Goal: Task Accomplishment & Management: Use online tool/utility

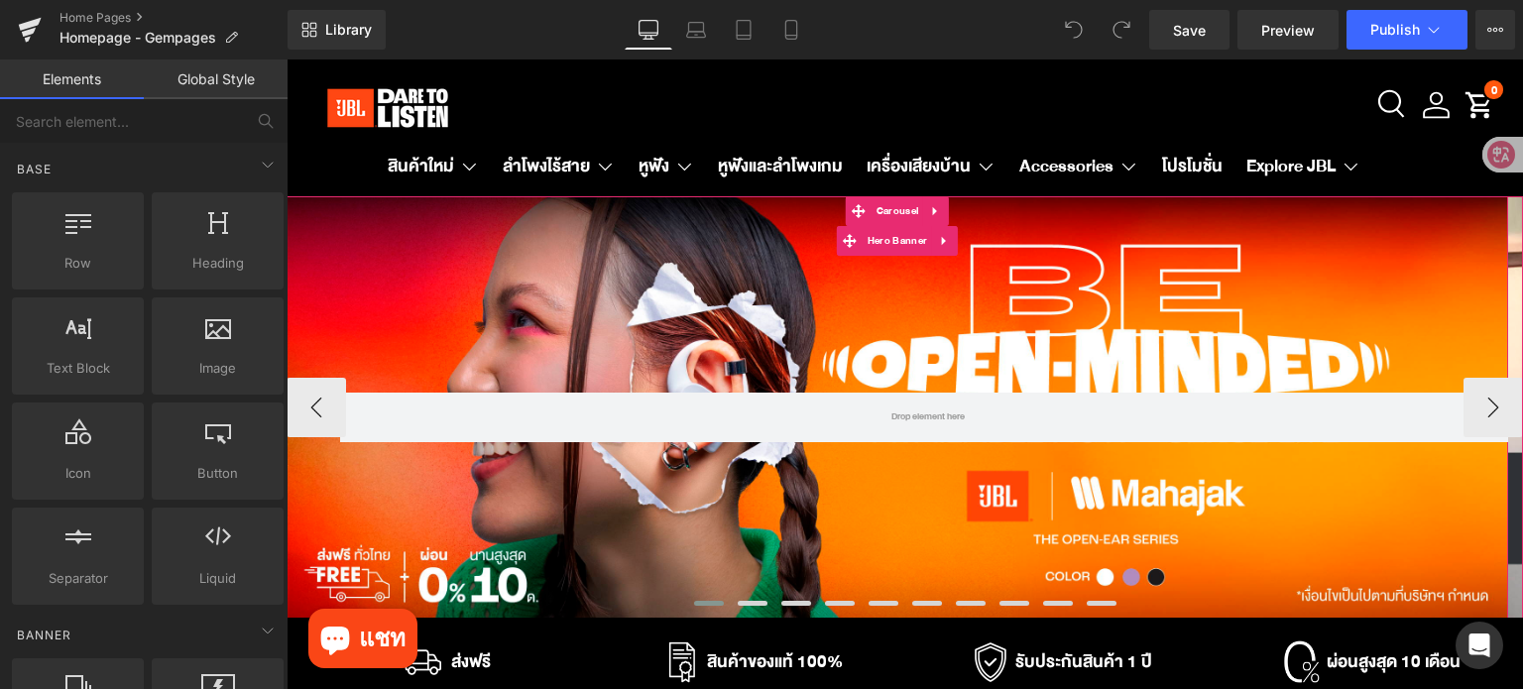
drag, startPoint x: 635, startPoint y: 306, endPoint x: 295, endPoint y: 355, distance: 342.6
click at [635, 306] on div "Row" at bounding box center [898, 407] width 1222 height 423
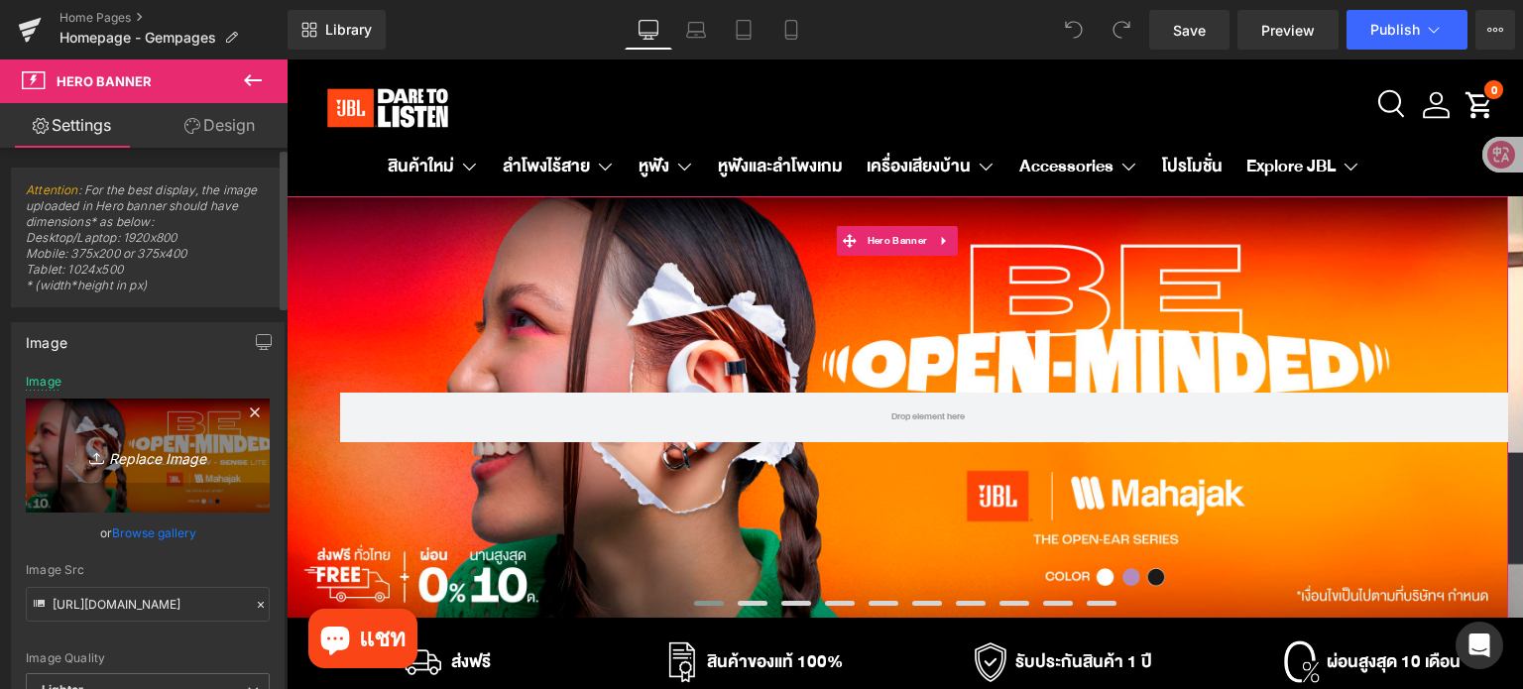
click at [245, 411] on icon at bounding box center [255, 413] width 24 height 24
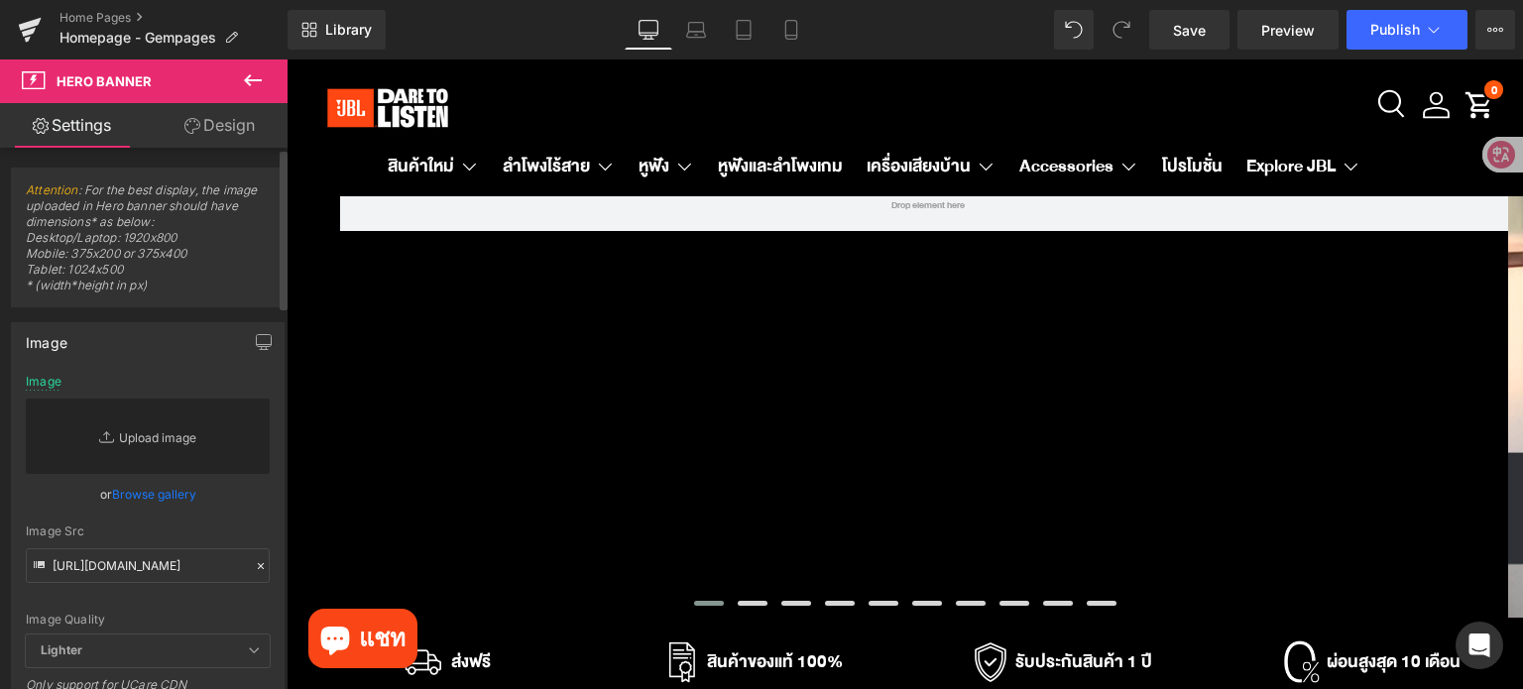
click at [156, 451] on link "Replace Image" at bounding box center [148, 436] width 244 height 75
type input "C:\fakepath\eStore-JBL TH_JBL TH PC W2800 x H970 px (2).jpg"
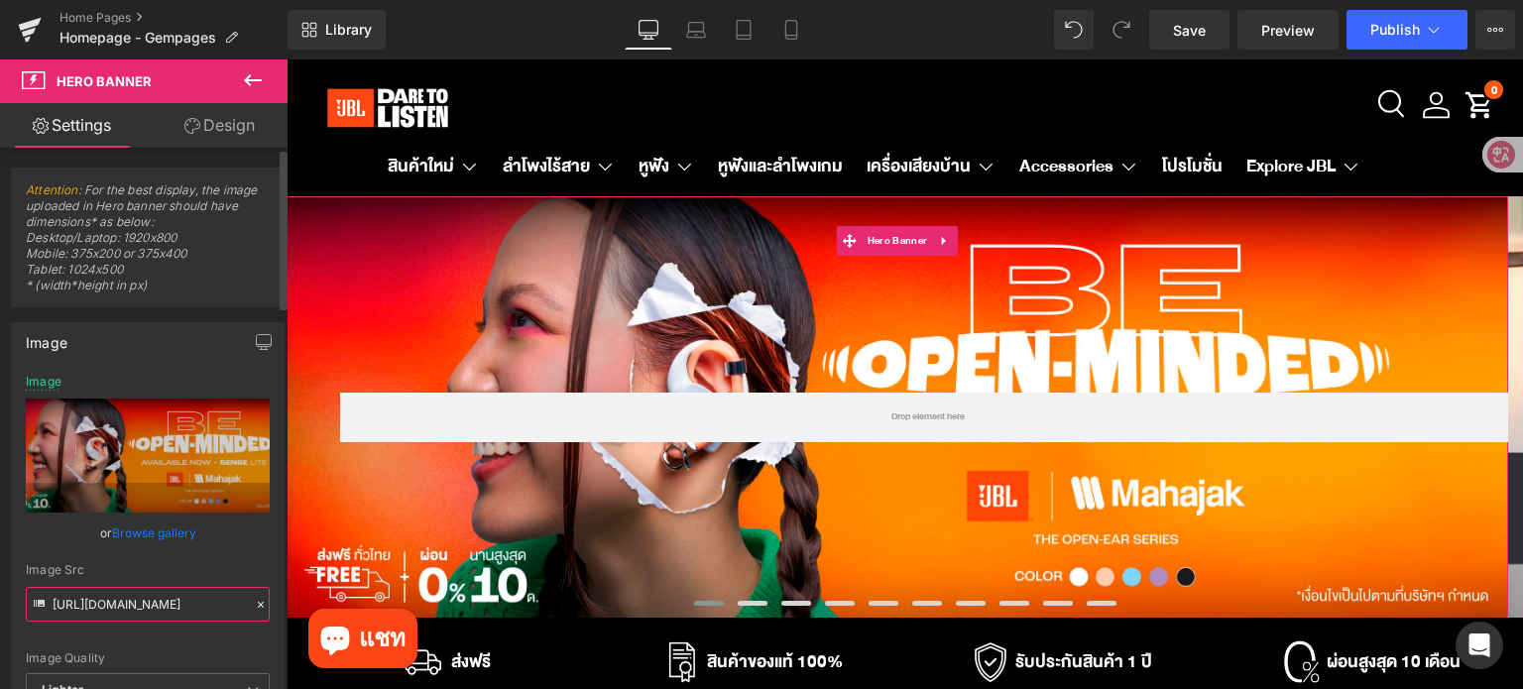
click at [209, 611] on input "https://ucarecdn.com/9a27d597-a46f-4def-a74d-247e7a055e60/-/format/auto/-/previ…" at bounding box center [148, 604] width 244 height 35
click at [210, 611] on input "https://ucarecdn.com/9a27d597-a46f-4def-a74d-247e7a055e60/-/format/auto/-/previ…" at bounding box center [148, 604] width 244 height 35
click at [1164, 36] on link "Save" at bounding box center [1189, 30] width 80 height 40
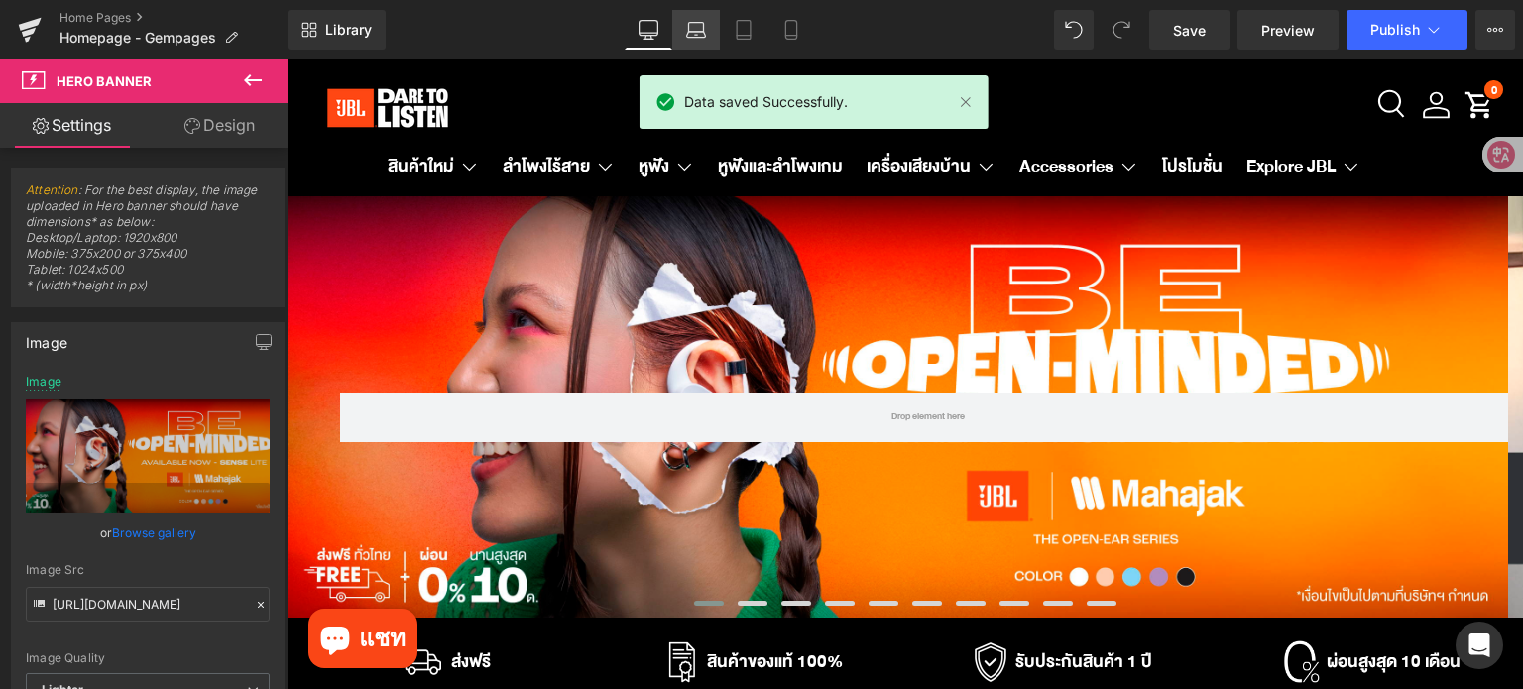
click at [698, 24] on icon at bounding box center [696, 30] width 20 height 20
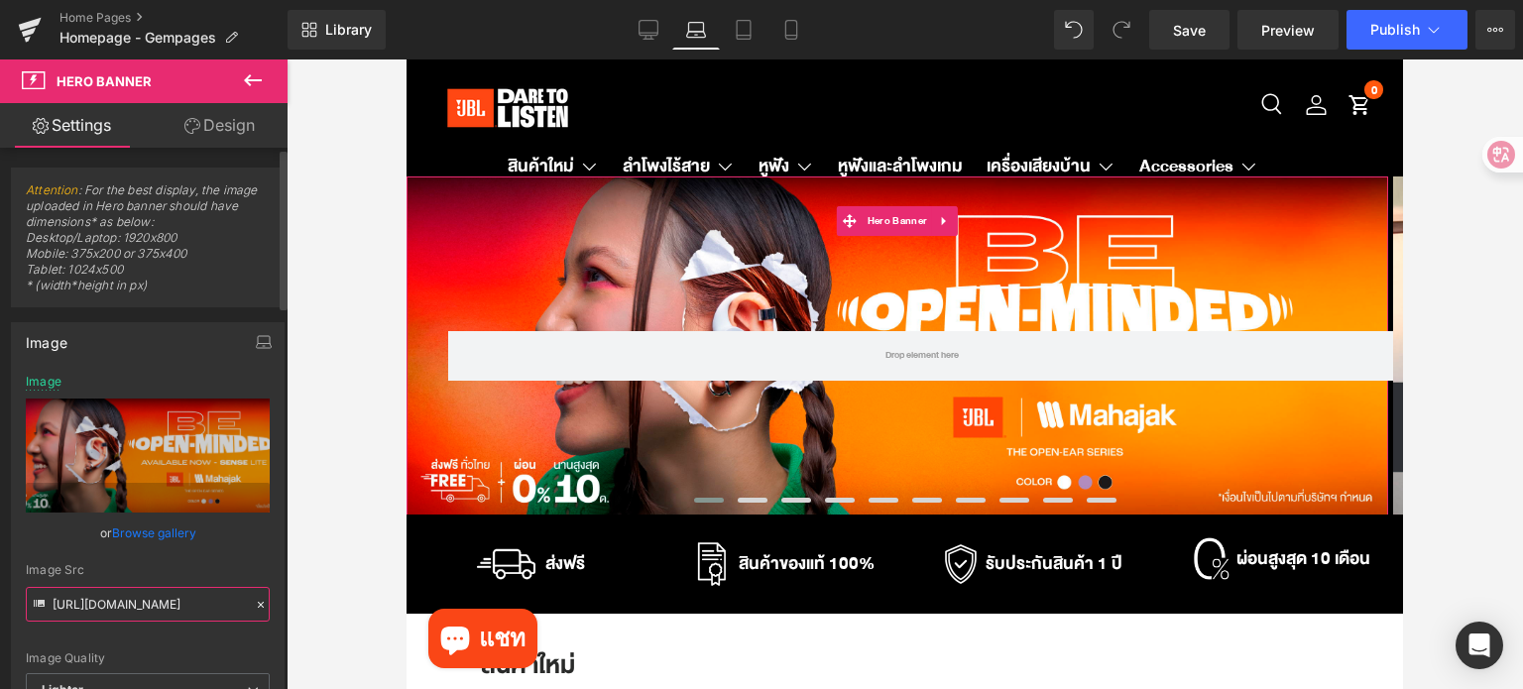
click at [218, 606] on input "https://ucarecdn.com/ac81144c-2903-4c8a-b432-b9a655cc90f8/-/format/auto/-/previ…" at bounding box center [148, 604] width 244 height 35
paste input "ac81144c-2903-4c8a-b432-b9a655cc90f8/-/format/auto/-/preview/3000x3000/-/qualit…"
drag, startPoint x: 746, startPoint y: 27, endPoint x: 725, endPoint y: 51, distance: 31.6
click at [745, 27] on icon at bounding box center [744, 30] width 20 height 20
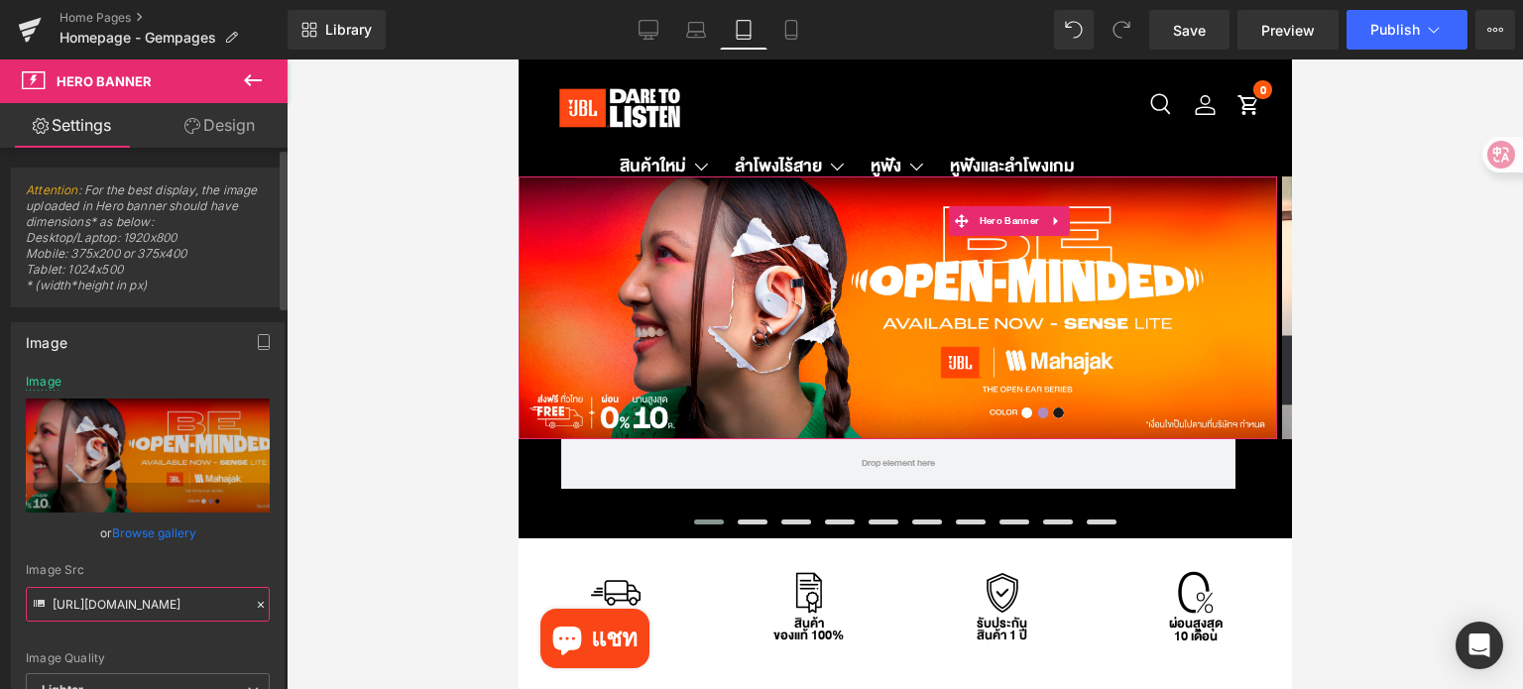
click at [163, 601] on input "https://ucarecdn.com/ac81144c-2903-4c8a-b432-b9a655cc90f8/-/format/auto/-/previ…" at bounding box center [148, 604] width 244 height 35
type input "https://ucarecdn.com/9a27d597-a46f-4def-a74d-247e7a055e60/-/format/auto/-/previ…"
paste input "https://ucarecdn.com/ac81144c-2903-4c8a-b432-b9a655cc90f8/-/format/auto/-/previ…"
type input "https://ucarecdn.com/9a27d597-a46f-4def-a74d-247e7a055e60/-/format/auto/-/previ…"
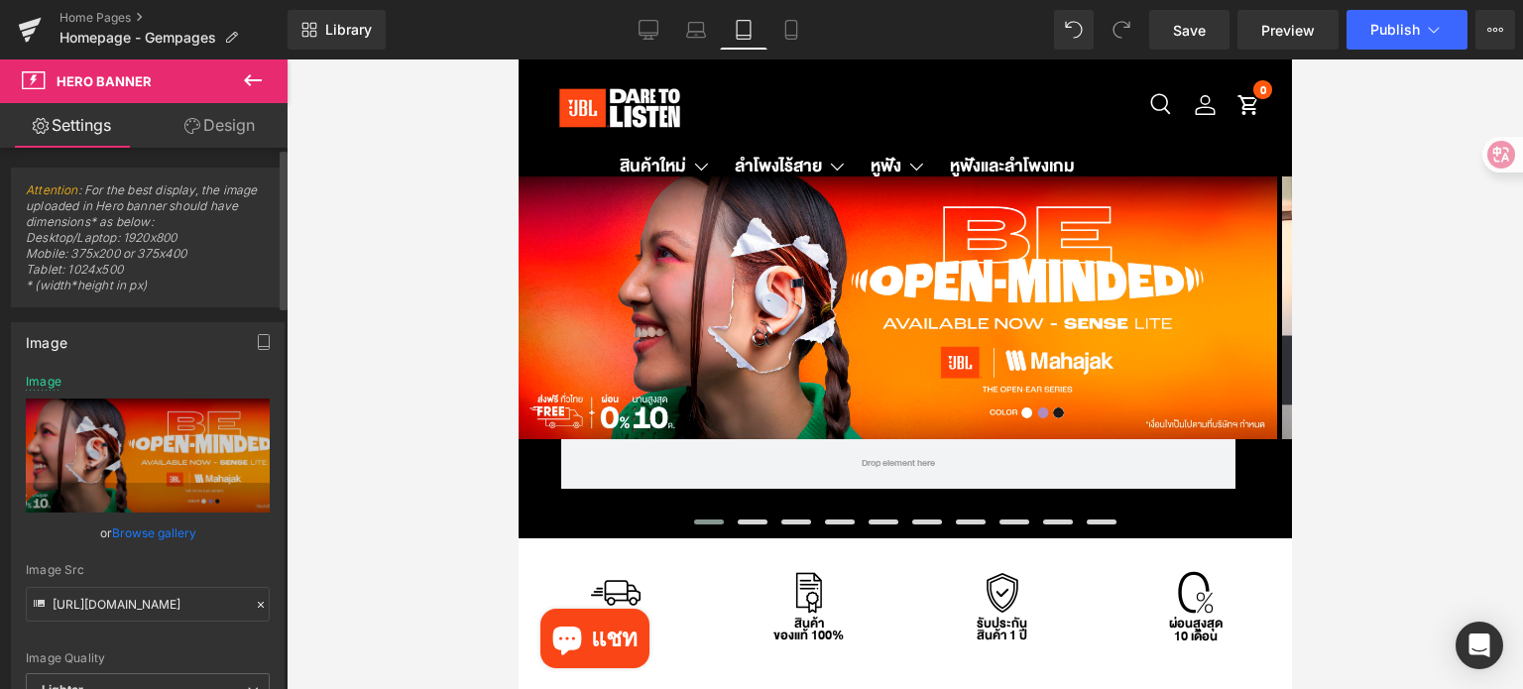
scroll to position [0, 0]
click at [256, 606] on icon at bounding box center [261, 605] width 14 height 14
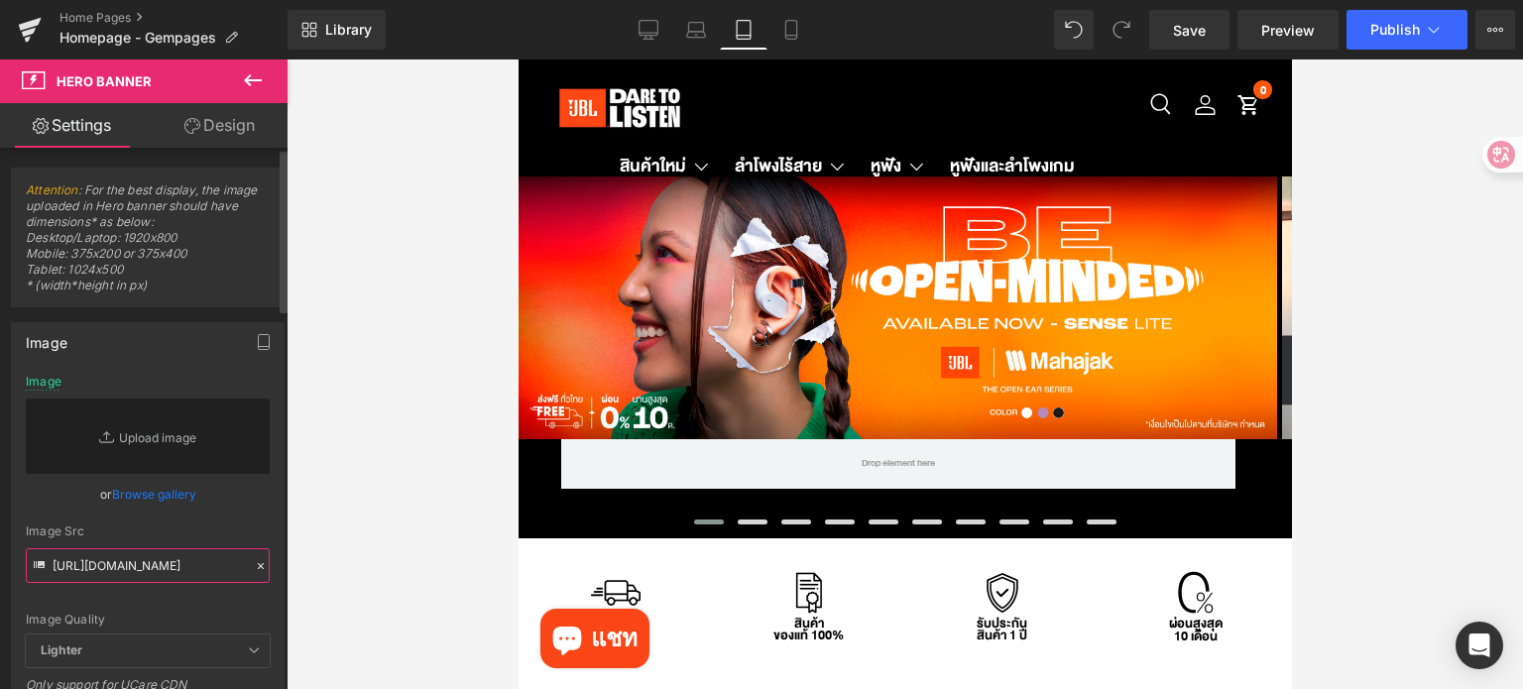
click at [163, 553] on input "https://ucarecdn.com/9a27d597-a46f-4def-a74d-247e7a055e60/-/format/auto/-/previ…" at bounding box center [148, 565] width 244 height 35
paste input "https://ucarecdn.com/ac81144c-2903-4c8a-b432-b9a655cc90f8/-/format/auto/-/previ…"
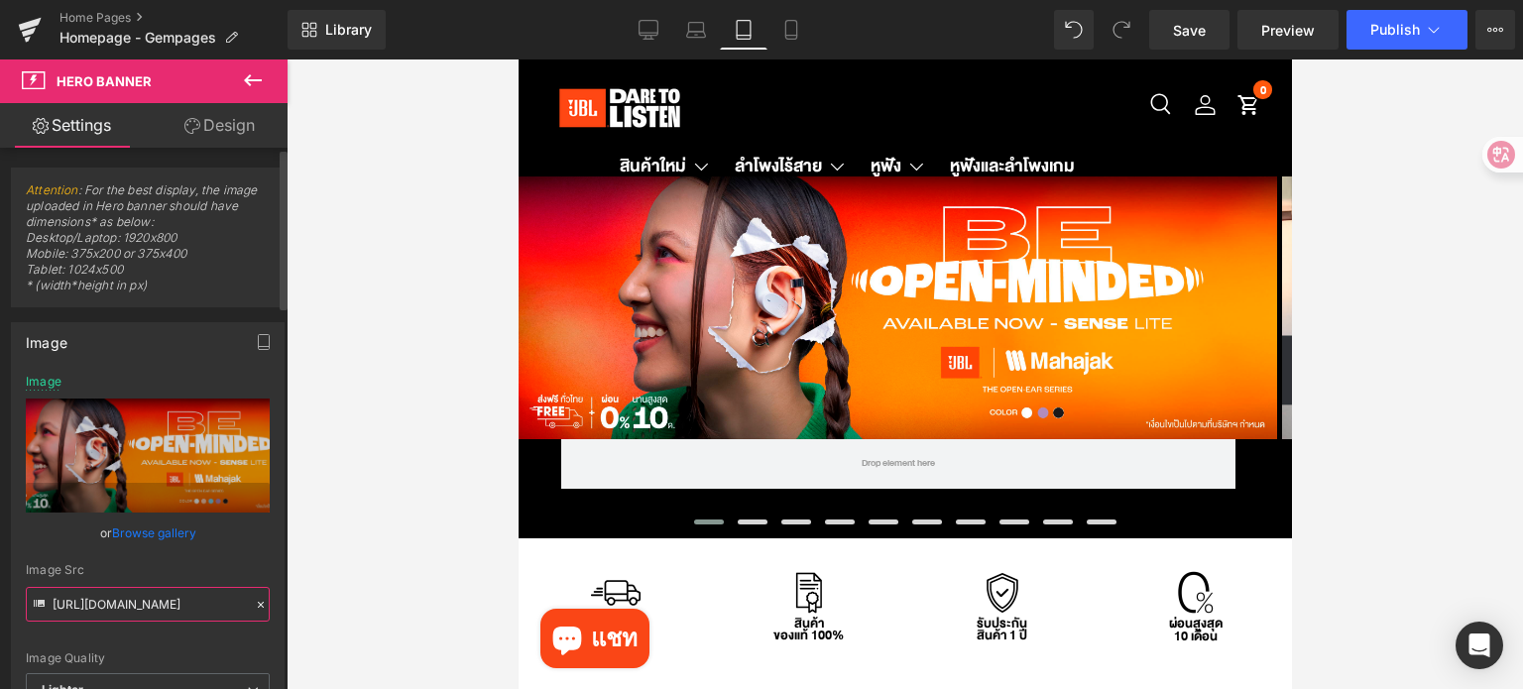
type input "https://ucarecdn.com/ac81144c-2903-4c8a-b432-b9a655cc90f8/-/format/auto/-/previ…"
click at [1182, 31] on span "Save" at bounding box center [1189, 30] width 33 height 21
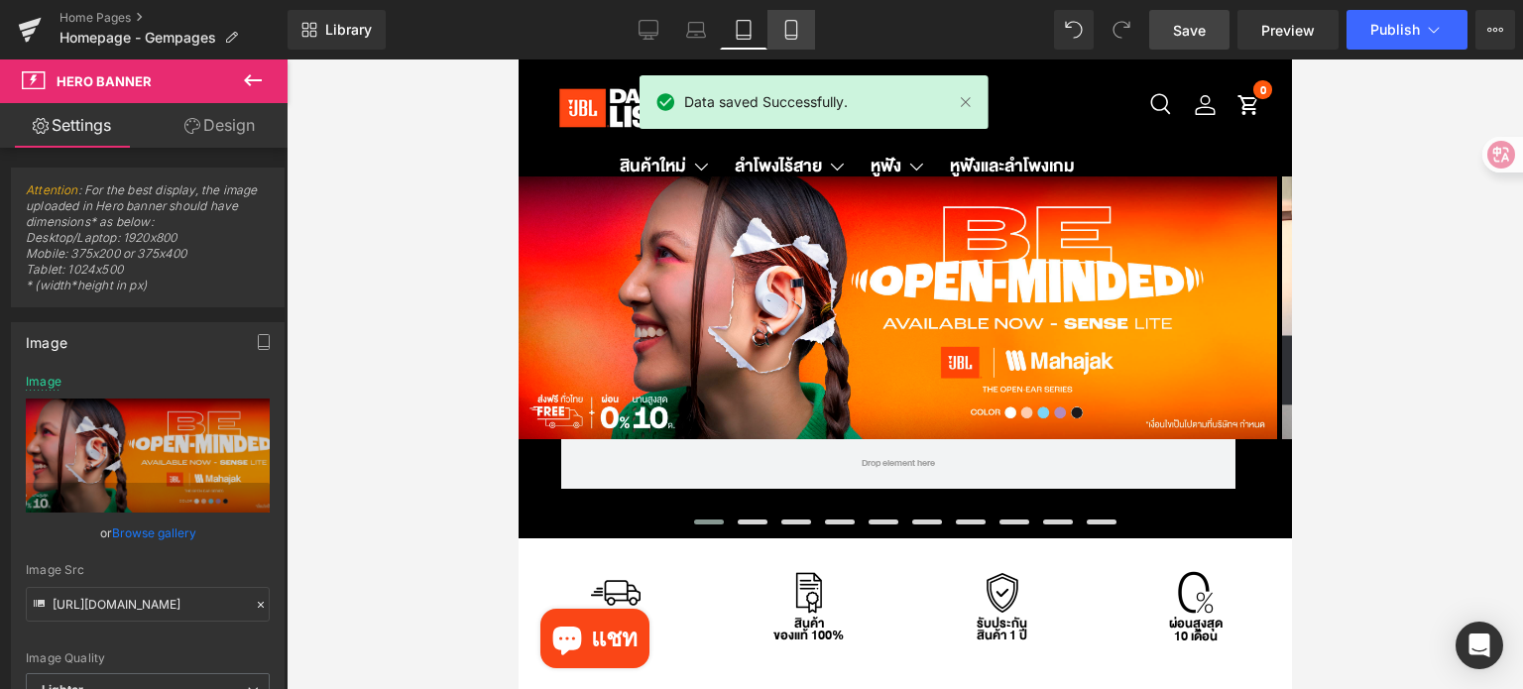
click at [783, 30] on icon at bounding box center [791, 30] width 20 height 20
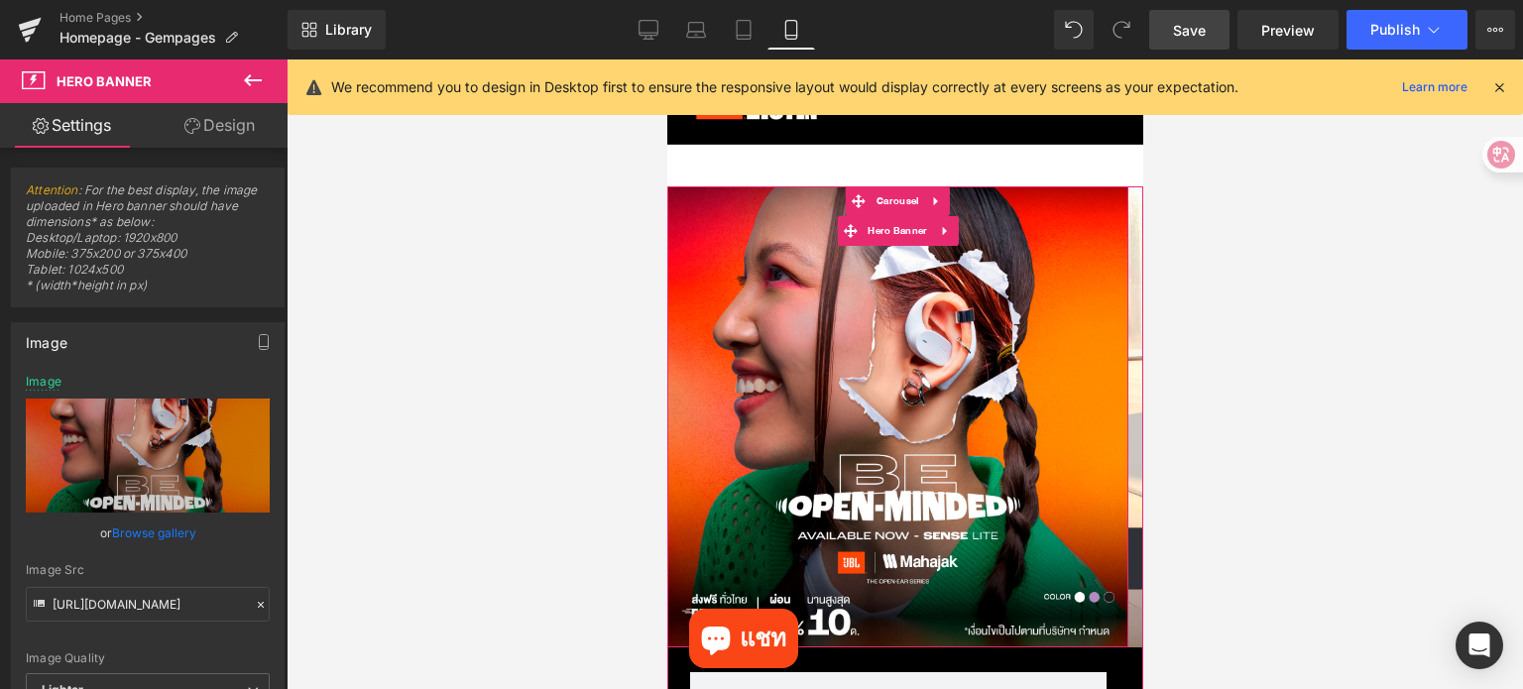
click at [797, 388] on div "Row" at bounding box center [896, 416] width 461 height 461
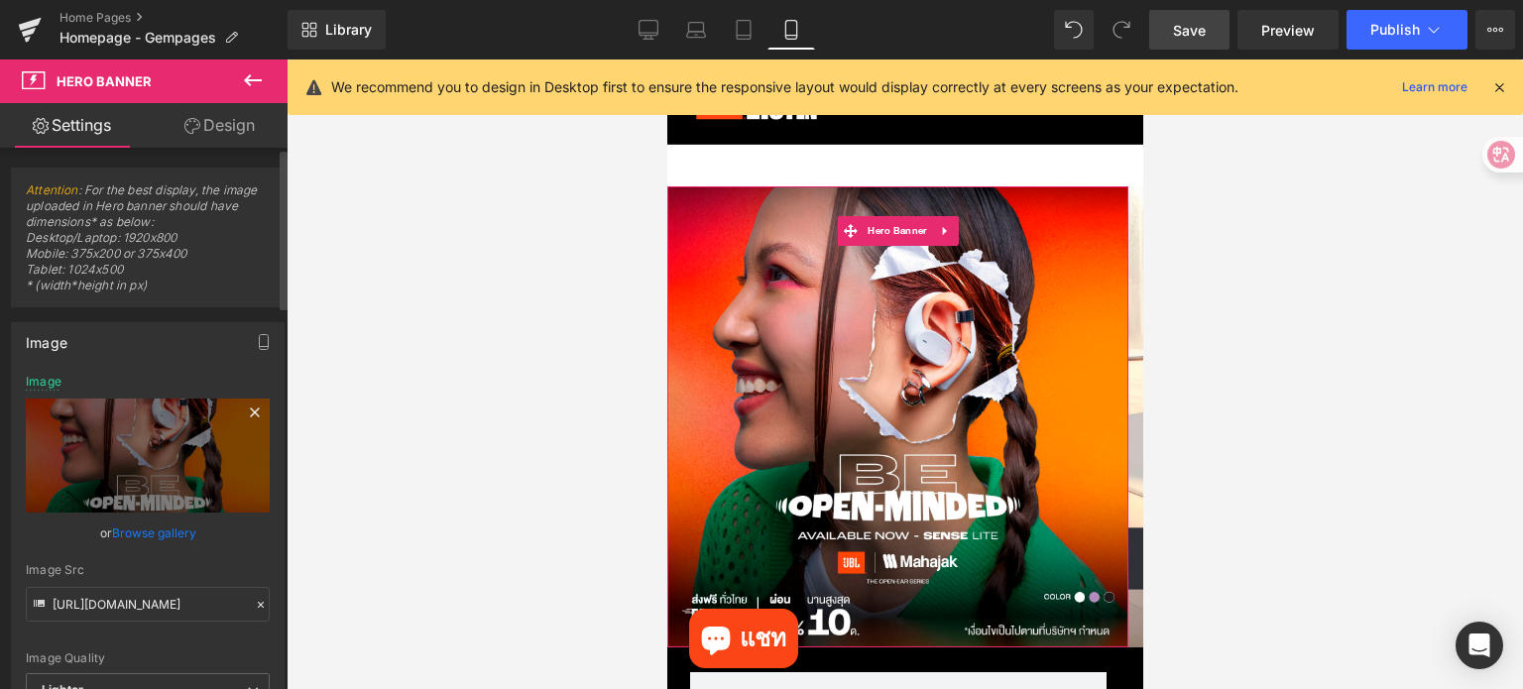
click at [246, 409] on icon at bounding box center [255, 413] width 24 height 24
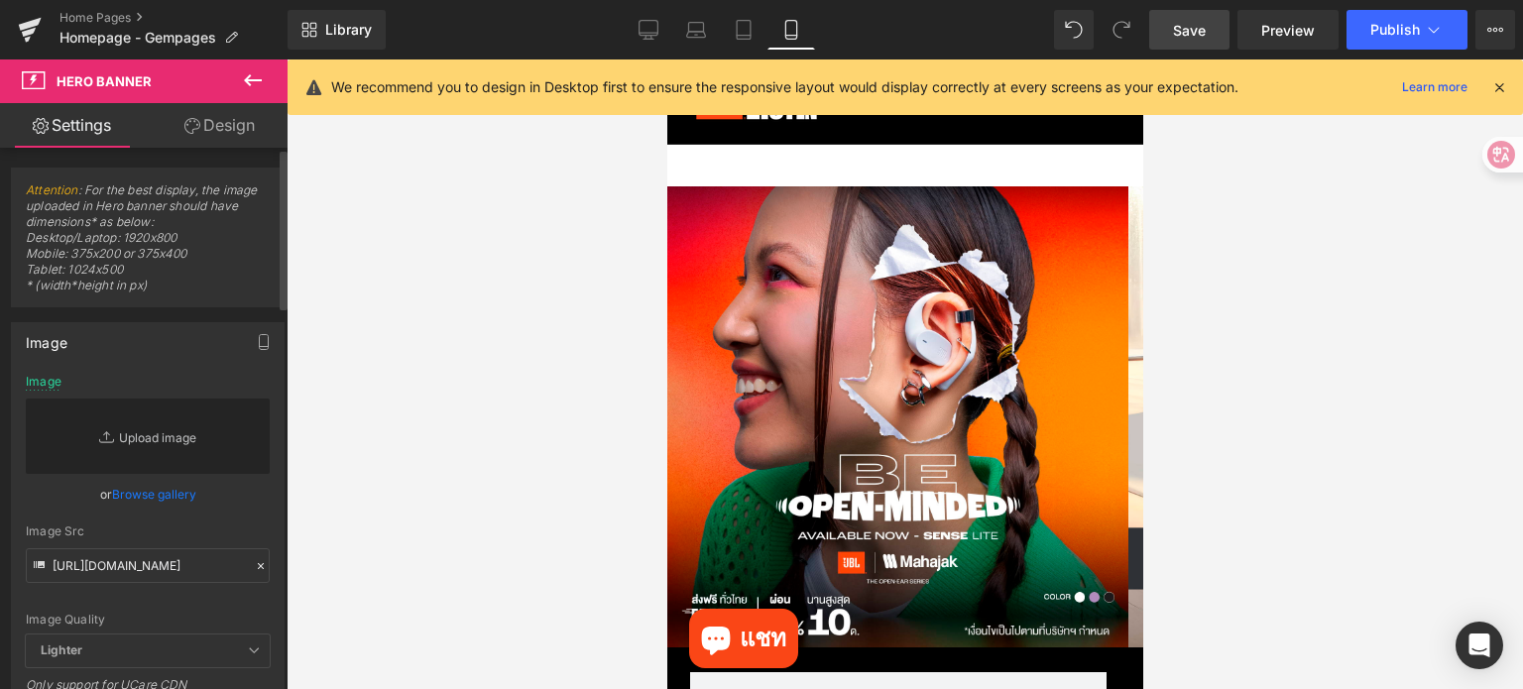
click at [157, 435] on link "Replace Image" at bounding box center [148, 436] width 244 height 75
type input "C:\fakepath\eStore-JBL TH_JBL TH Mobile W1398 x H1398 px (2).jpg"
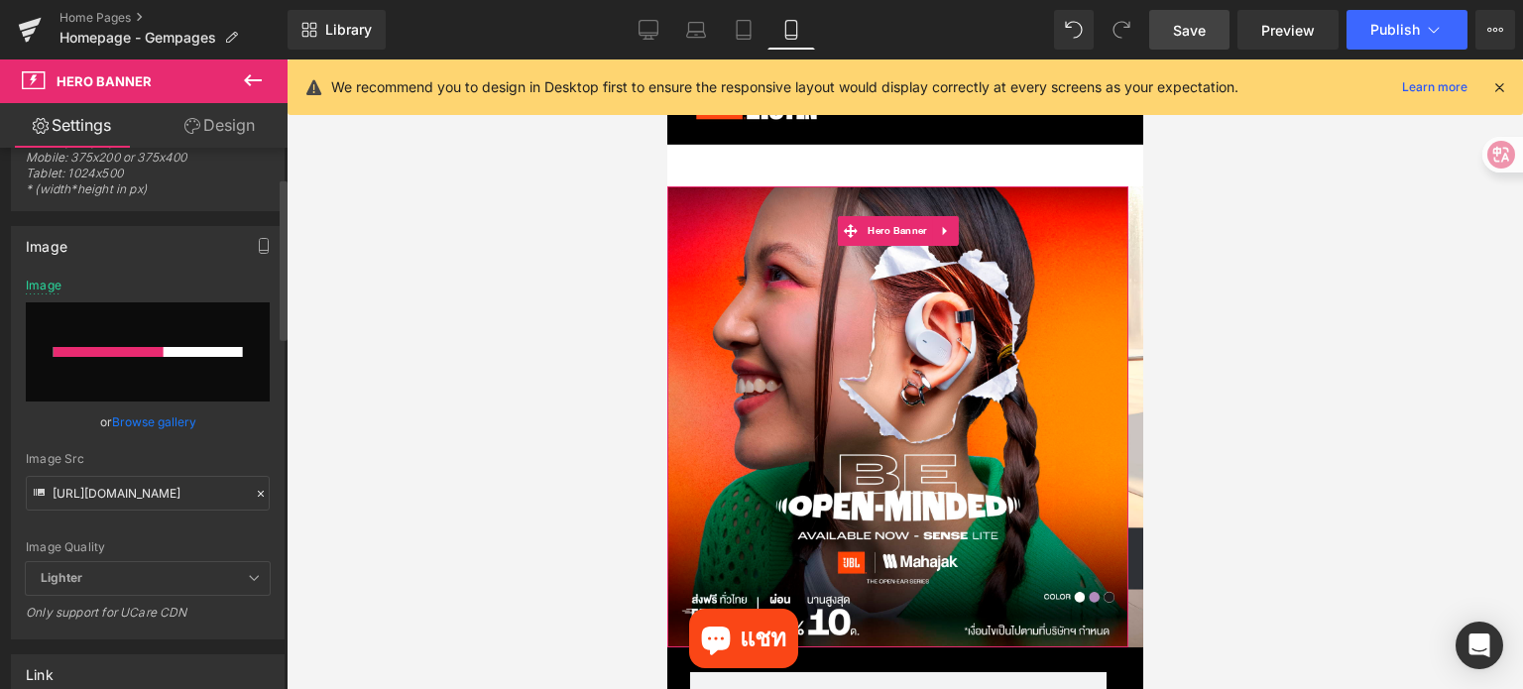
scroll to position [99, 0]
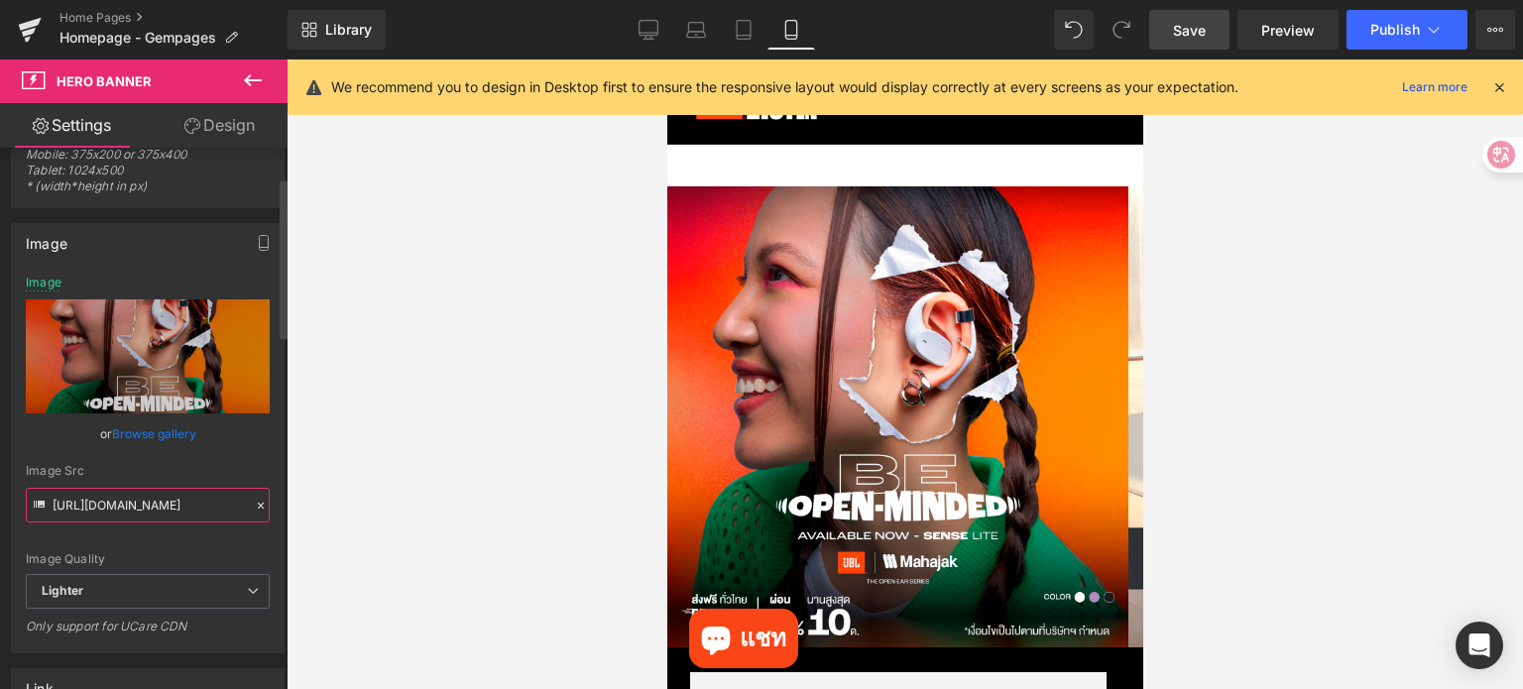
click at [230, 513] on input "https://ucarecdn.com/ac81144c-2903-4c8a-b432-b9a655cc90f8/-/format/auto/-/previ…" at bounding box center [148, 505] width 244 height 35
type input "https://ucarecdn.com/7f592b1e-be1d-443b-aea0-003493d9b9b9/-/format/auto/-/previ…"
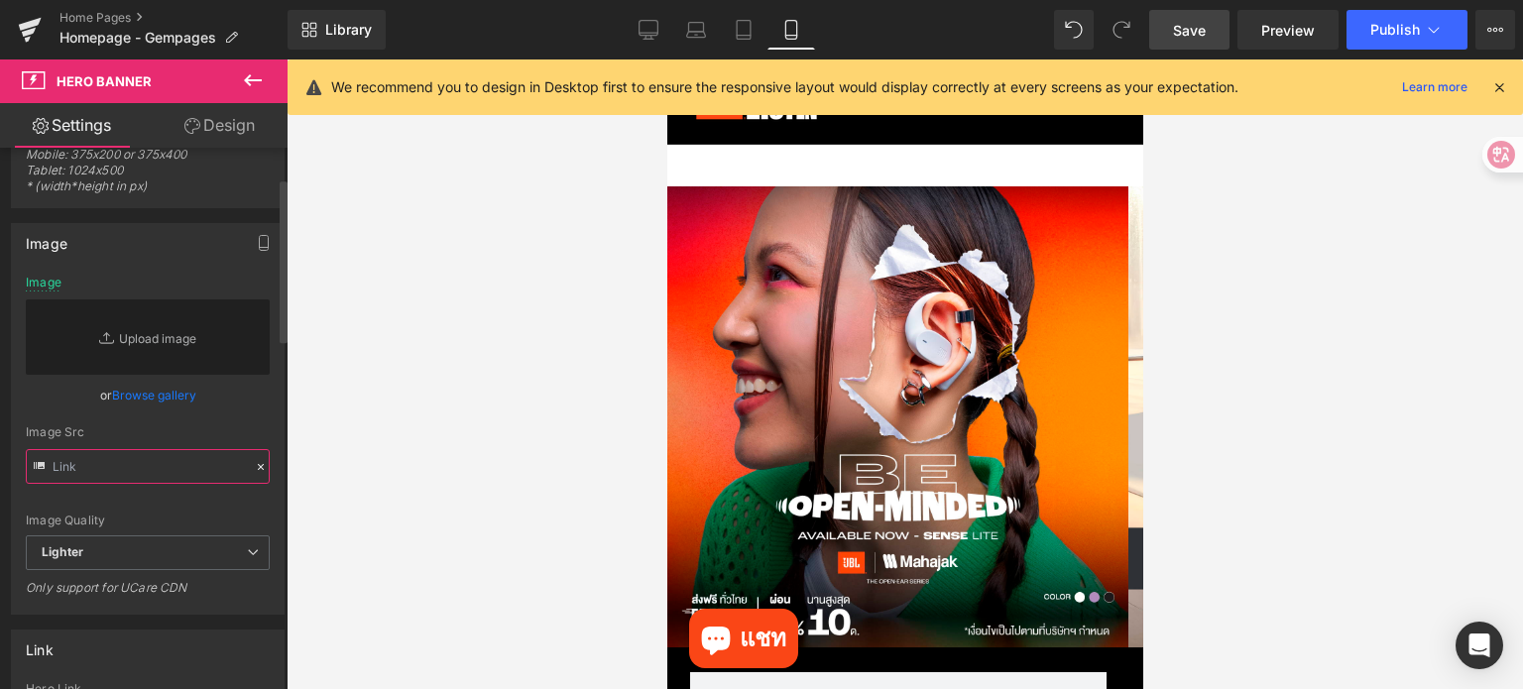
paste input "https://ucarecdn.com/7f592b1e-be1d-443b-aea0-003493d9b9b9/-/format/auto/-/previ…"
type input "https://ucarecdn.com/7f592b1e-be1d-443b-aea0-003493d9b9b9/-/format/auto/-/previ…"
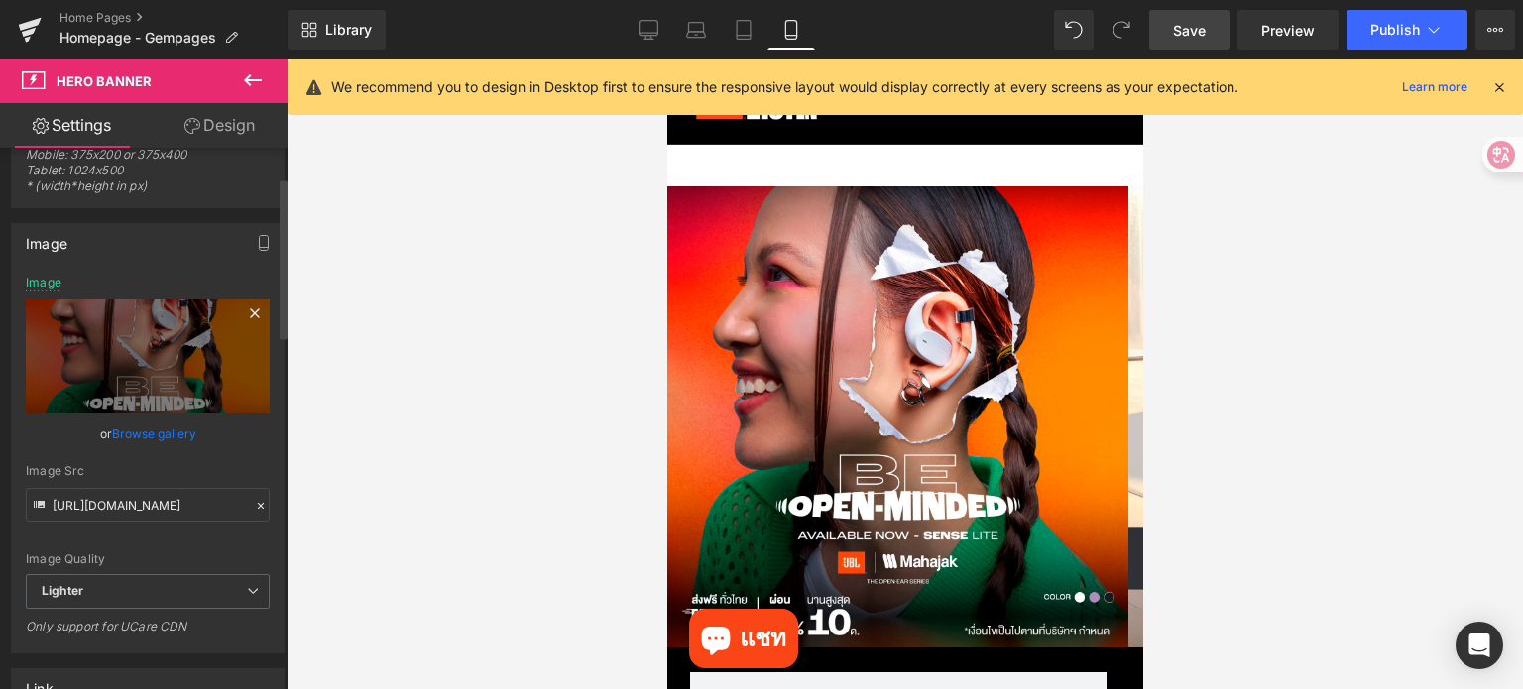
scroll to position [0, 0]
click at [250, 310] on icon at bounding box center [255, 313] width 24 height 24
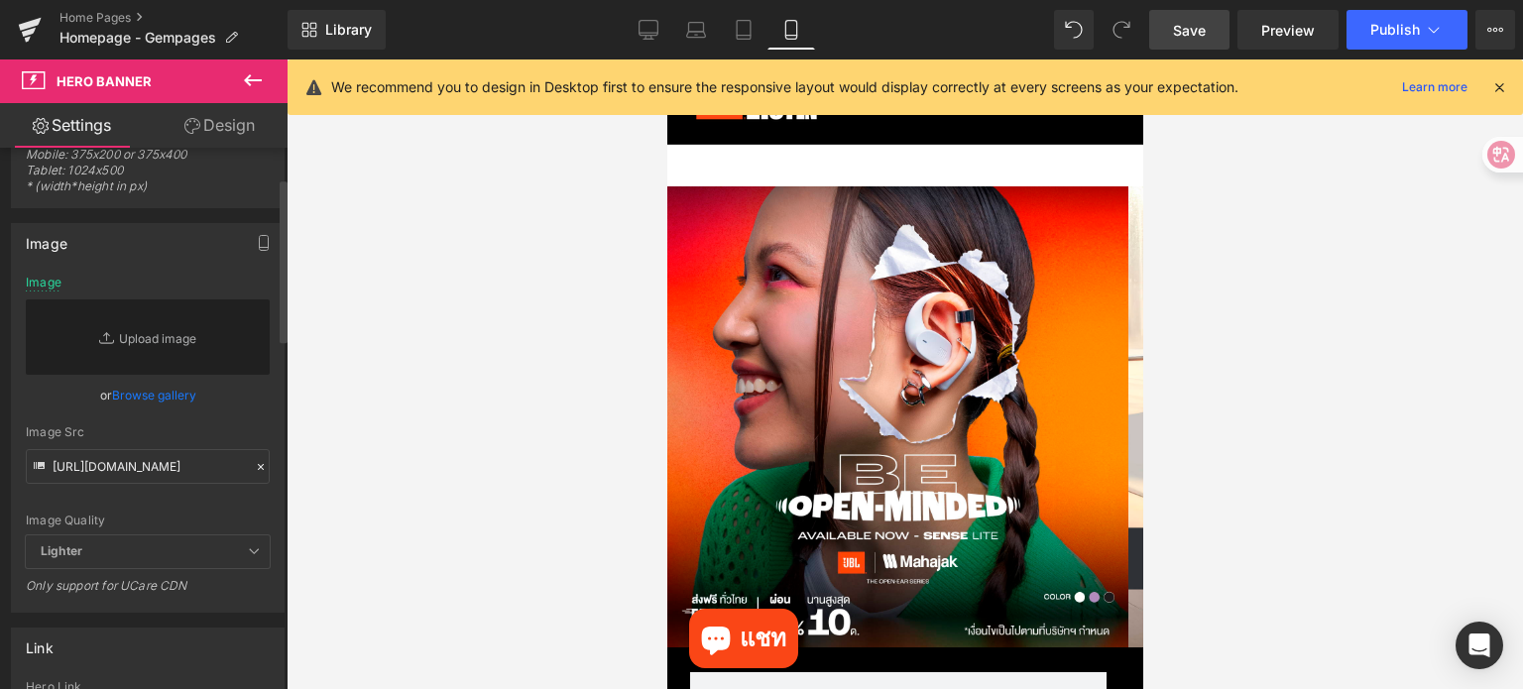
click at [258, 464] on icon at bounding box center [261, 467] width 6 height 6
click at [170, 467] on input "https://ucarecdn.com/7f592b1e-be1d-443b-aea0-003493d9b9b9/-/format/auto/-/previ…" at bounding box center [148, 466] width 244 height 35
paste input "https://ucarecdn.com/7f592b1e-be1d-443b-aea0-003493d9b9b9/-/format/auto/-/previ…"
type input "https://ucarecdn.com/7f592b1e-be1d-443b-aea0-003493d9b9b9/-/format/auto/-/previ…"
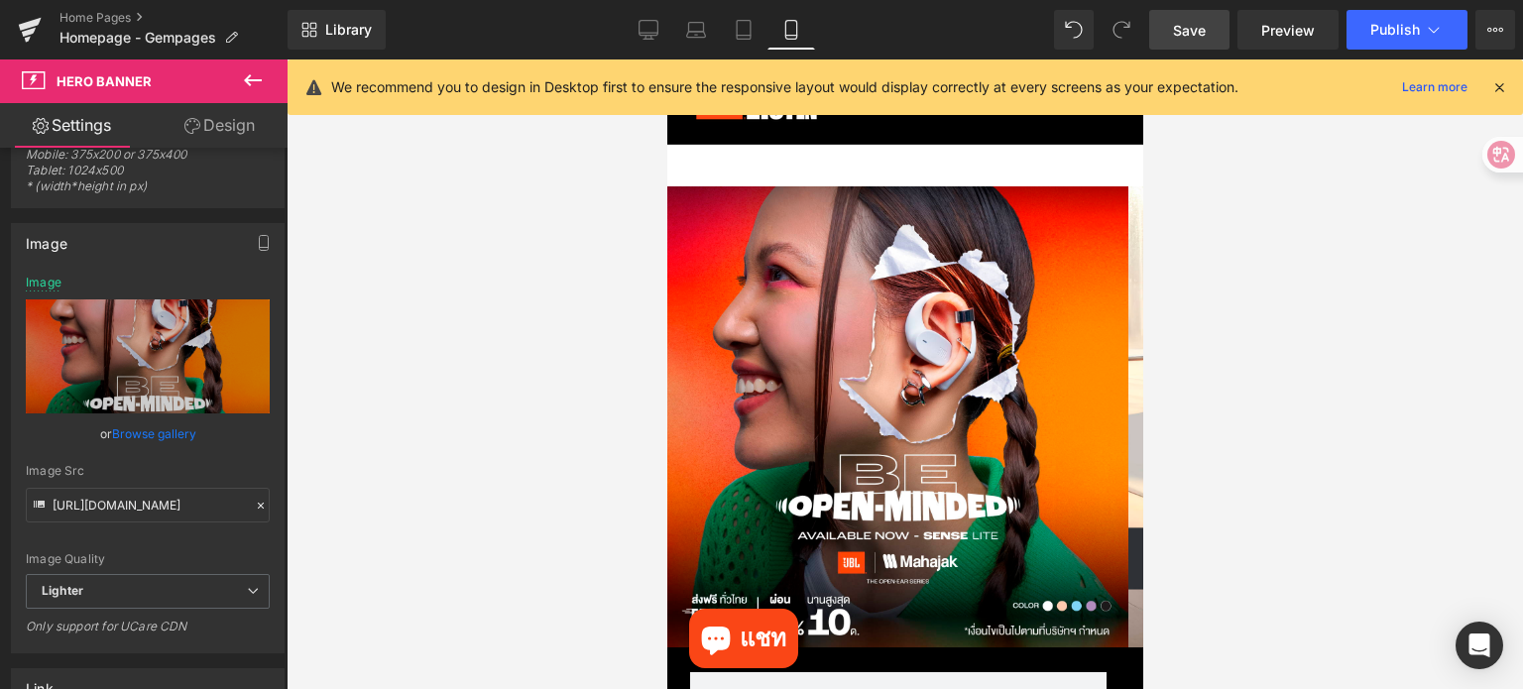
scroll to position [0, 0]
click at [1186, 20] on span "Save" at bounding box center [1189, 30] width 33 height 21
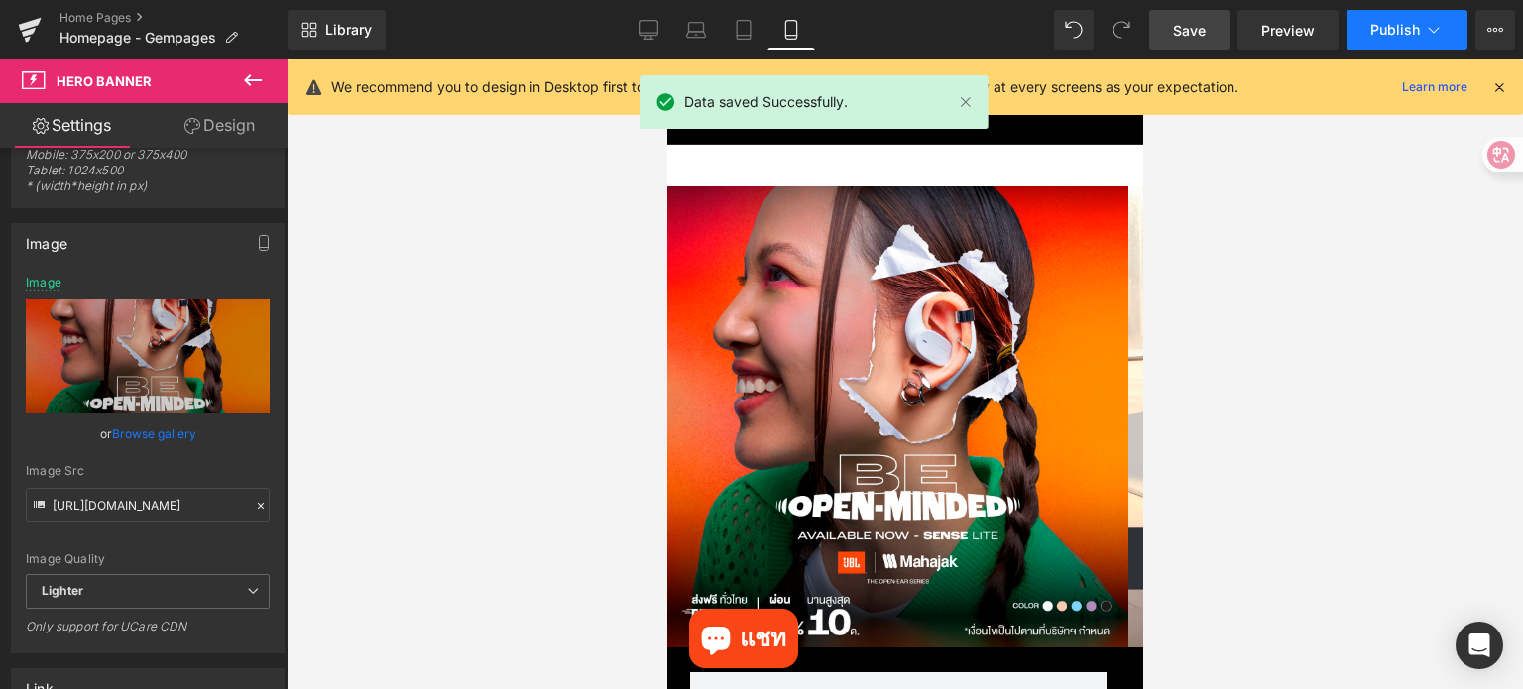
click at [1375, 29] on span "Publish" at bounding box center [1395, 30] width 50 height 16
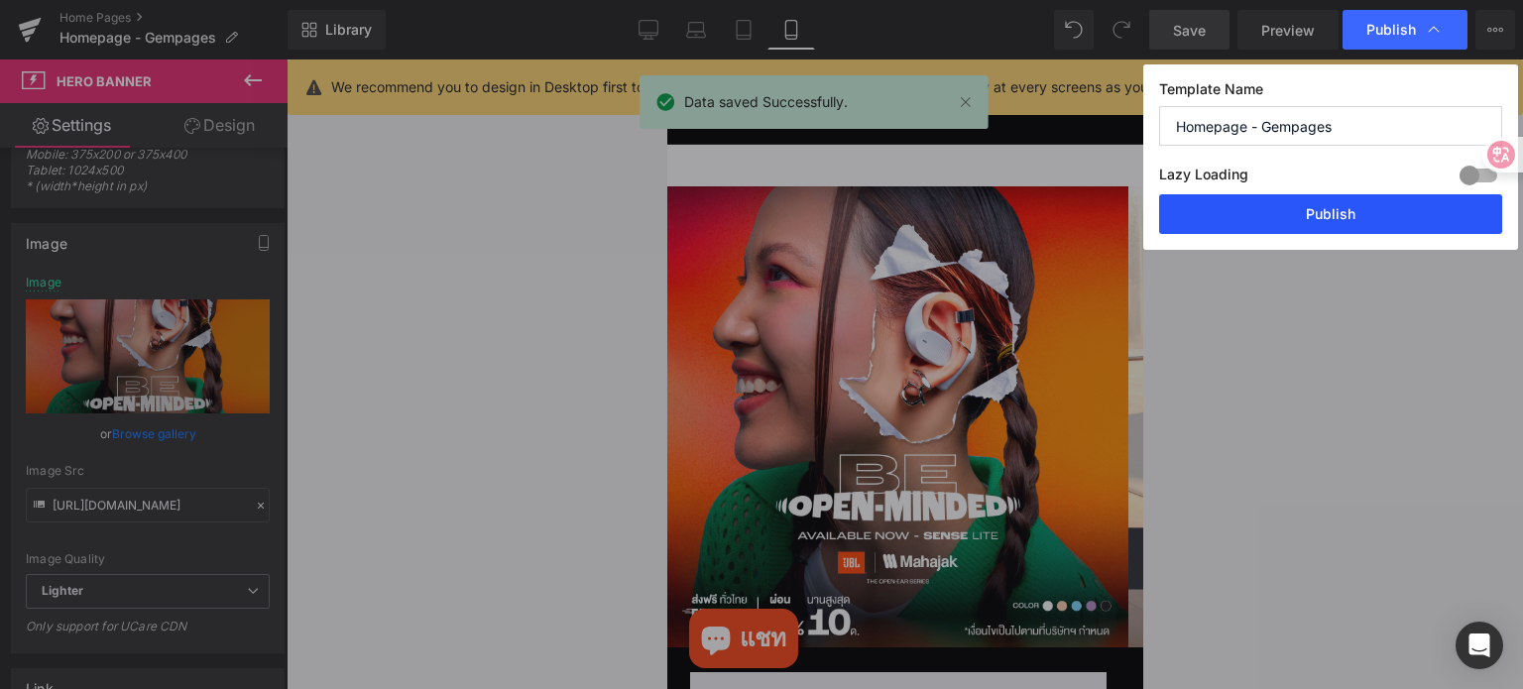
click at [1338, 211] on button "Publish" at bounding box center [1330, 214] width 343 height 40
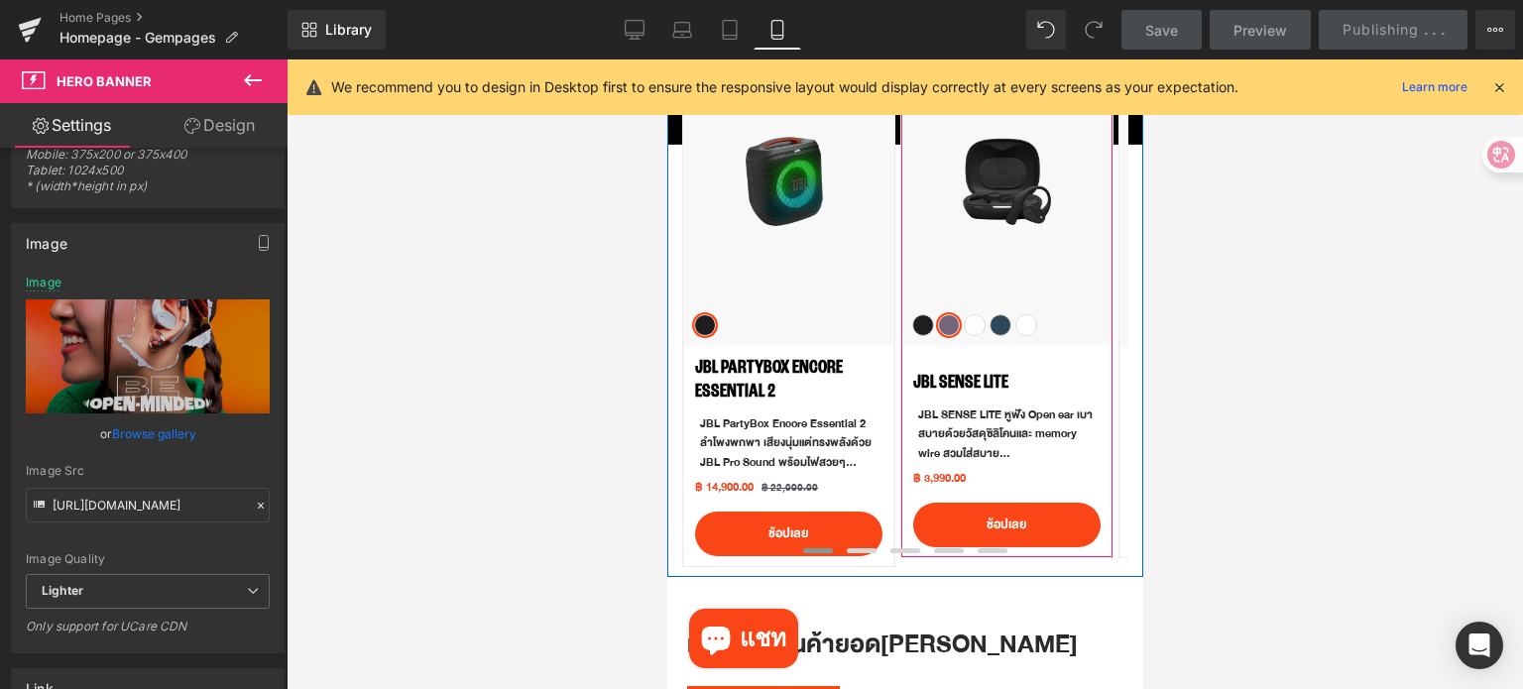
scroll to position [892, 0]
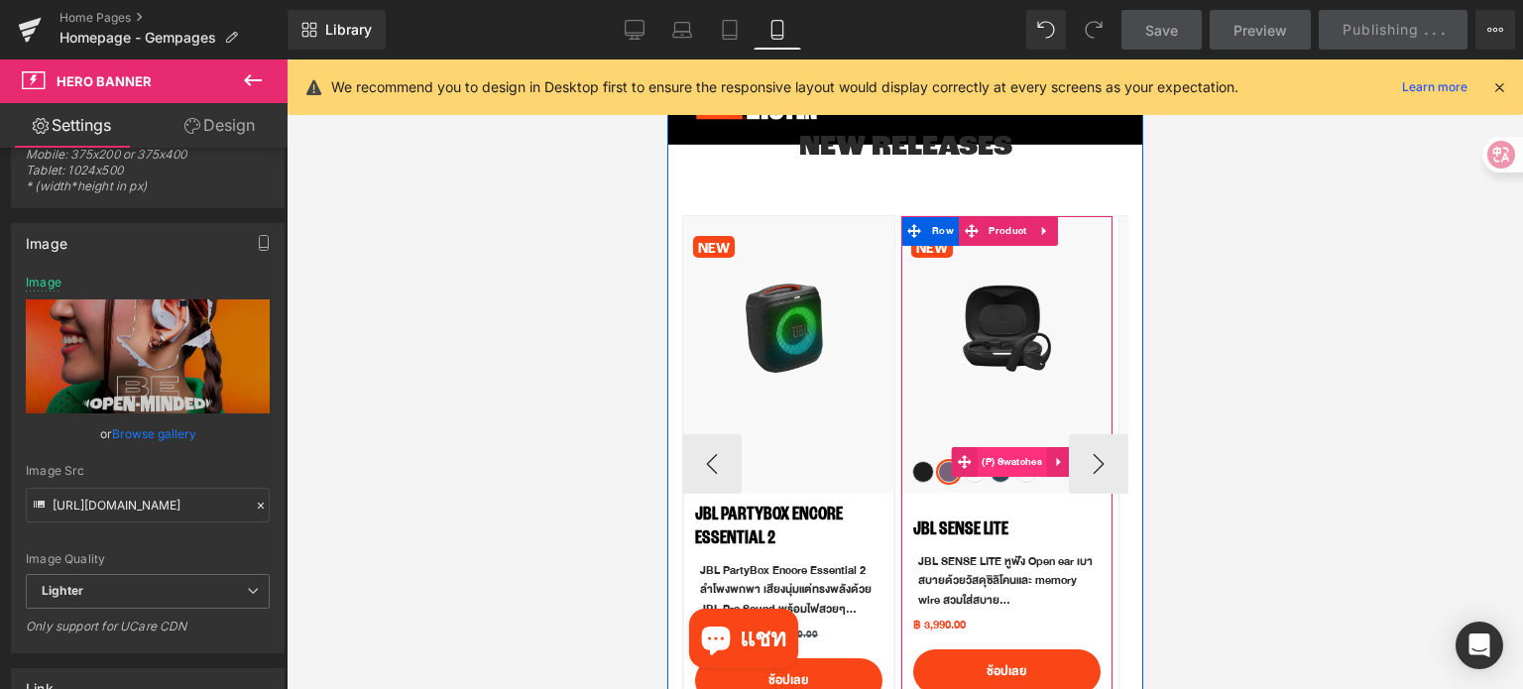
click at [1012, 460] on span "(P) Swatches" at bounding box center [1011, 462] width 70 height 30
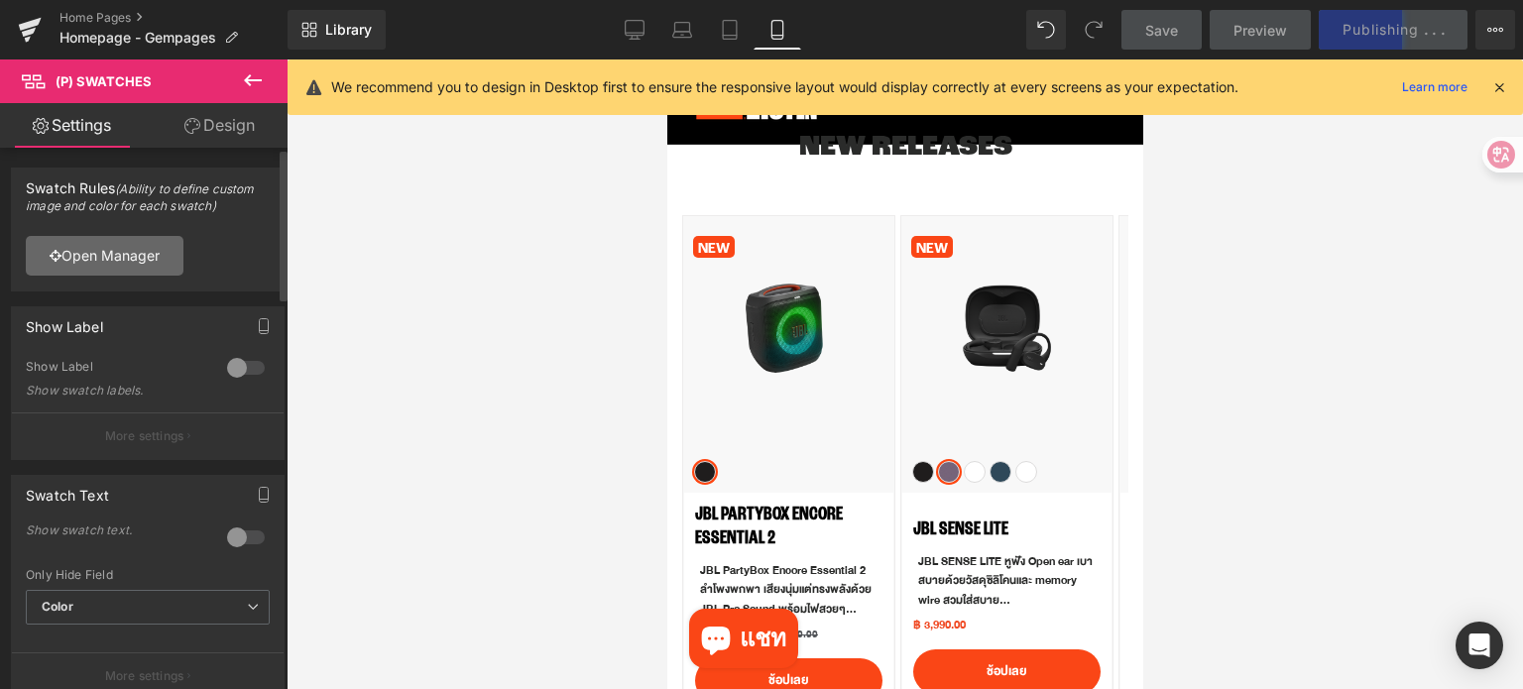
click at [108, 256] on link "Open Manager" at bounding box center [105, 256] width 158 height 40
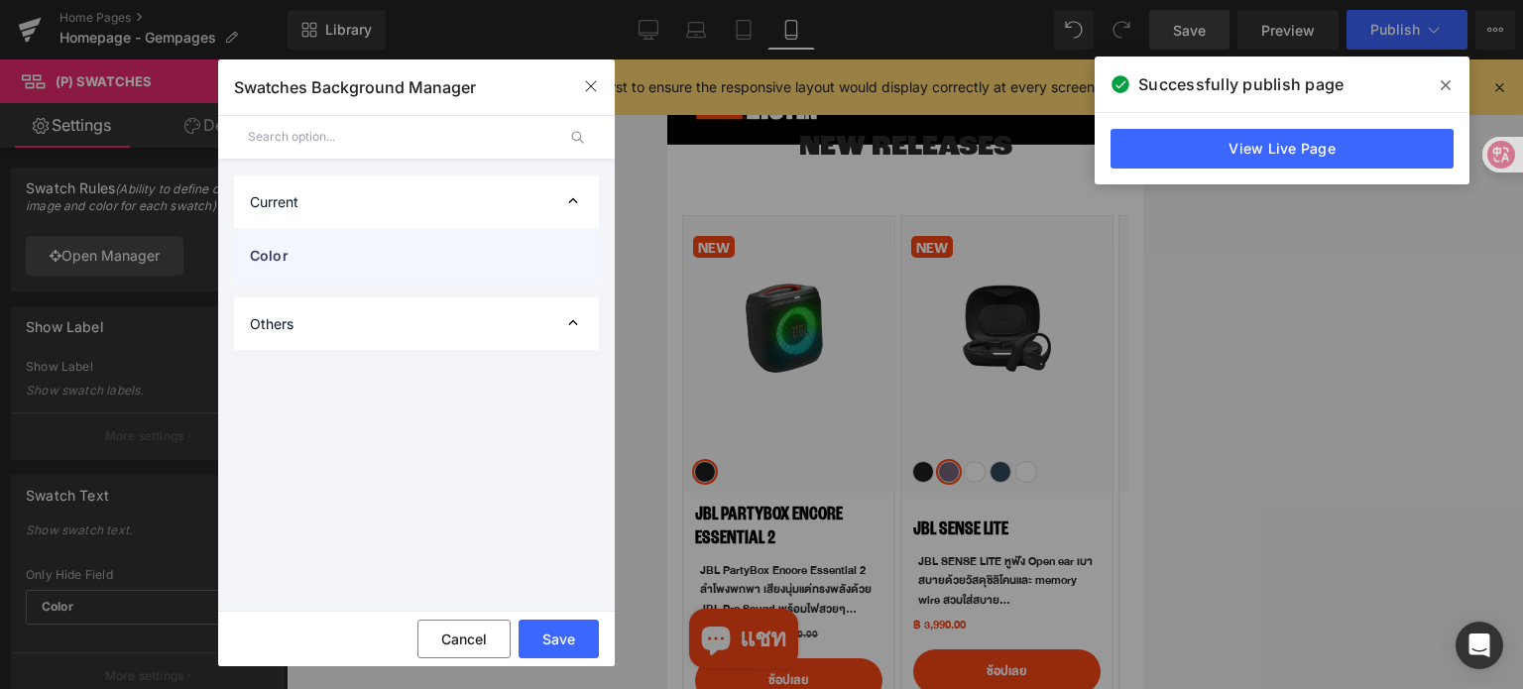
click at [341, 253] on span "Color" at bounding box center [396, 255] width 293 height 21
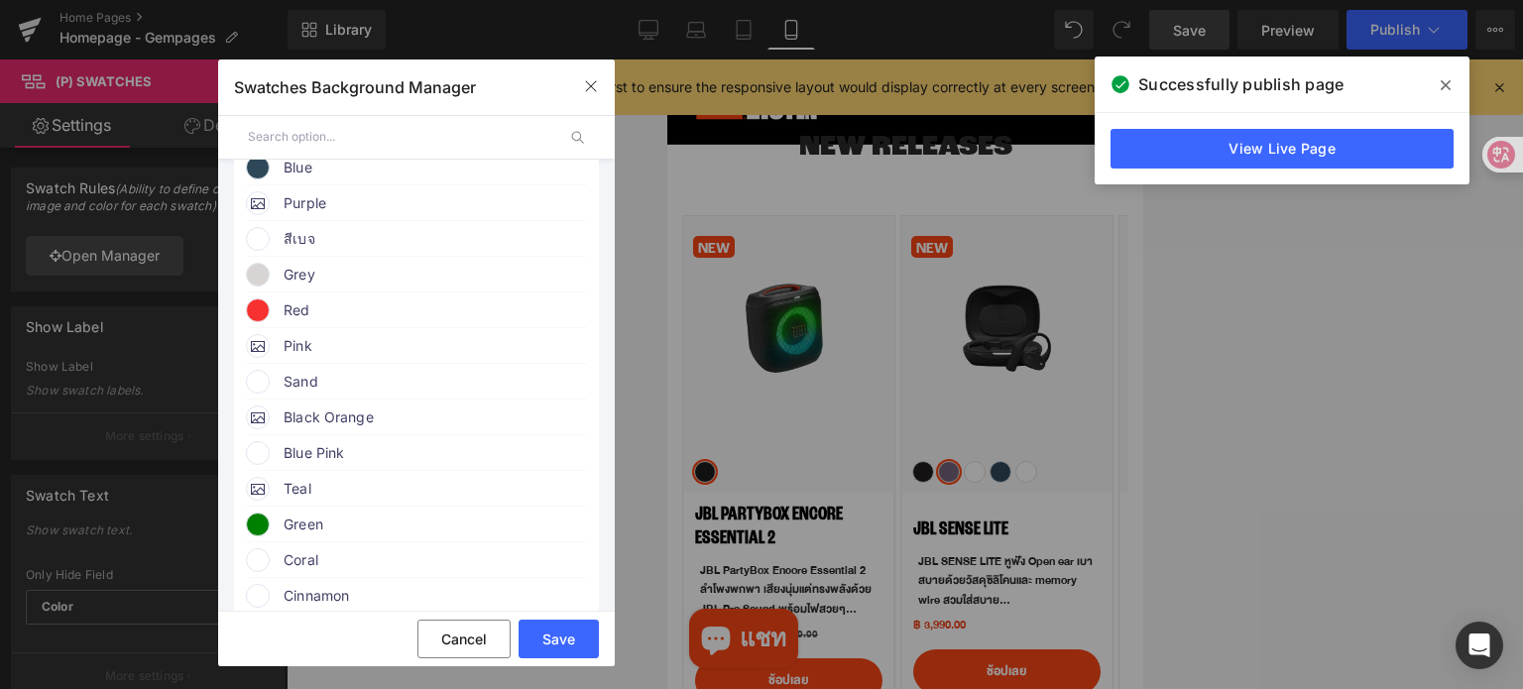
scroll to position [297, 0]
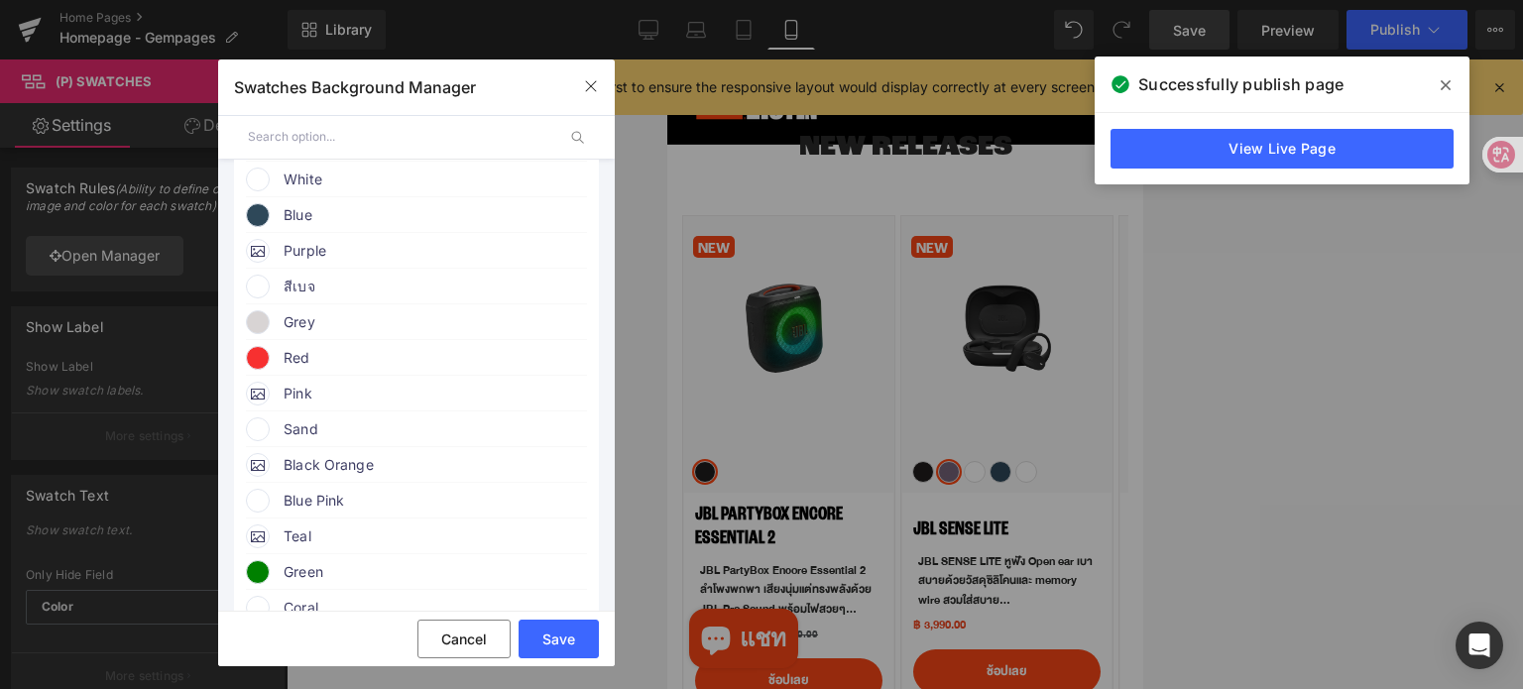
click at [262, 293] on span at bounding box center [258, 287] width 24 height 24
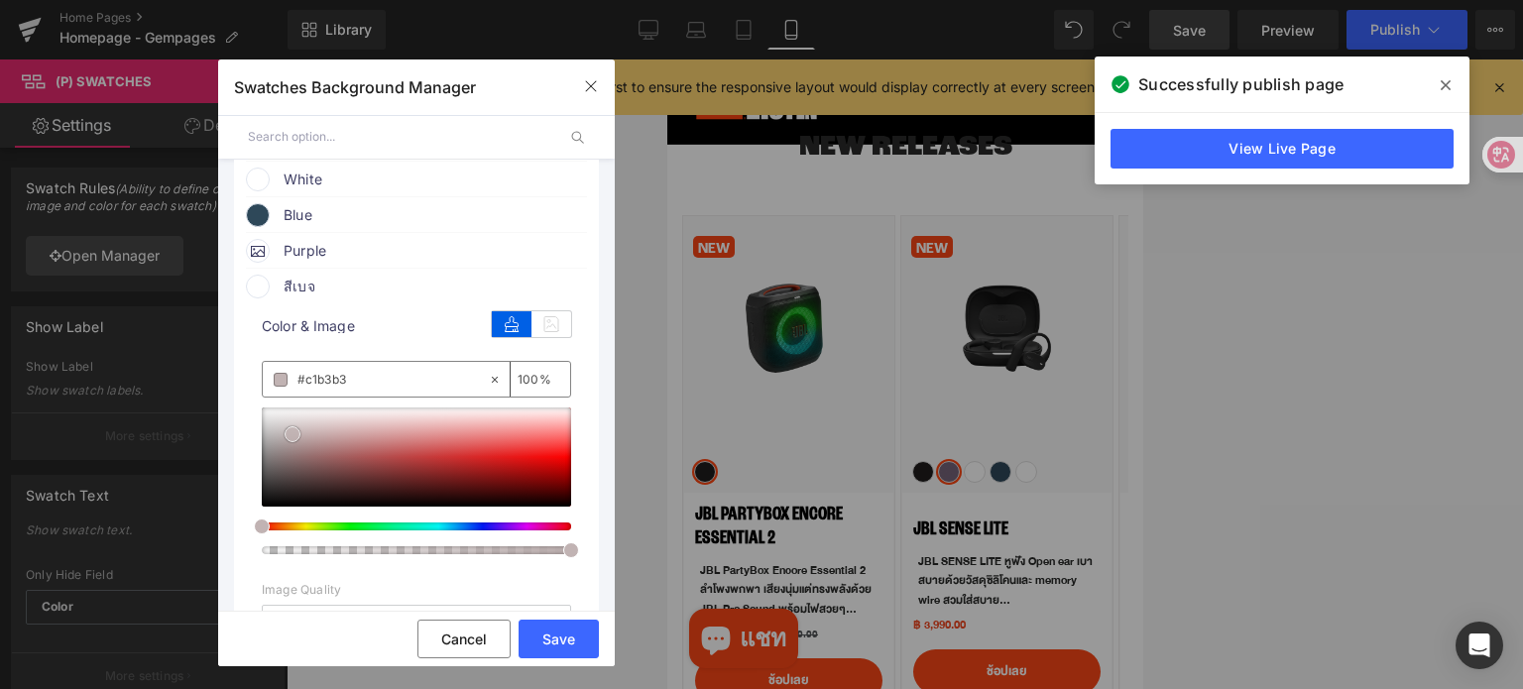
click at [292, 439] on div at bounding box center [416, 457] width 309 height 99
drag, startPoint x: 292, startPoint y: 439, endPoint x: 283, endPoint y: 427, distance: 15.5
click at [283, 427] on span at bounding box center [283, 422] width 16 height 16
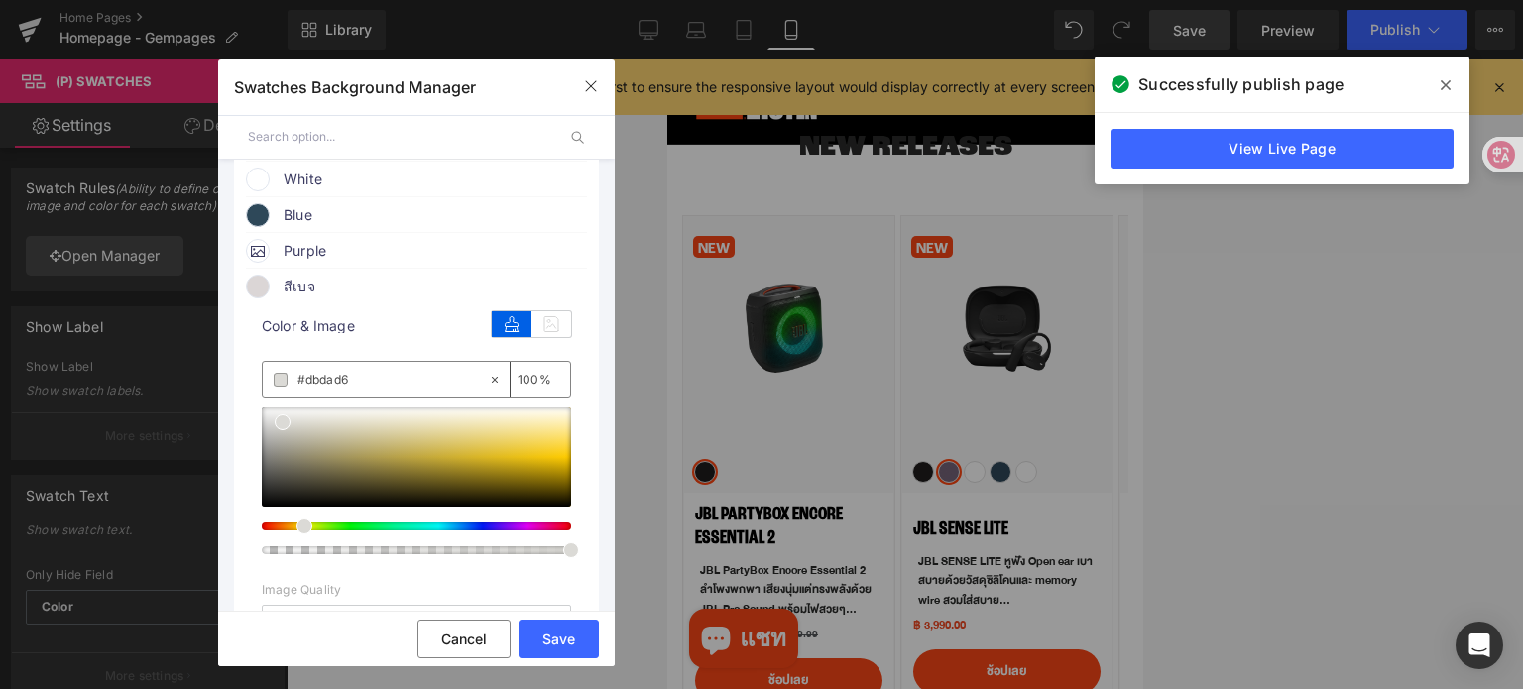
click at [295, 530] on div at bounding box center [408, 527] width 309 height 8
drag, startPoint x: 286, startPoint y: 427, endPoint x: 389, endPoint y: 439, distance: 103.8
click at [382, 431] on span at bounding box center [378, 426] width 16 height 16
click at [368, 373] on div "none" at bounding box center [375, 379] width 225 height 35
click at [368, 376] on input "none" at bounding box center [392, 380] width 190 height 22
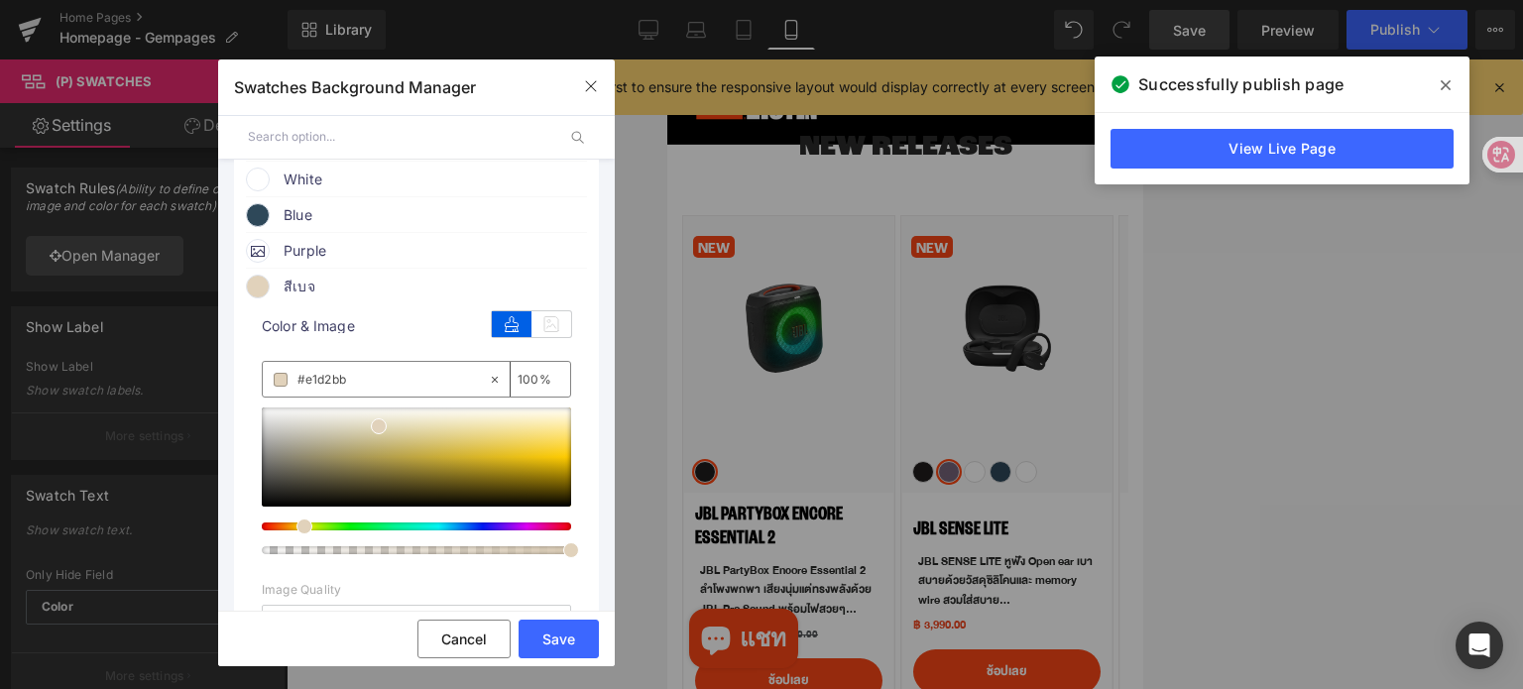
click at [253, 294] on span at bounding box center [258, 287] width 24 height 24
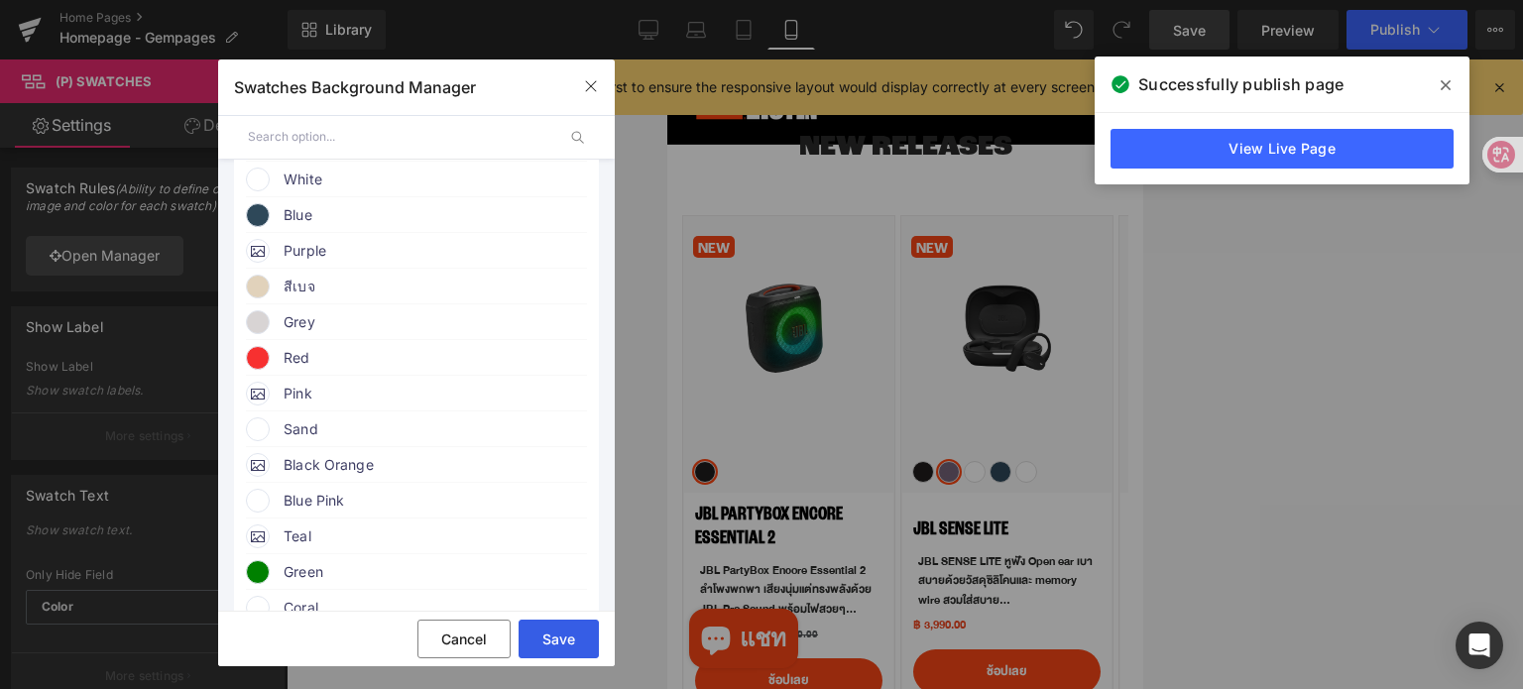
click at [559, 643] on button "Save" at bounding box center [559, 639] width 80 height 39
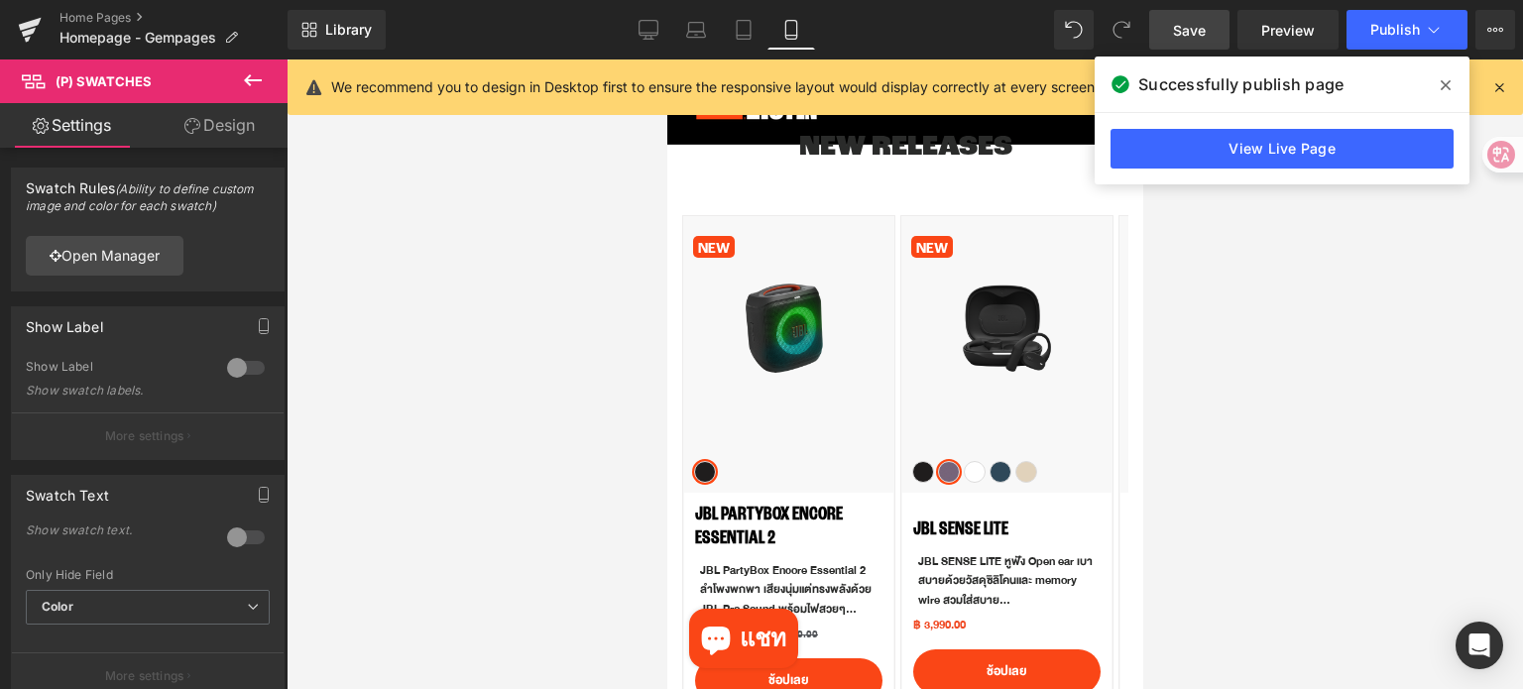
click at [1195, 28] on span "Save" at bounding box center [1189, 30] width 33 height 21
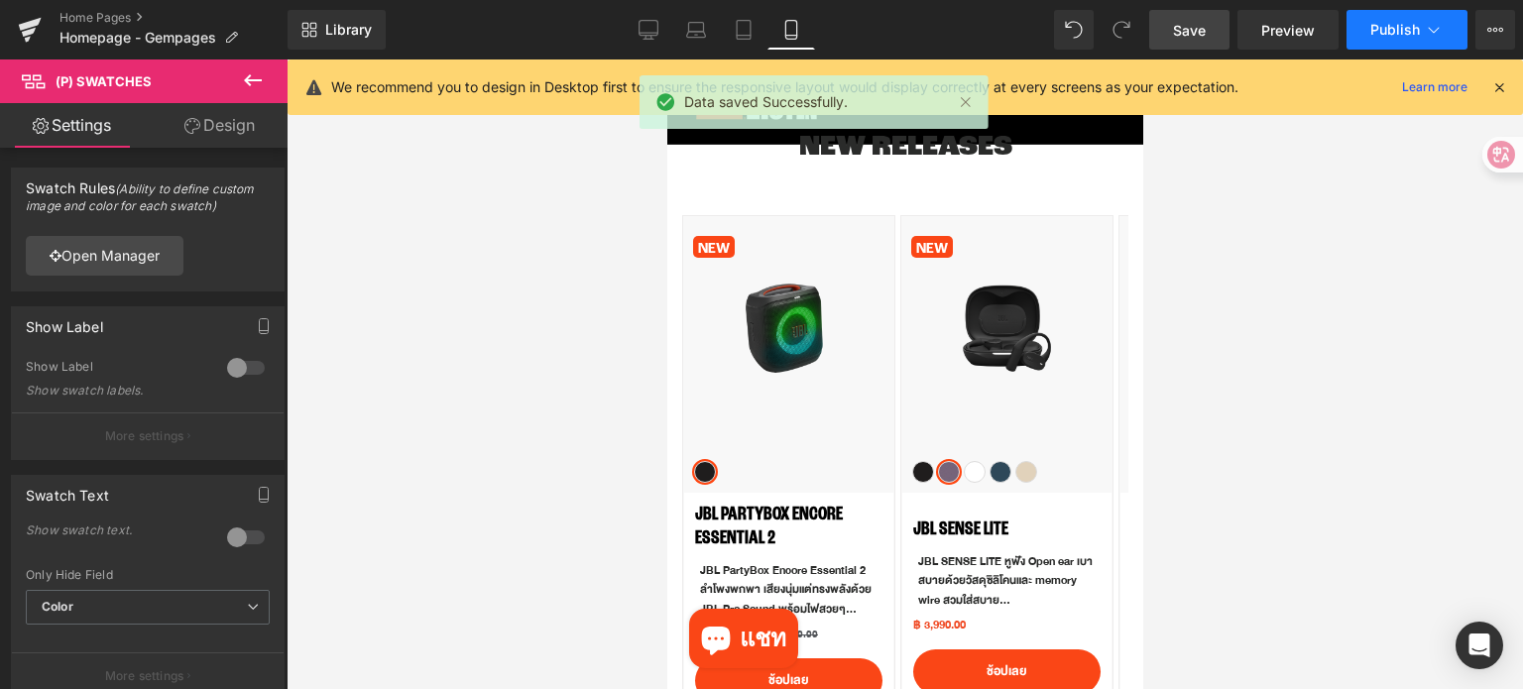
click at [1362, 30] on button "Publish" at bounding box center [1406, 30] width 121 height 40
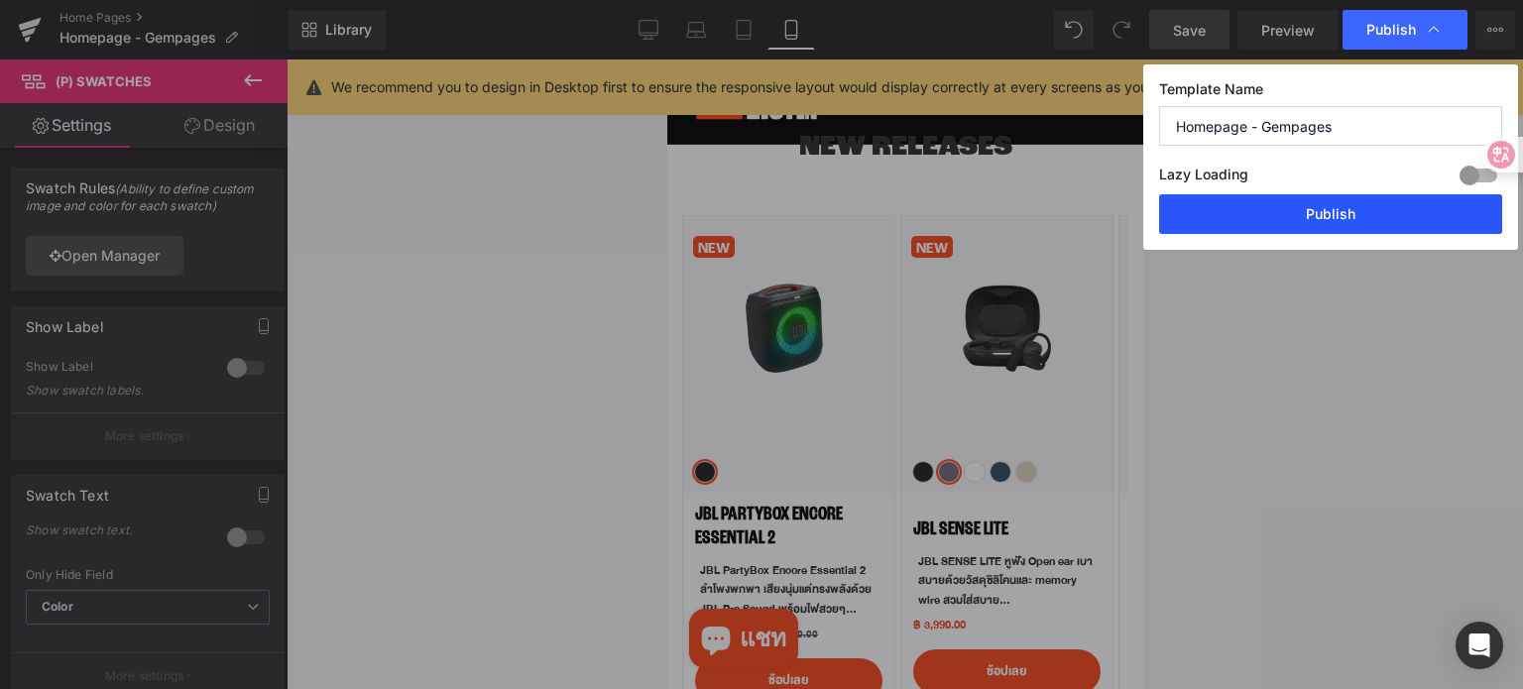
drag, startPoint x: 1311, startPoint y: 210, endPoint x: 433, endPoint y: 209, distance: 877.5
click at [1311, 210] on button "Publish" at bounding box center [1330, 214] width 343 height 40
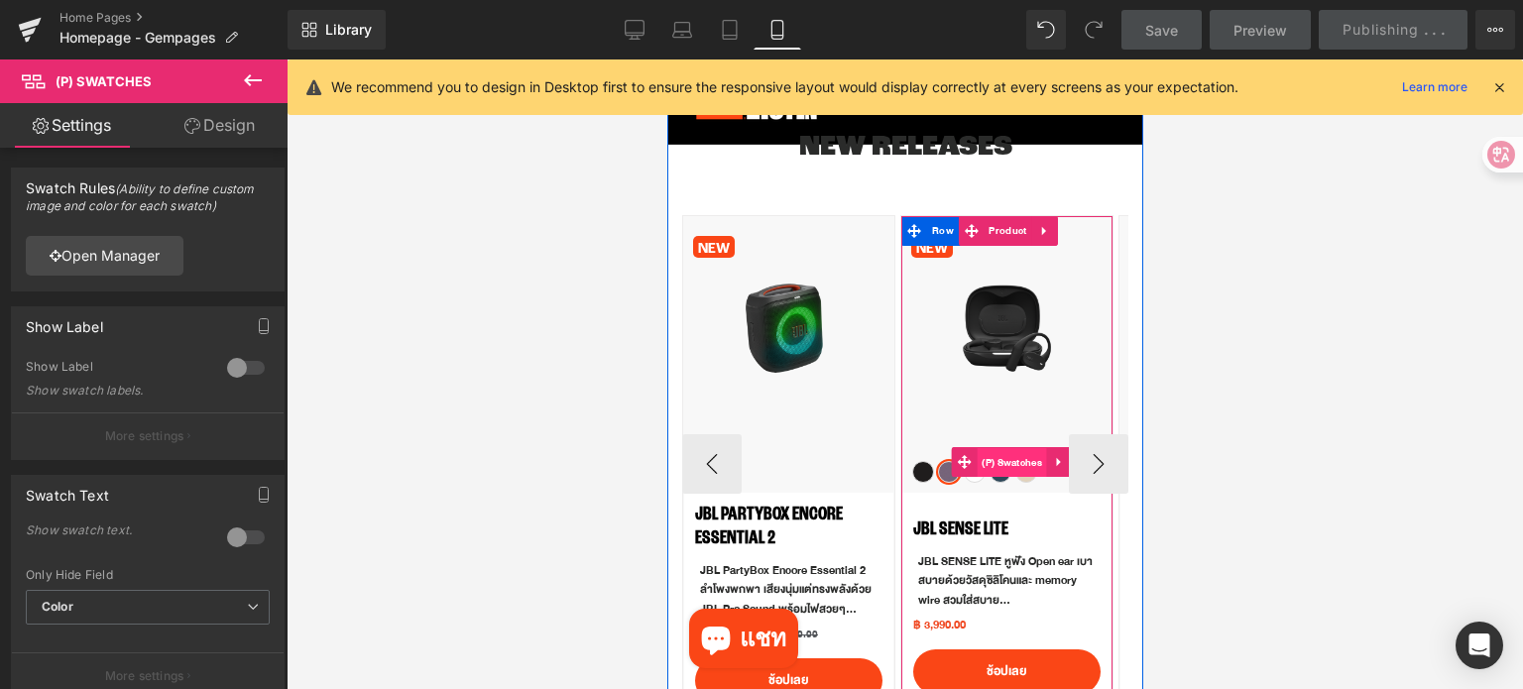
click at [1018, 463] on span "(P) Swatches" at bounding box center [1011, 463] width 70 height 30
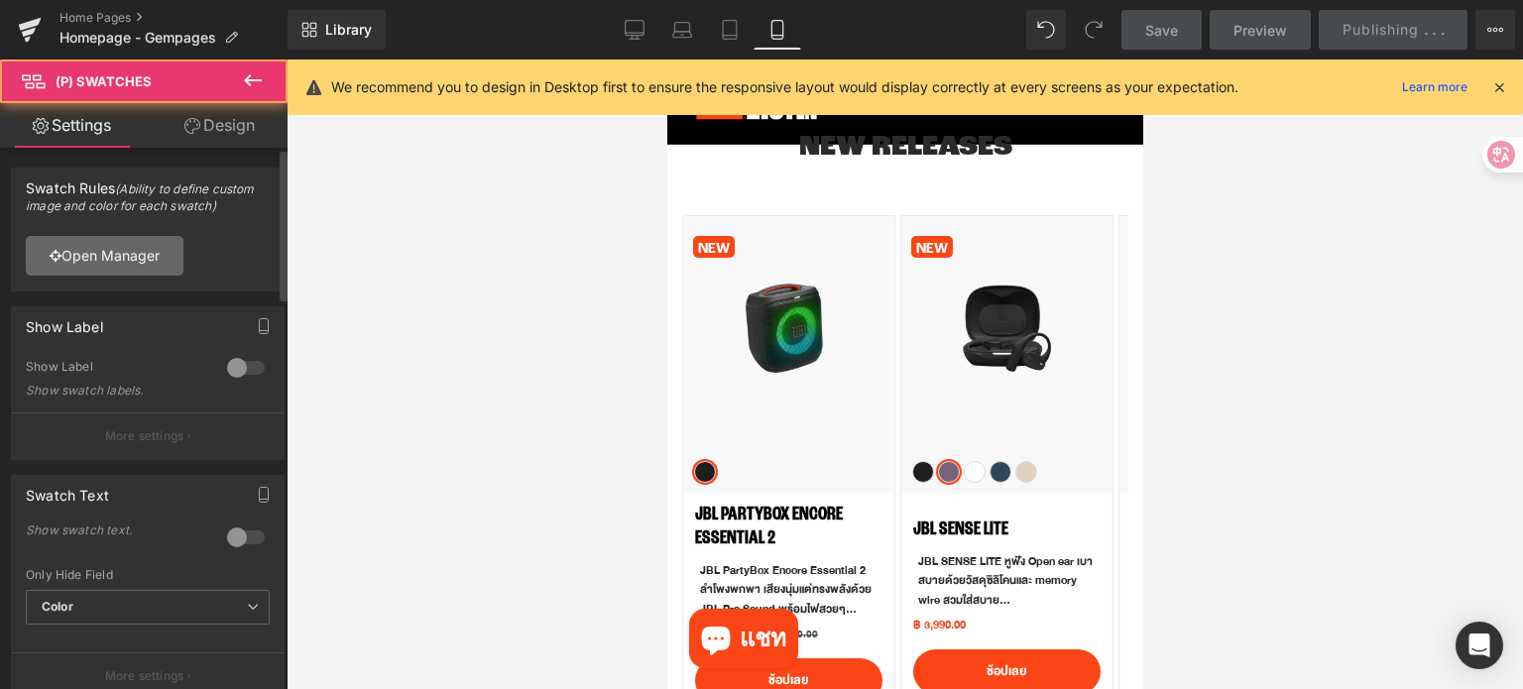
click at [96, 259] on link "Open Manager" at bounding box center [105, 256] width 158 height 40
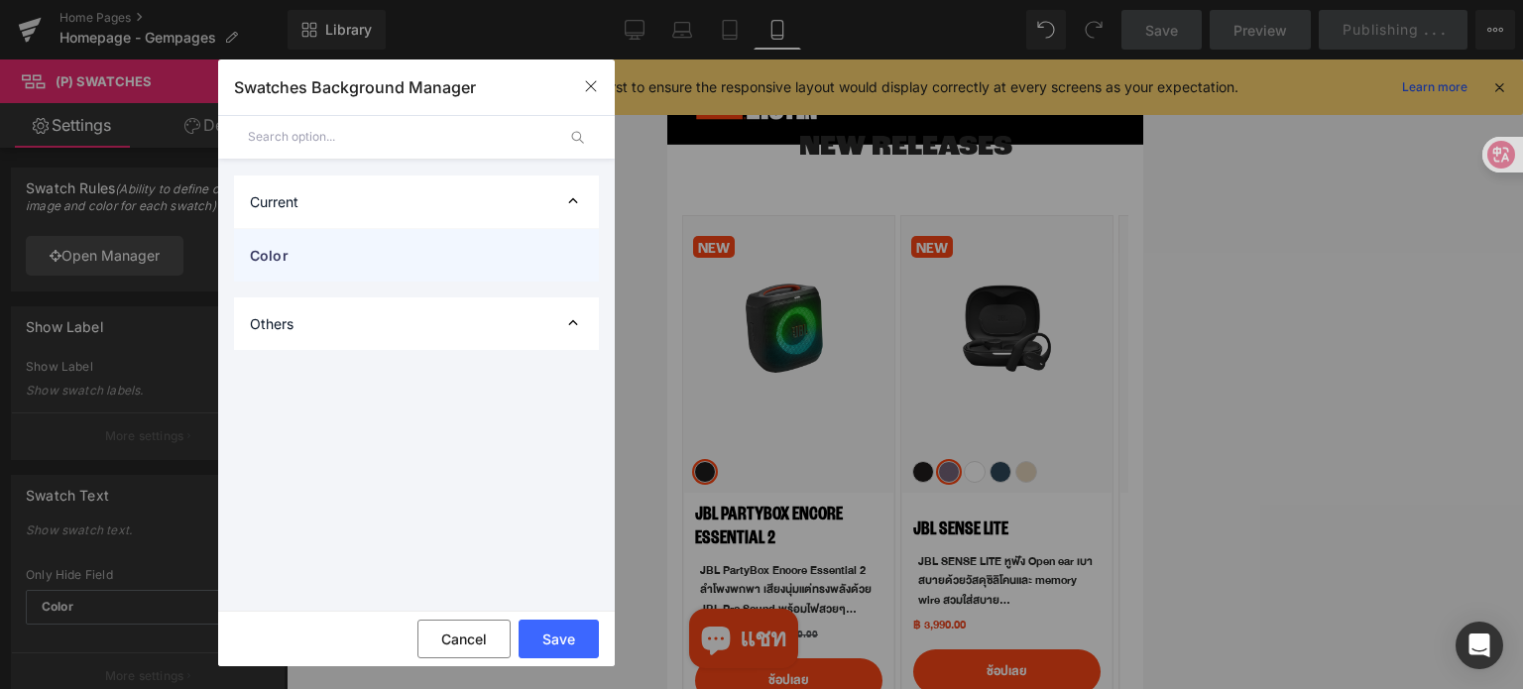
click at [338, 255] on span "Color" at bounding box center [396, 255] width 293 height 21
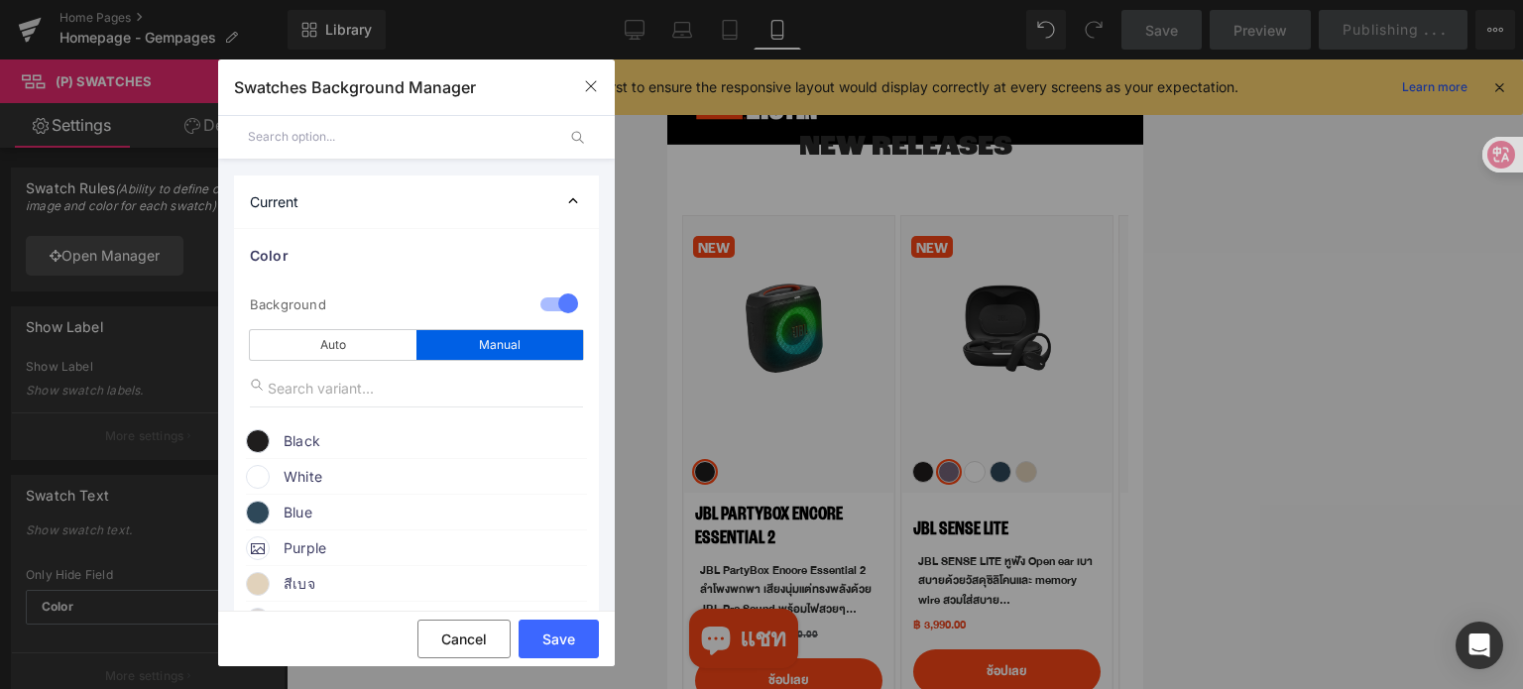
click at [326, 591] on span "สีเบจ" at bounding box center [434, 584] width 301 height 24
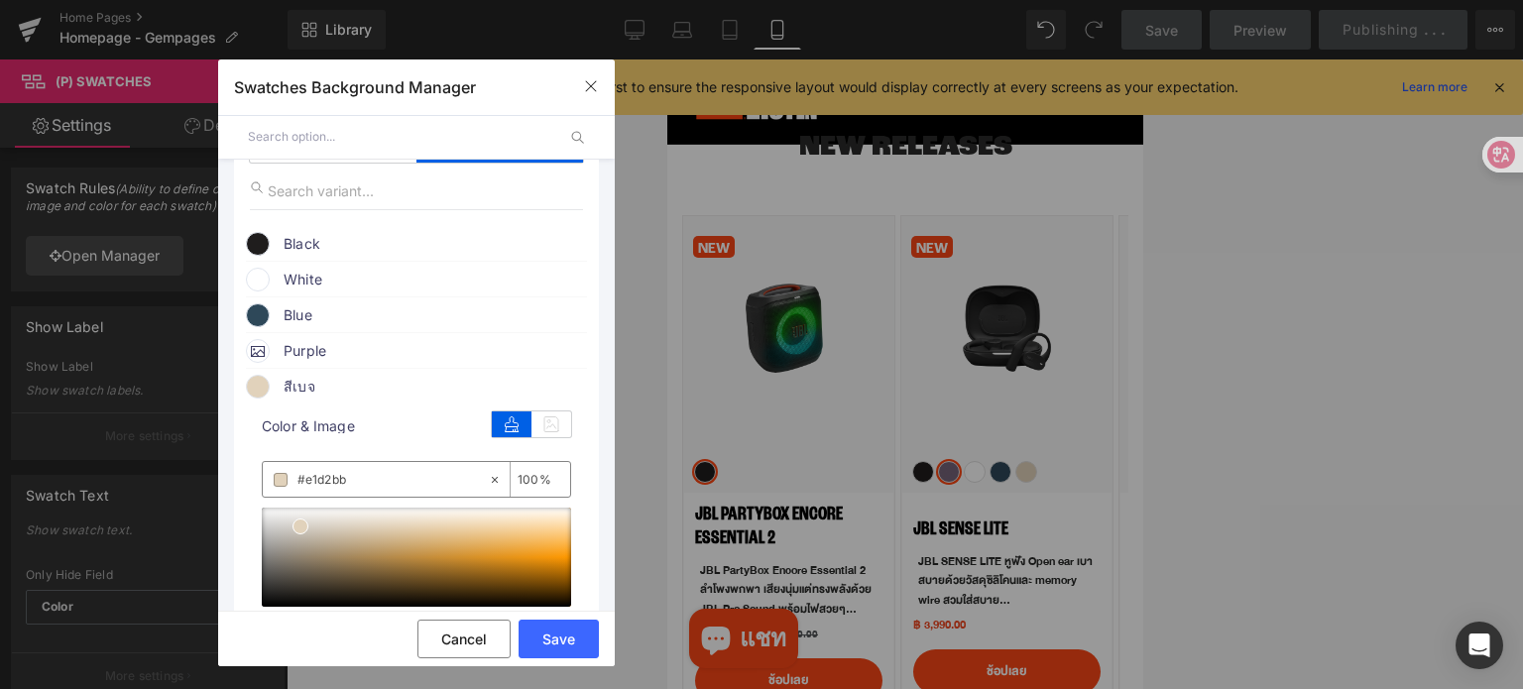
scroll to position [198, 0]
click at [384, 481] on input "#e1d2bb" at bounding box center [392, 479] width 190 height 22
click at [544, 639] on button "Save" at bounding box center [559, 639] width 80 height 39
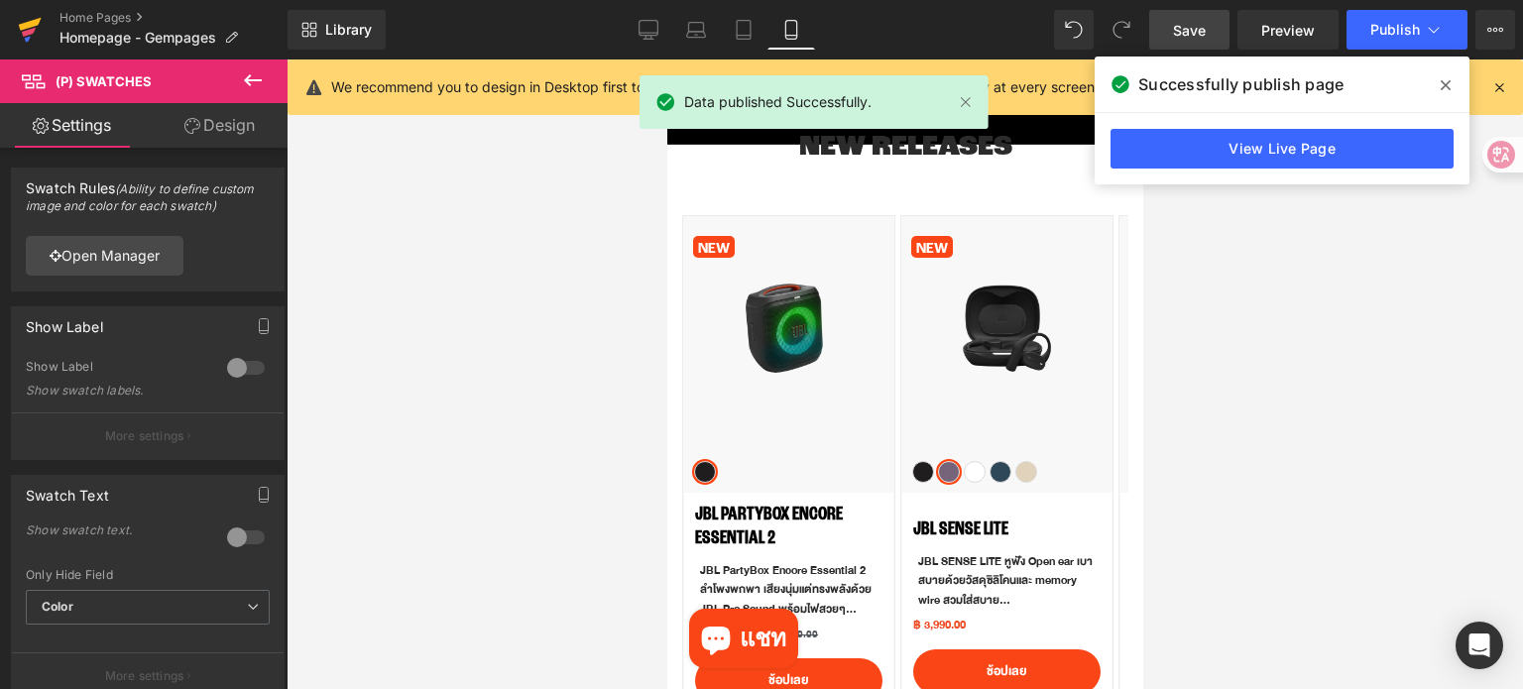
click at [35, 31] on icon at bounding box center [30, 30] width 24 height 50
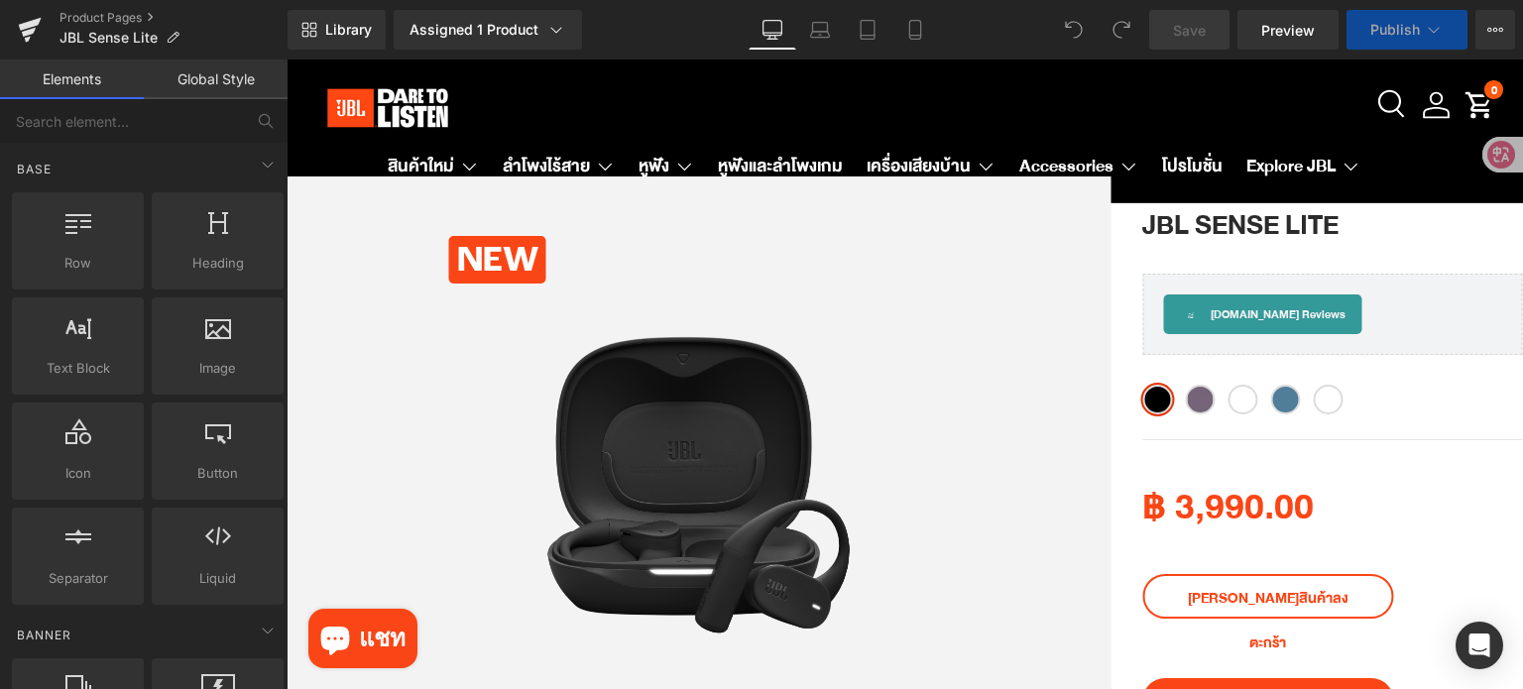
click at [1385, 405] on div "Black Purple White Blue สีเบจ" at bounding box center [1332, 407] width 381 height 45
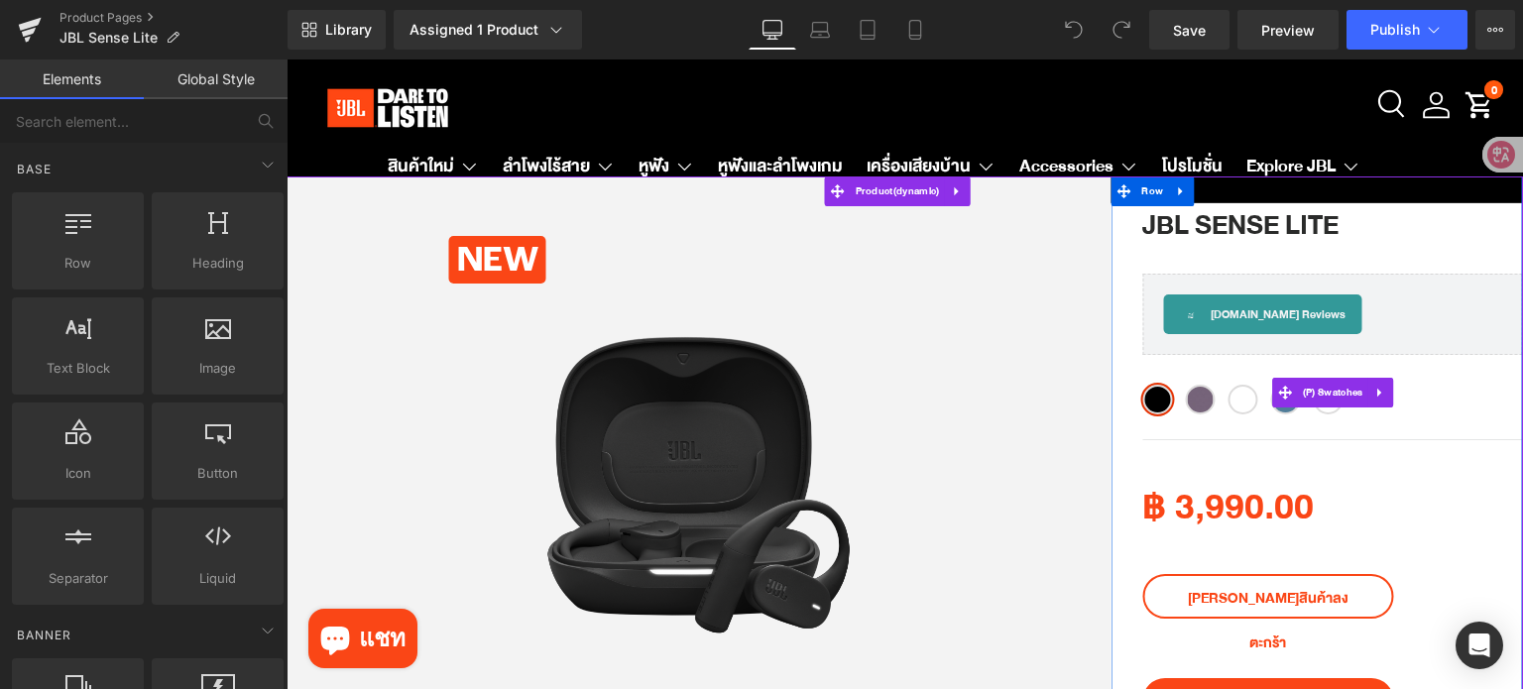
drag, startPoint x: 1326, startPoint y: 395, endPoint x: 930, endPoint y: 384, distance: 395.8
click at [1326, 394] on span "(P) Swatches" at bounding box center [1333, 393] width 70 height 30
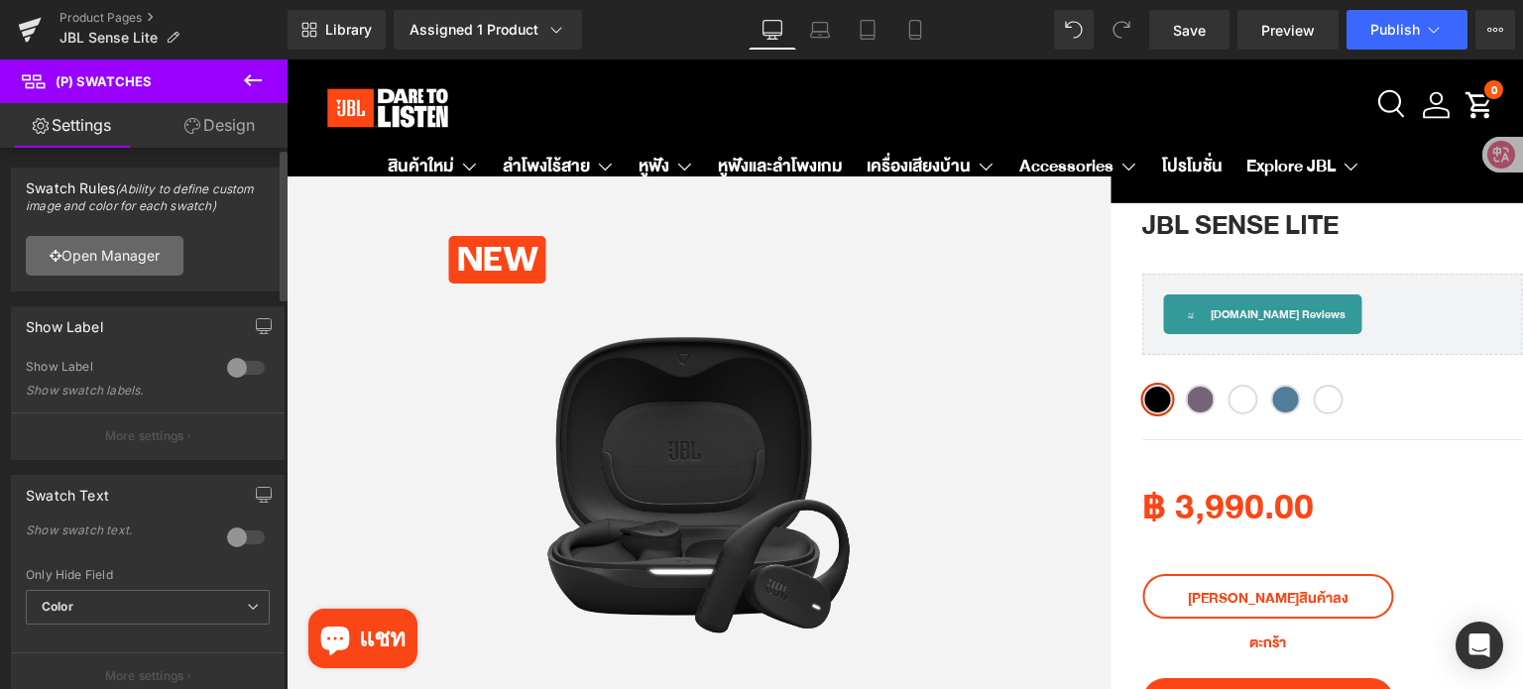
click at [120, 267] on link "Open Manager" at bounding box center [105, 256] width 158 height 40
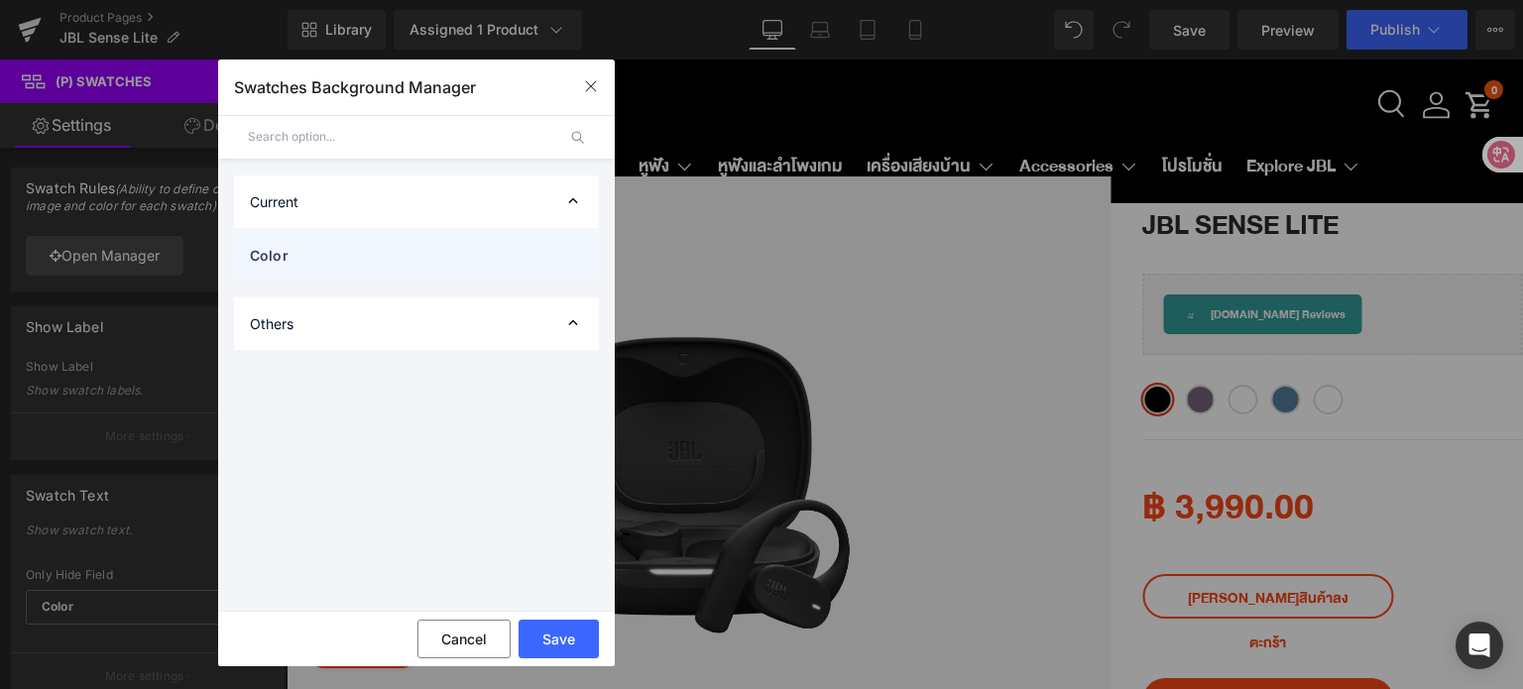
click at [398, 265] on div "Color" at bounding box center [416, 255] width 365 height 53
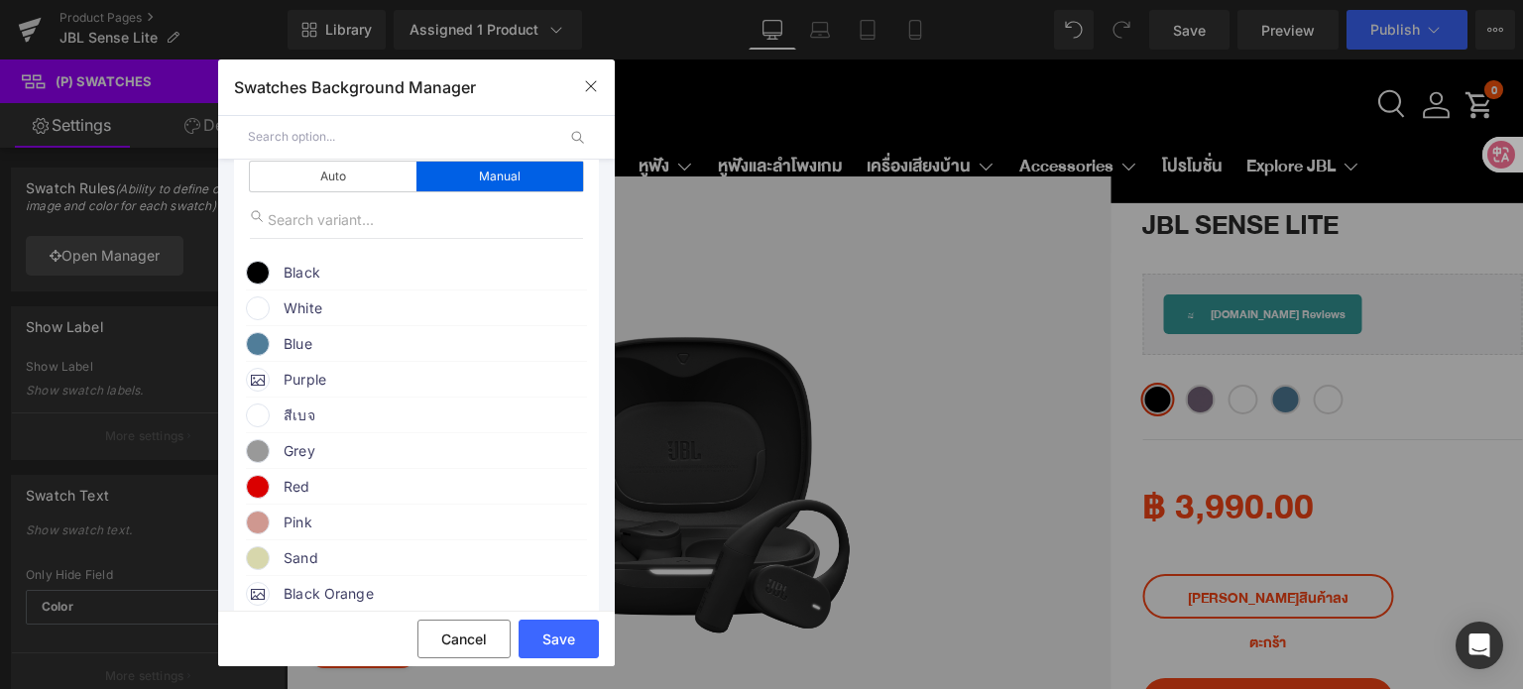
scroll to position [198, 0]
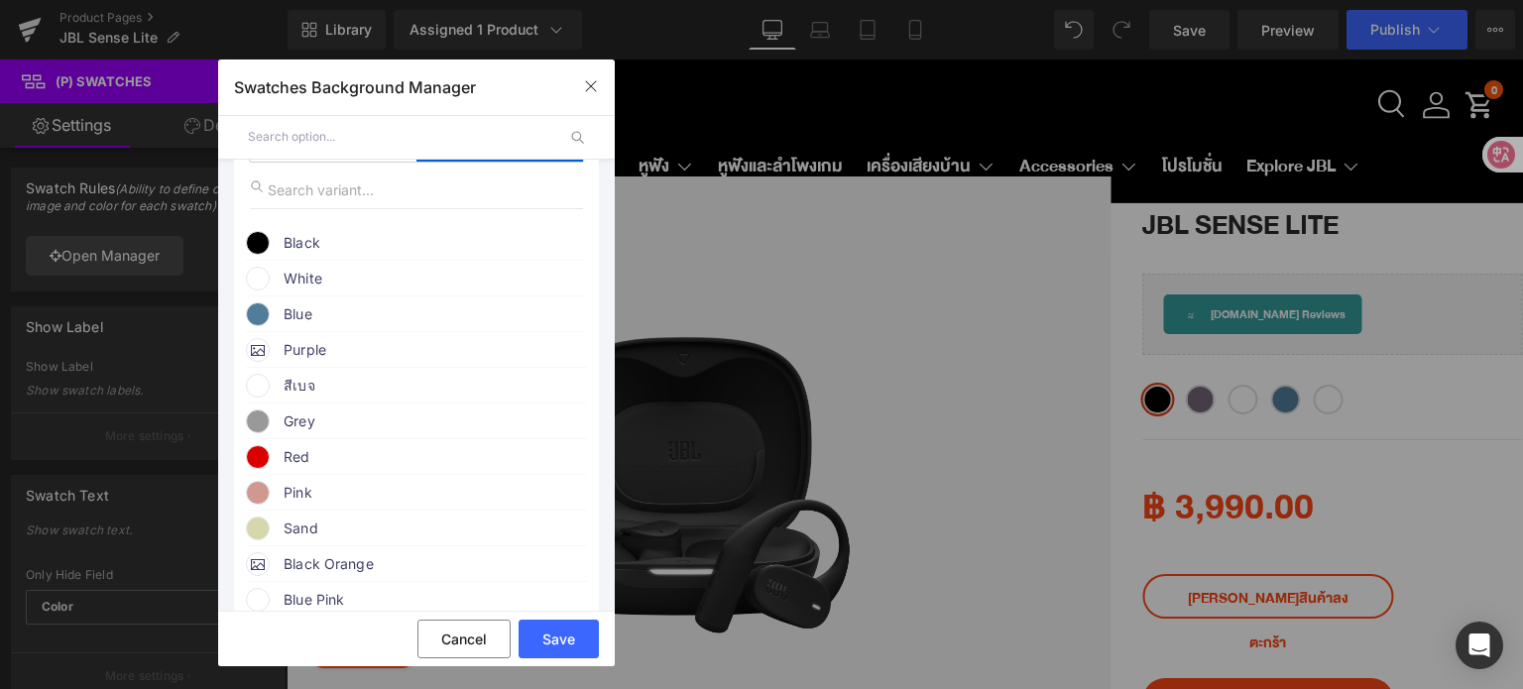
click at [255, 389] on span at bounding box center [258, 386] width 24 height 24
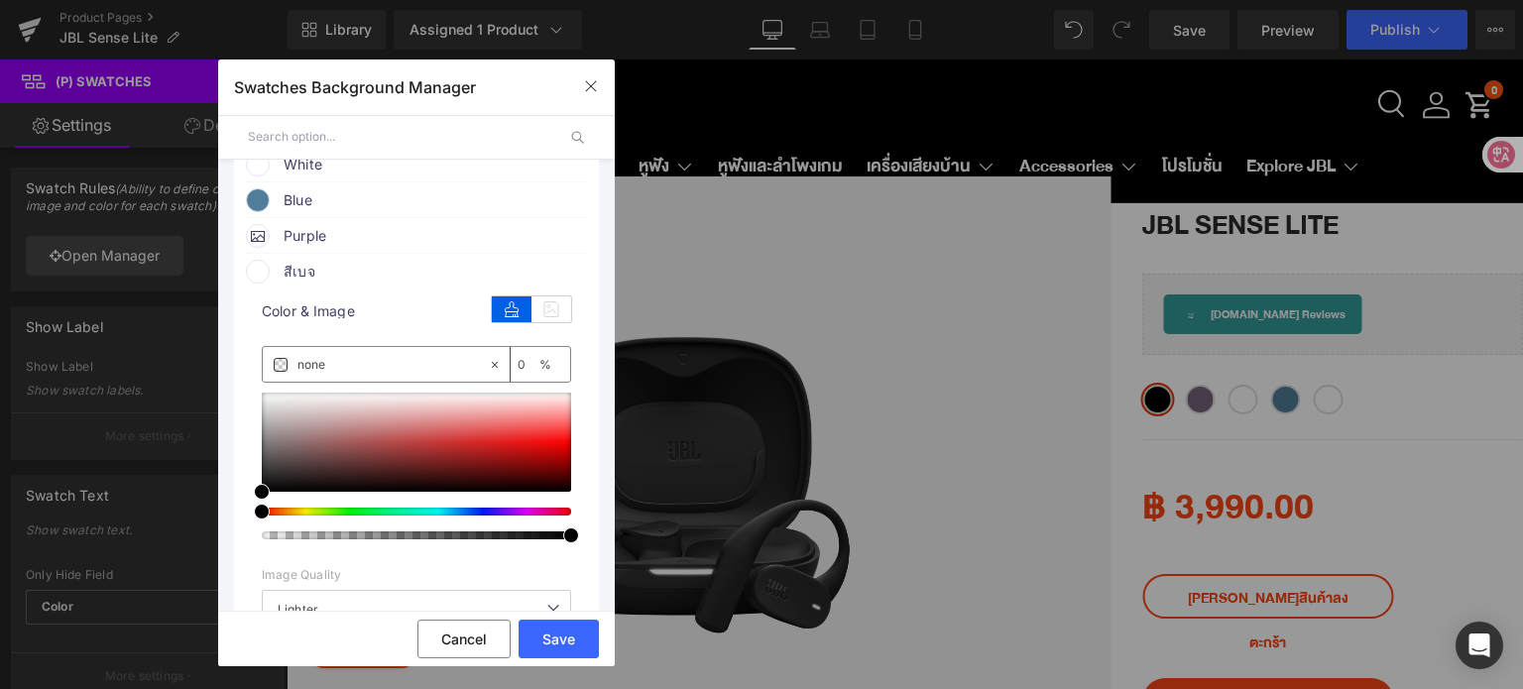
scroll to position [297, 0]
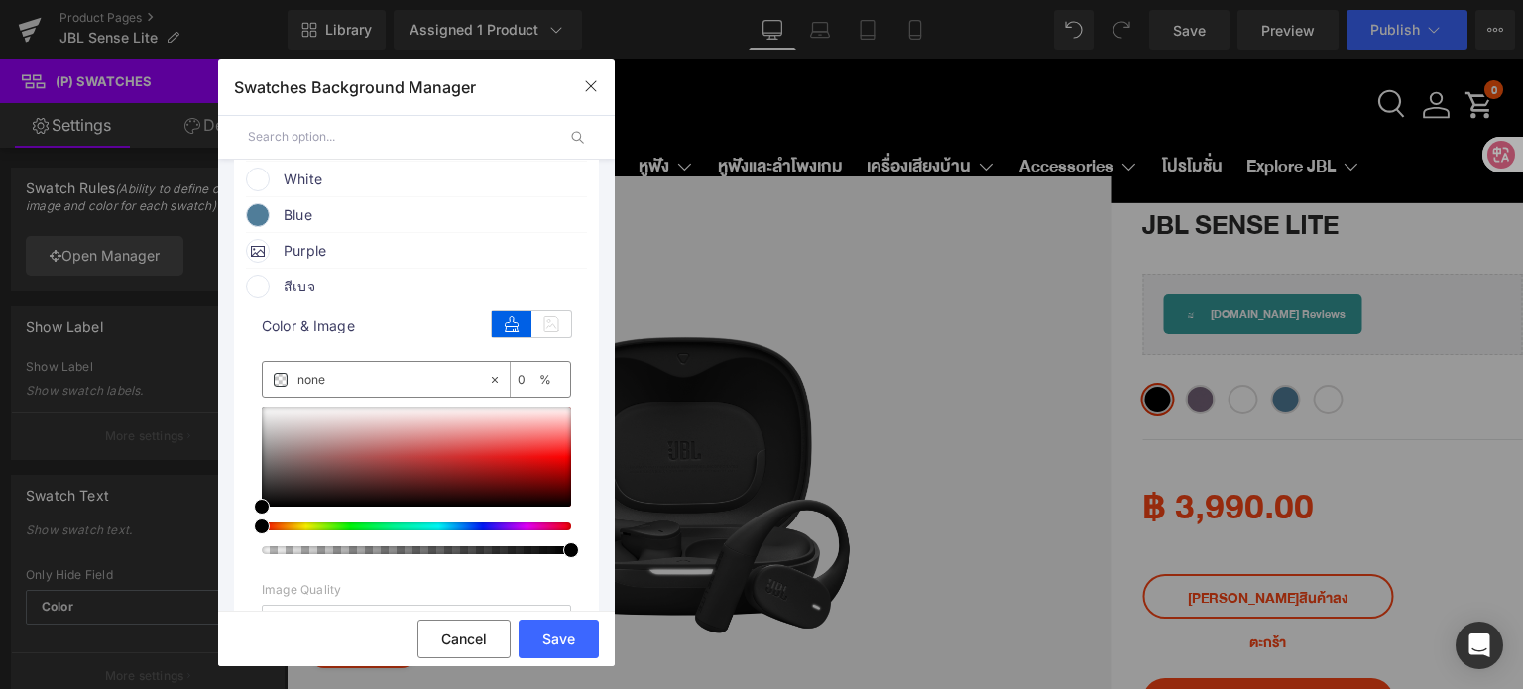
click at [357, 387] on input "none" at bounding box center [392, 380] width 190 height 22
paste input "#e1d2bb"
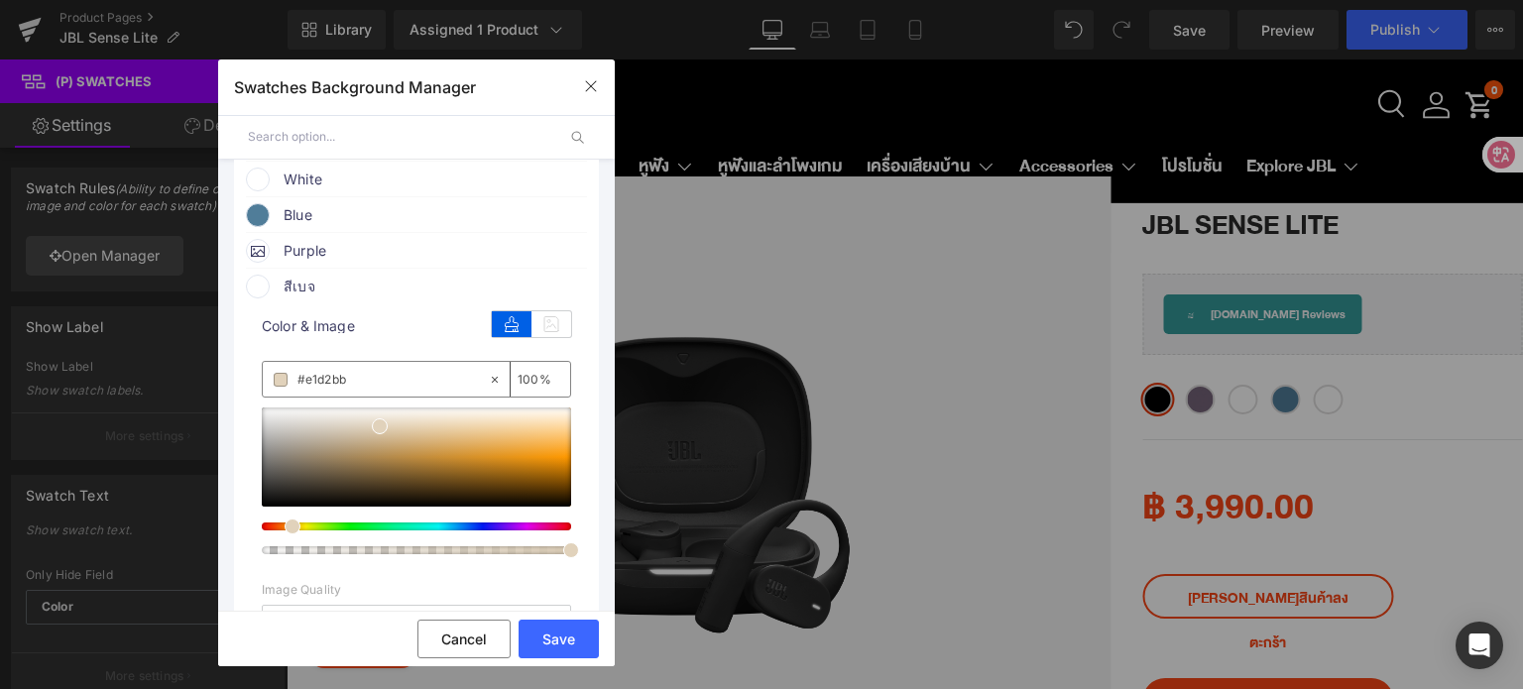
type input "#e1d2bb"
click at [258, 295] on span at bounding box center [258, 287] width 24 height 24
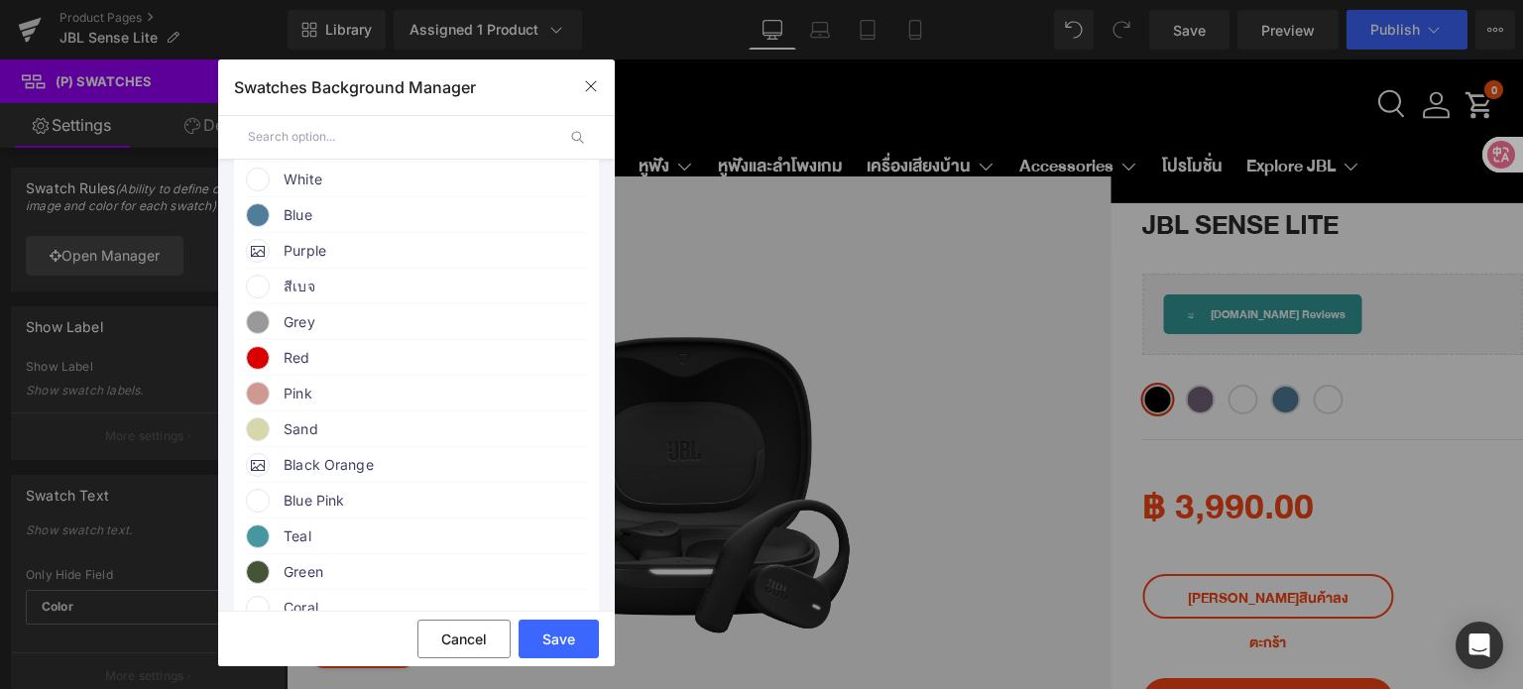
click at [259, 295] on span at bounding box center [258, 287] width 24 height 24
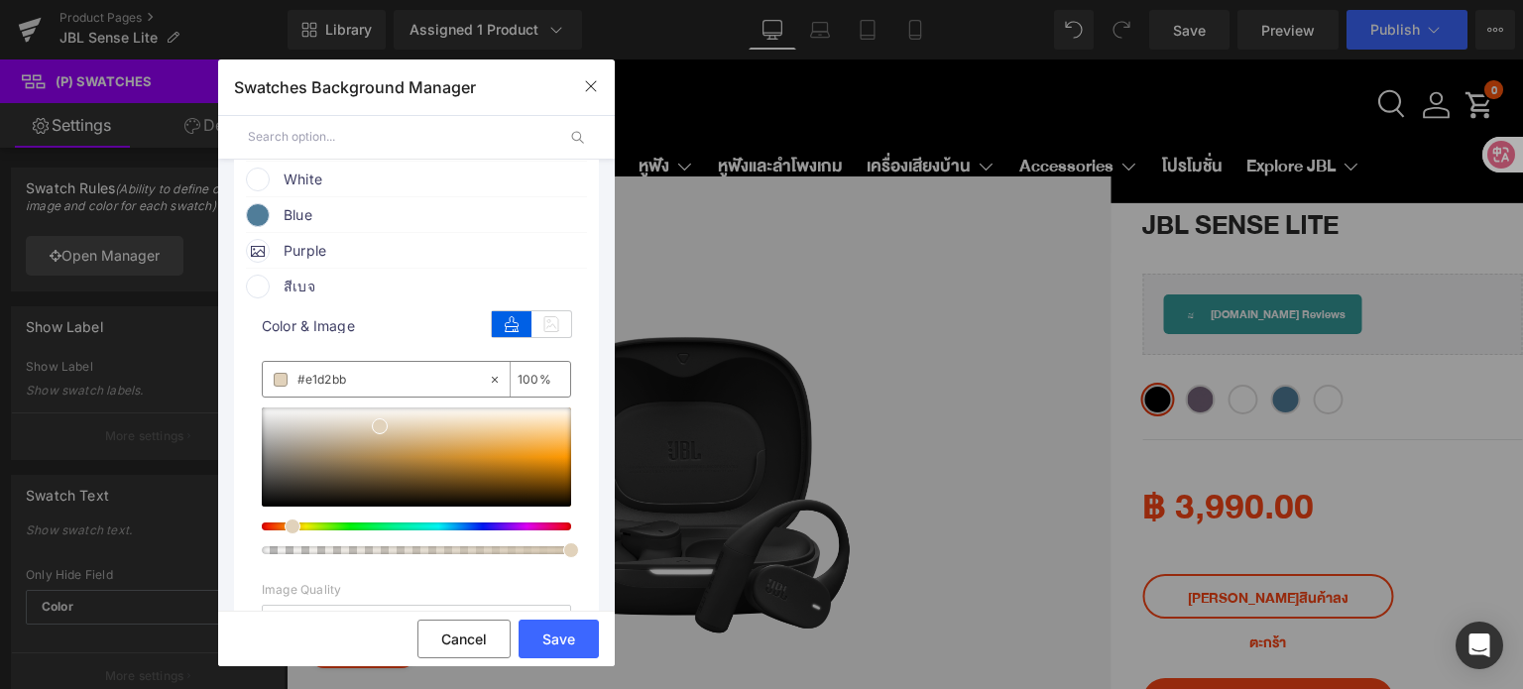
click at [279, 384] on span at bounding box center [281, 380] width 14 height 14
click at [252, 292] on span at bounding box center [258, 287] width 24 height 24
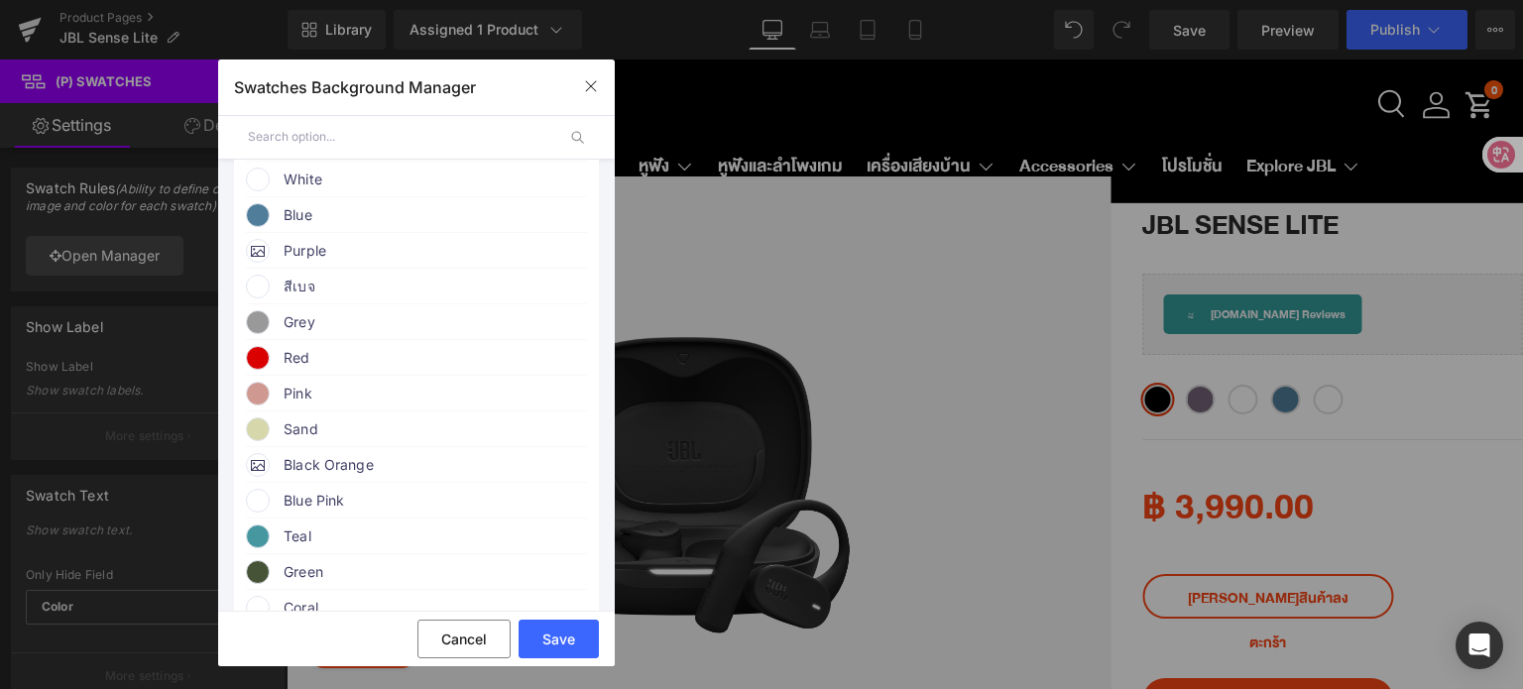
click at [258, 289] on span at bounding box center [258, 287] width 24 height 24
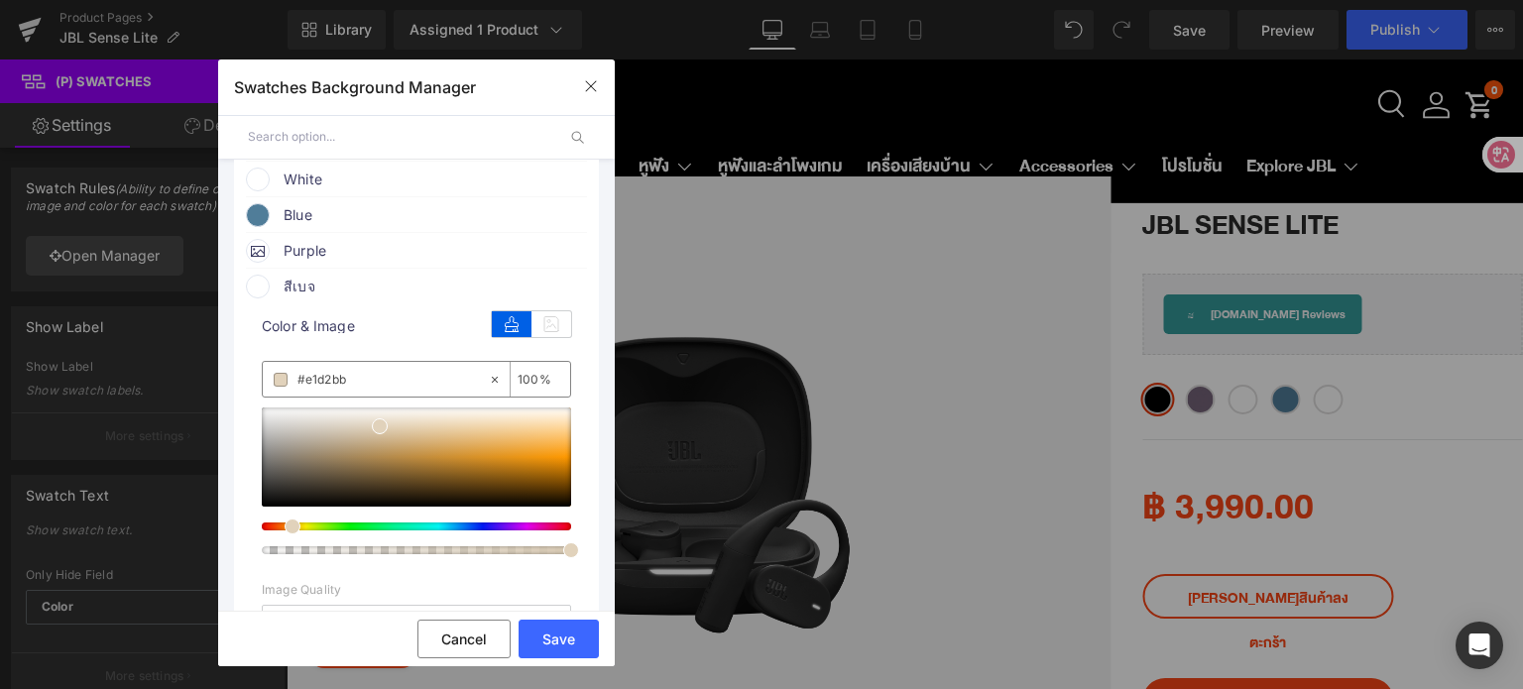
click at [284, 384] on span at bounding box center [281, 380] width 14 height 14
click at [262, 298] on span at bounding box center [258, 287] width 24 height 24
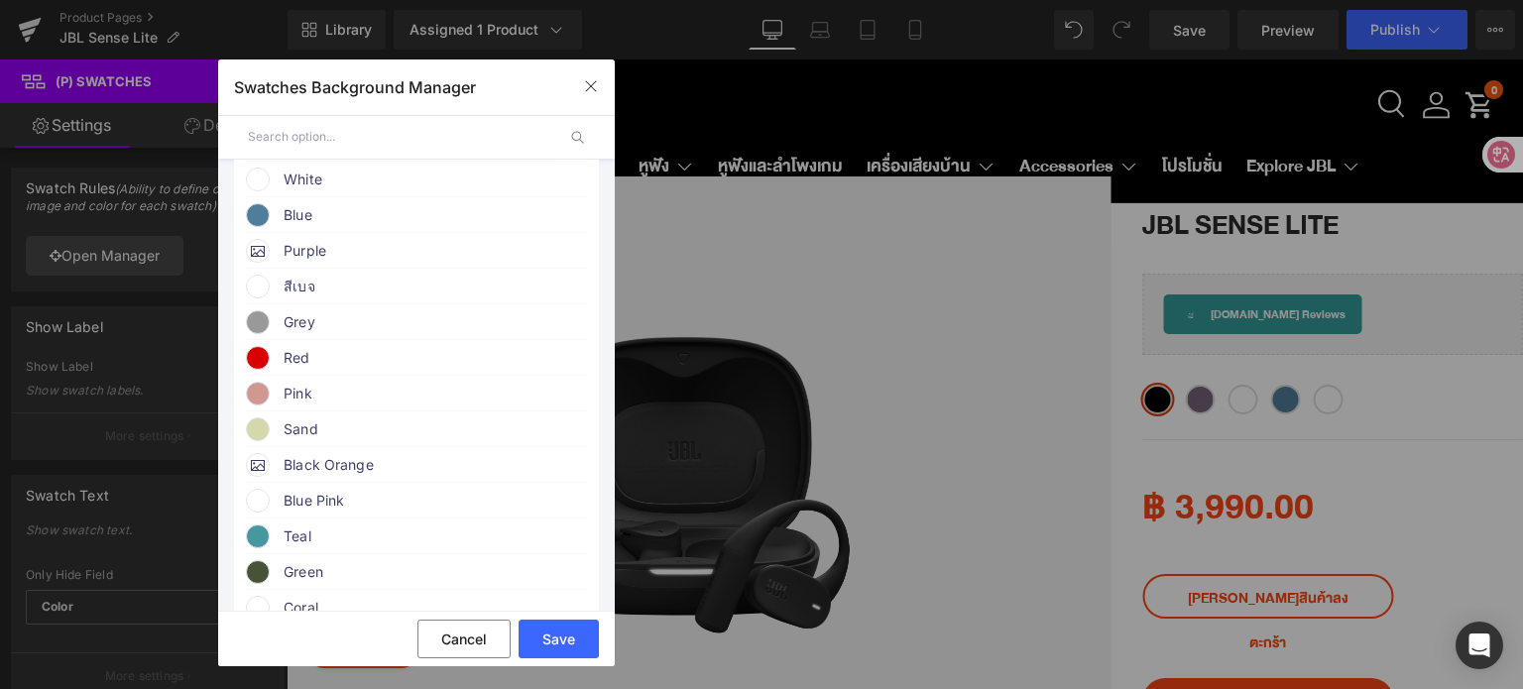
click at [266, 295] on span at bounding box center [258, 287] width 24 height 24
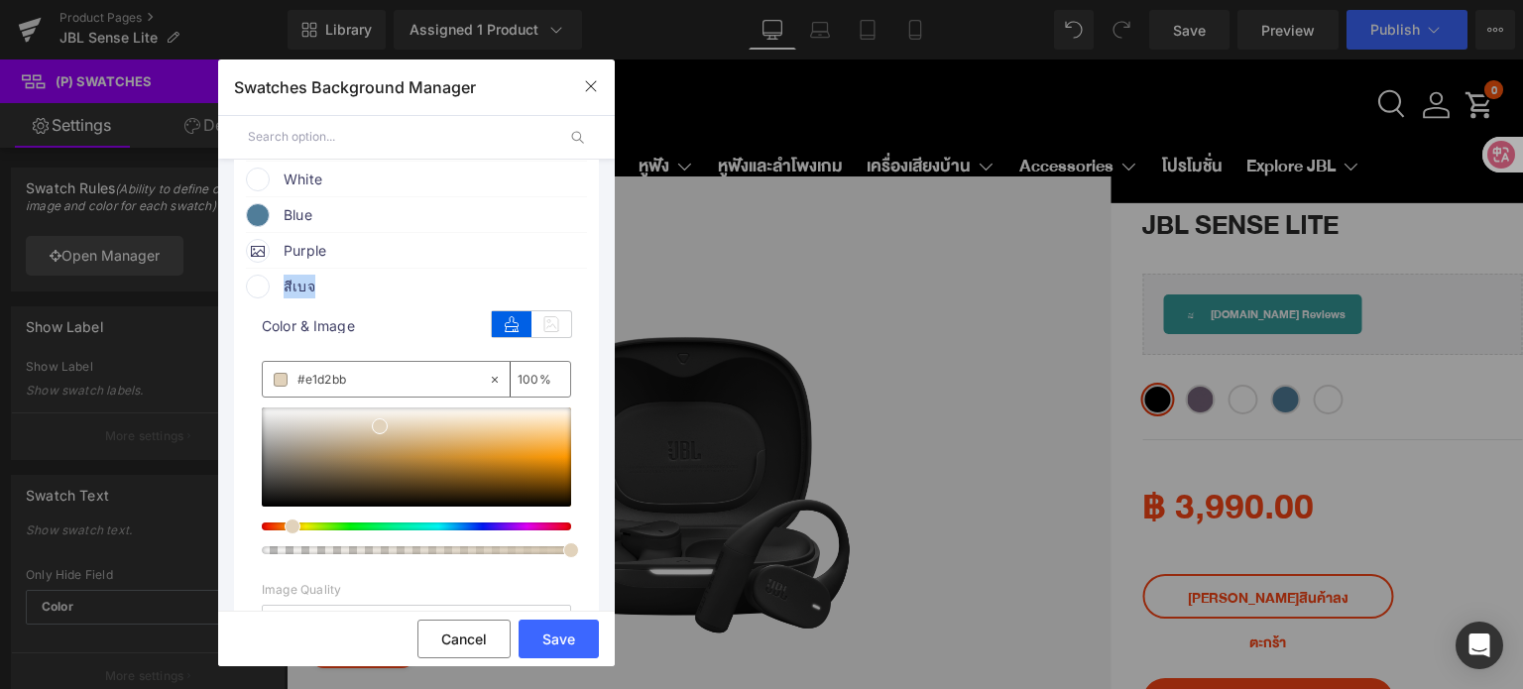
drag, startPoint x: 321, startPoint y: 292, endPoint x: 286, endPoint y: 292, distance: 35.7
click at [286, 292] on span "สีเบจ" at bounding box center [434, 287] width 301 height 24
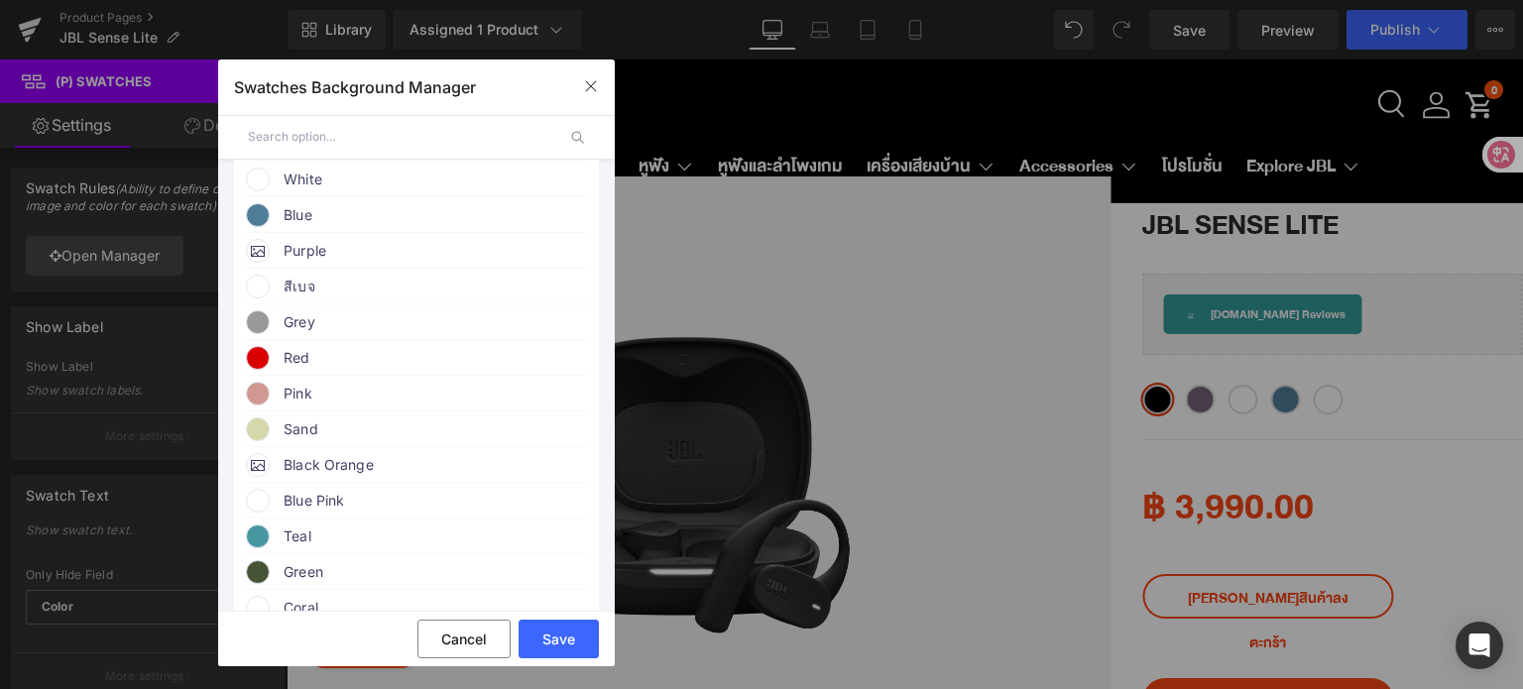
click at [258, 290] on span at bounding box center [258, 287] width 24 height 24
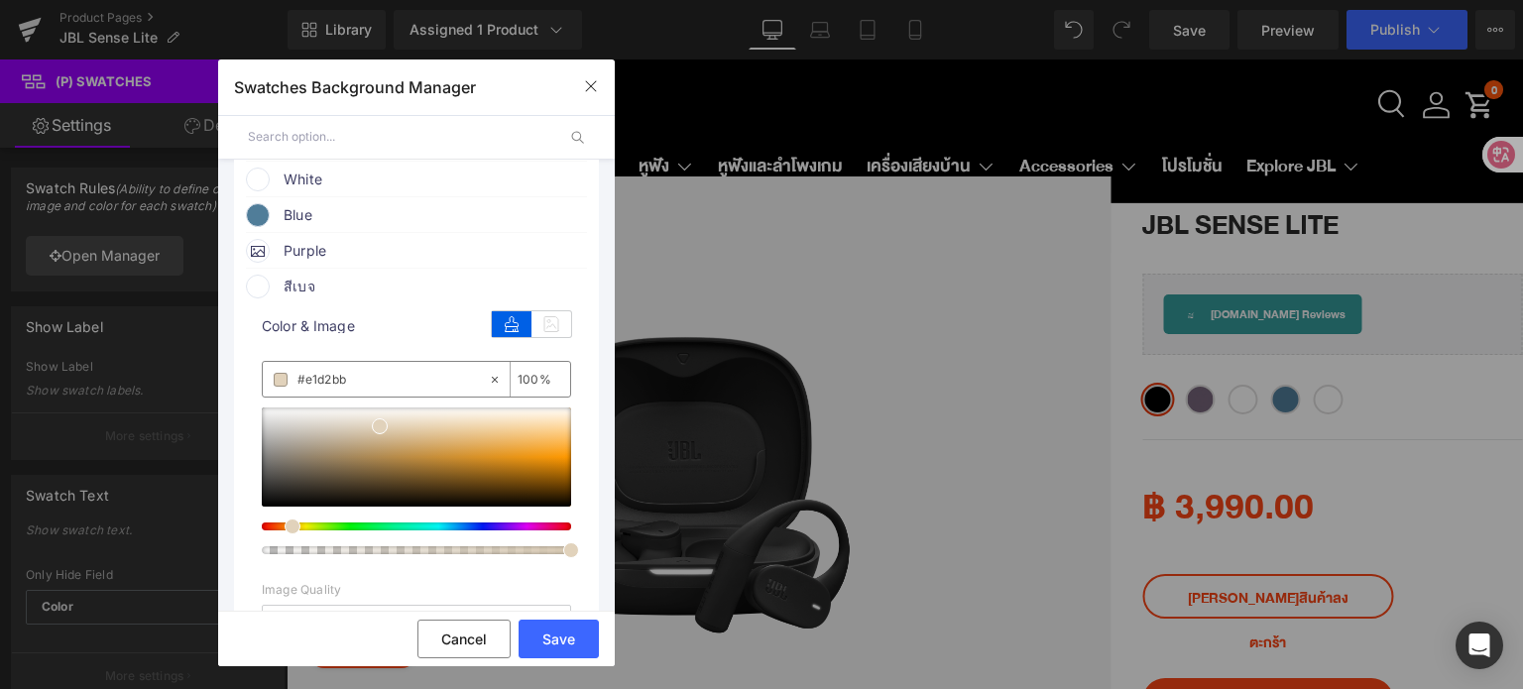
click at [281, 385] on span at bounding box center [281, 380] width 14 height 14
click at [258, 290] on span at bounding box center [258, 287] width 24 height 24
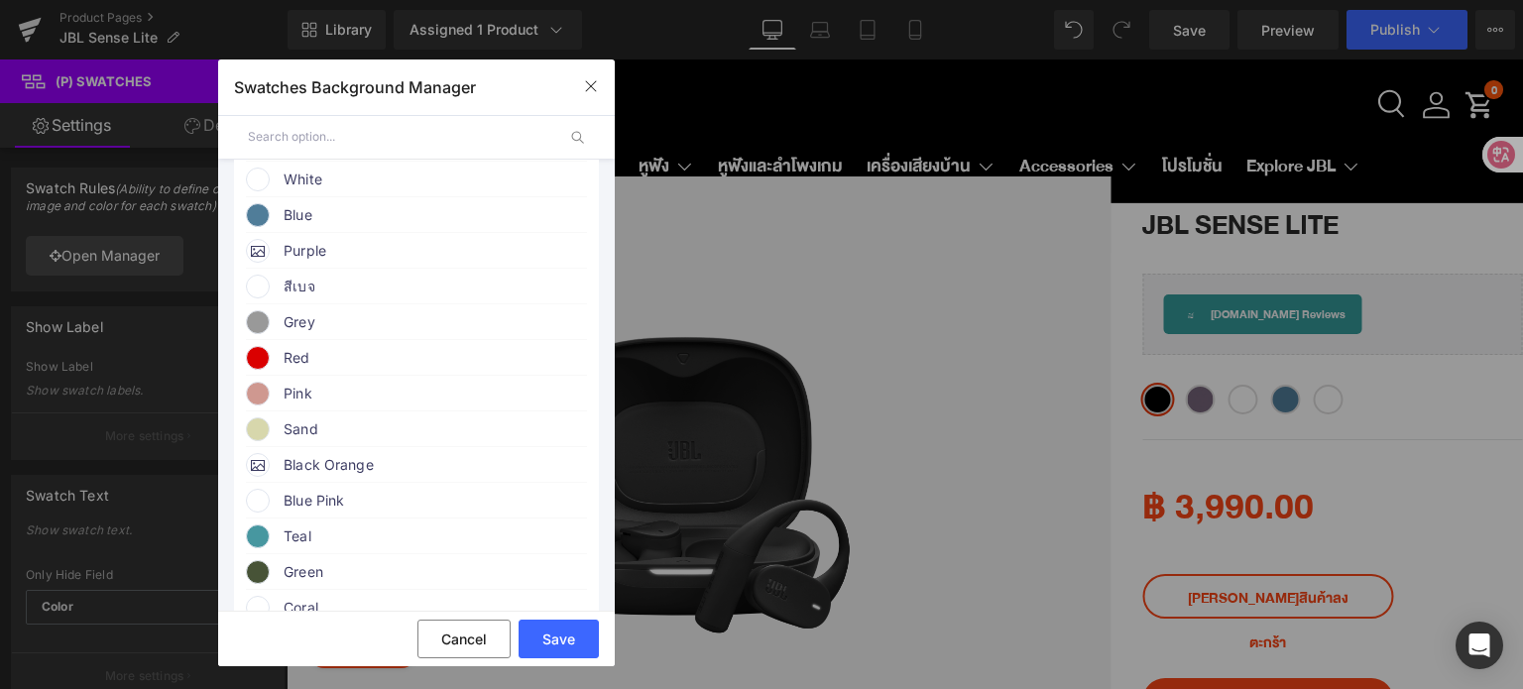
click at [250, 285] on span at bounding box center [258, 287] width 24 height 24
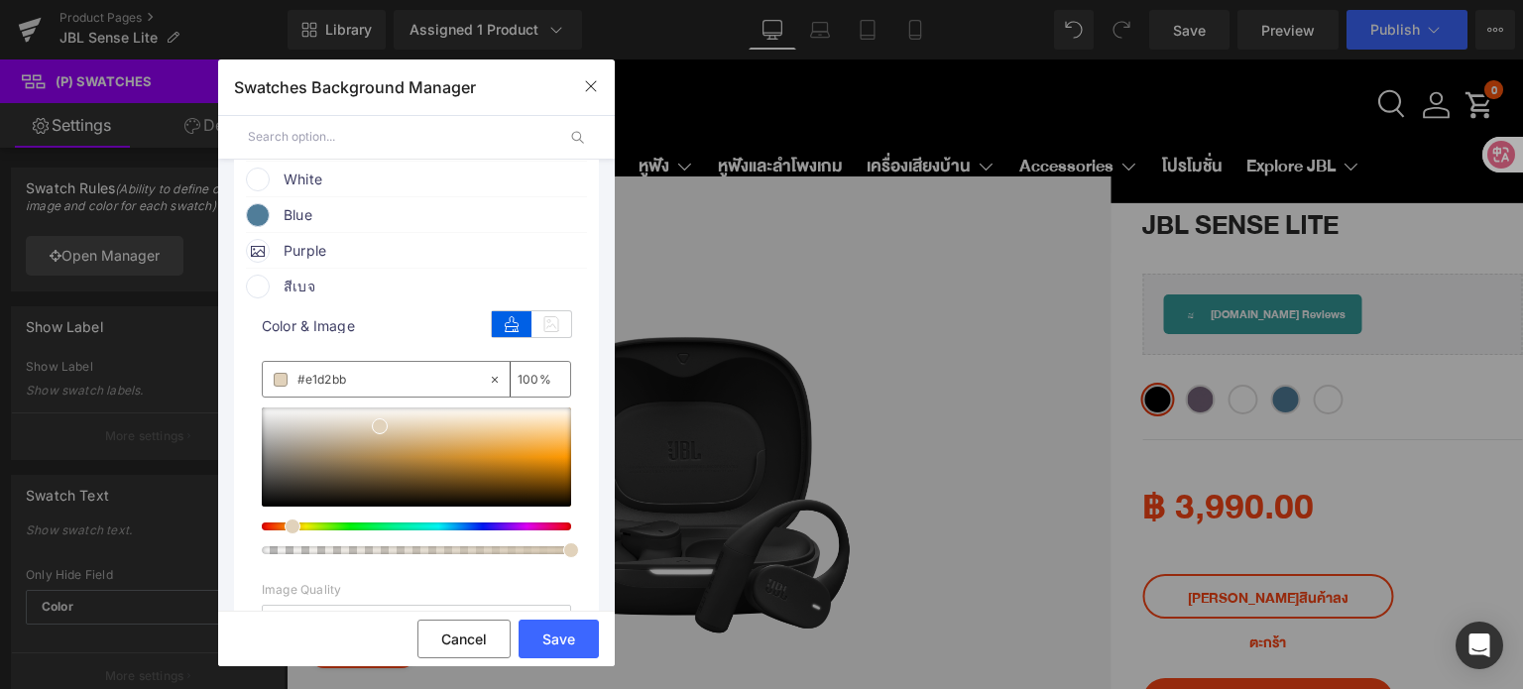
click at [265, 298] on span at bounding box center [258, 287] width 24 height 24
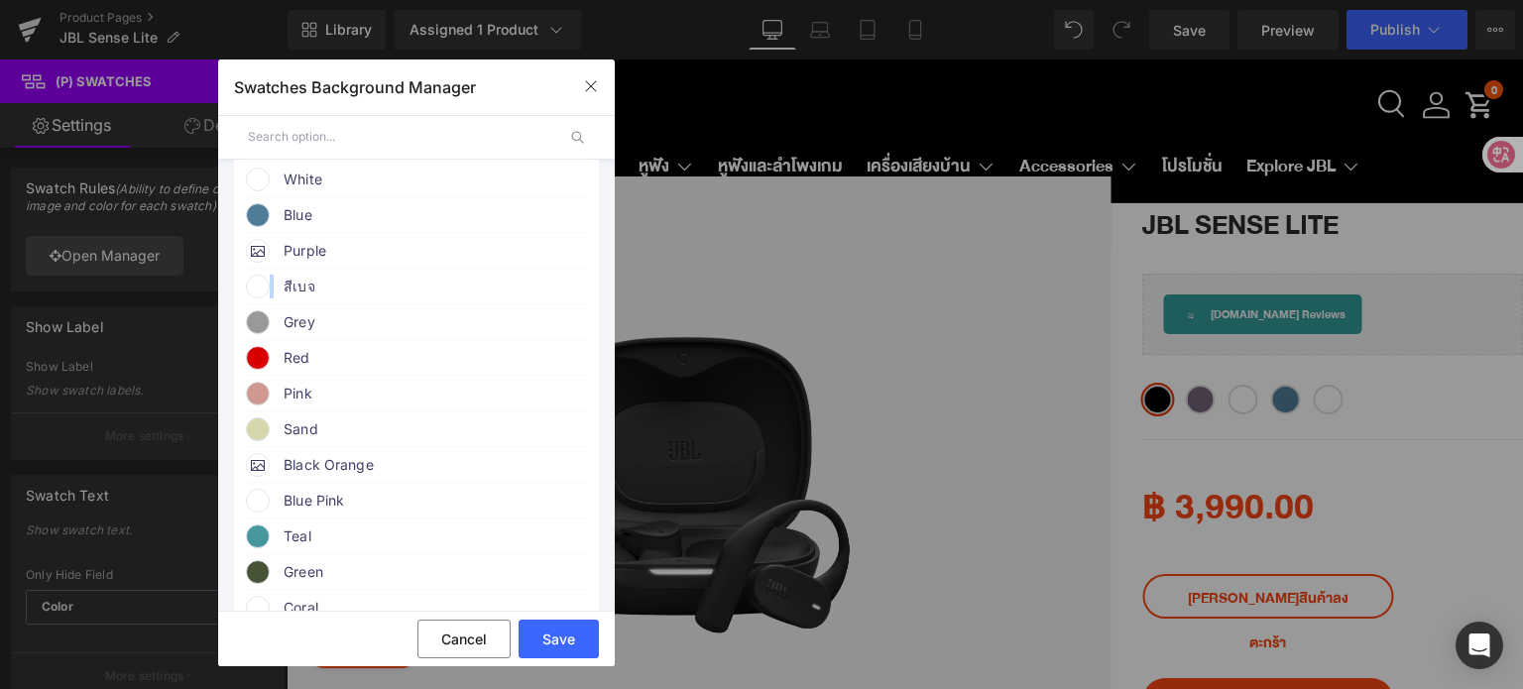
click at [265, 298] on span at bounding box center [258, 287] width 24 height 24
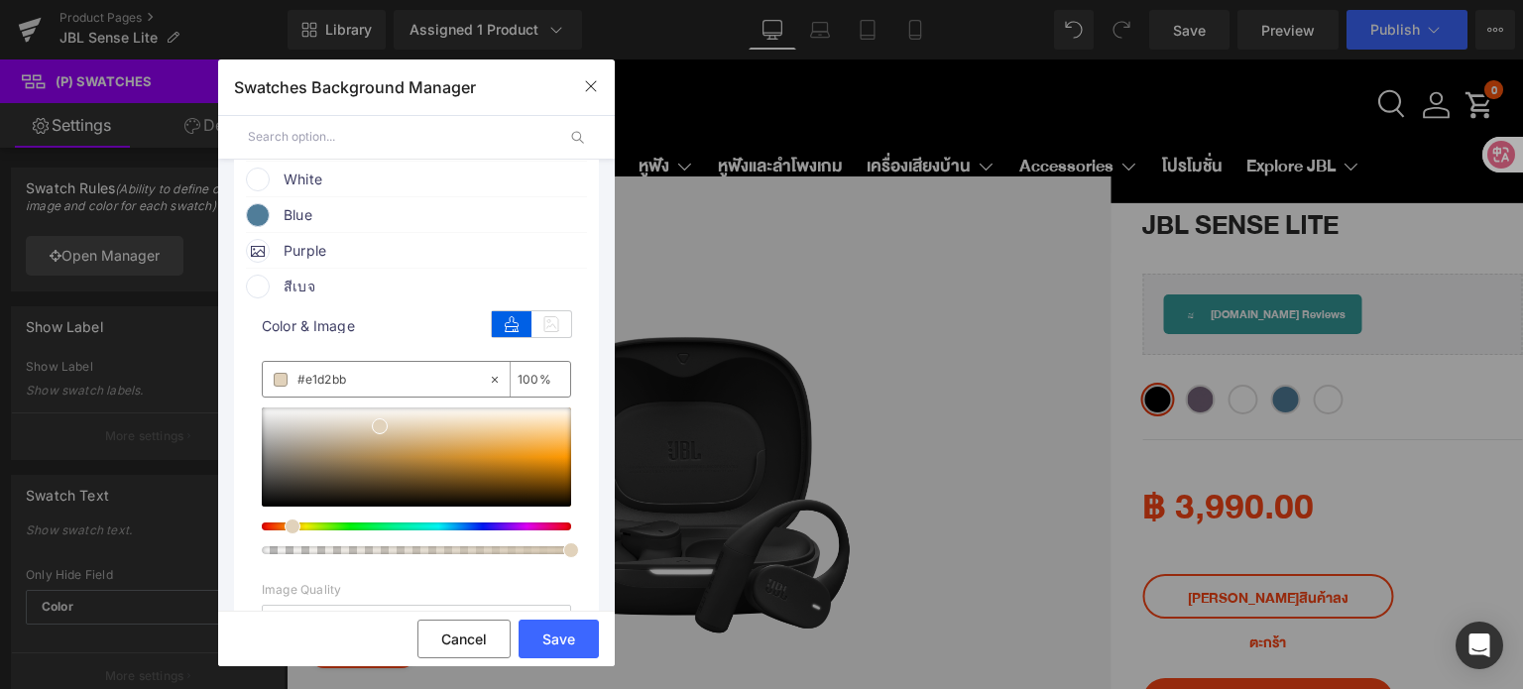
click at [352, 383] on input "#e1d2bb" at bounding box center [392, 380] width 190 height 22
click at [262, 292] on span at bounding box center [258, 287] width 24 height 24
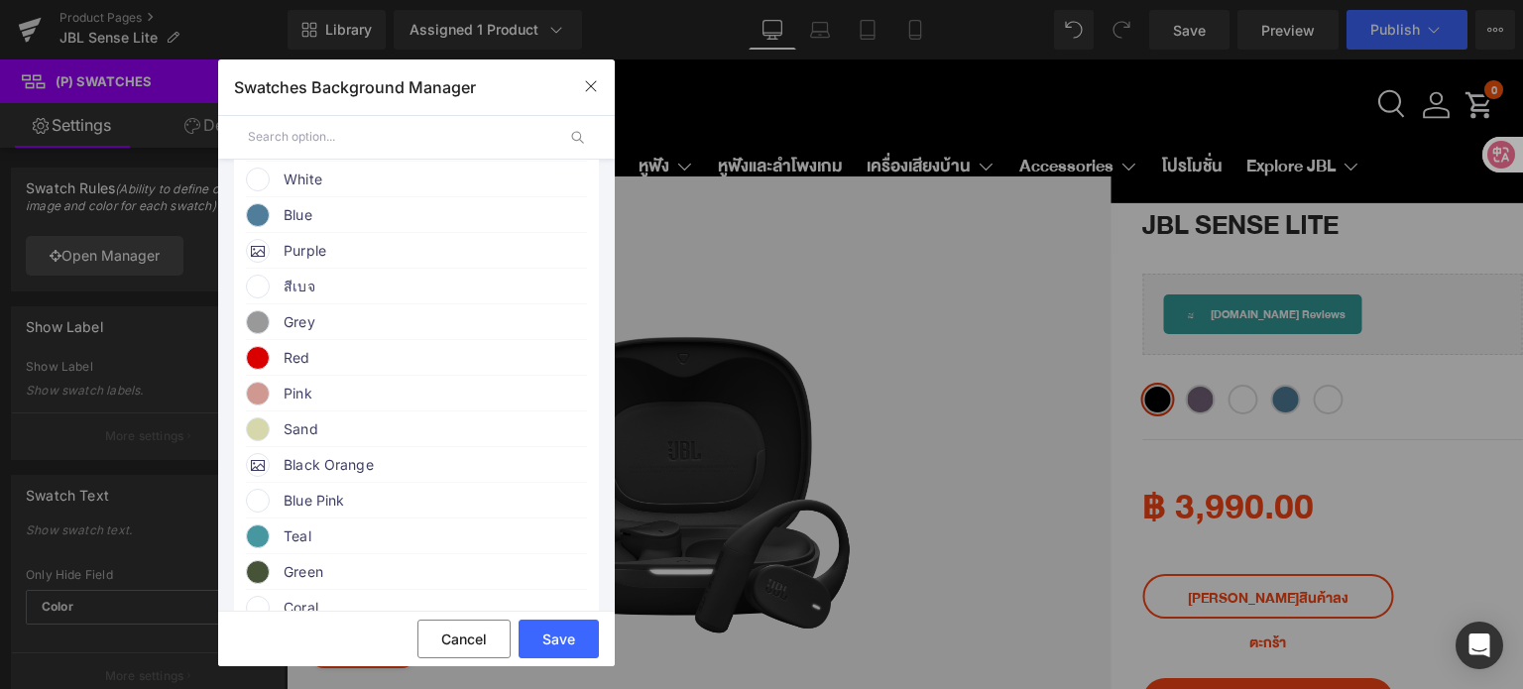
click at [262, 292] on span at bounding box center [258, 287] width 24 height 24
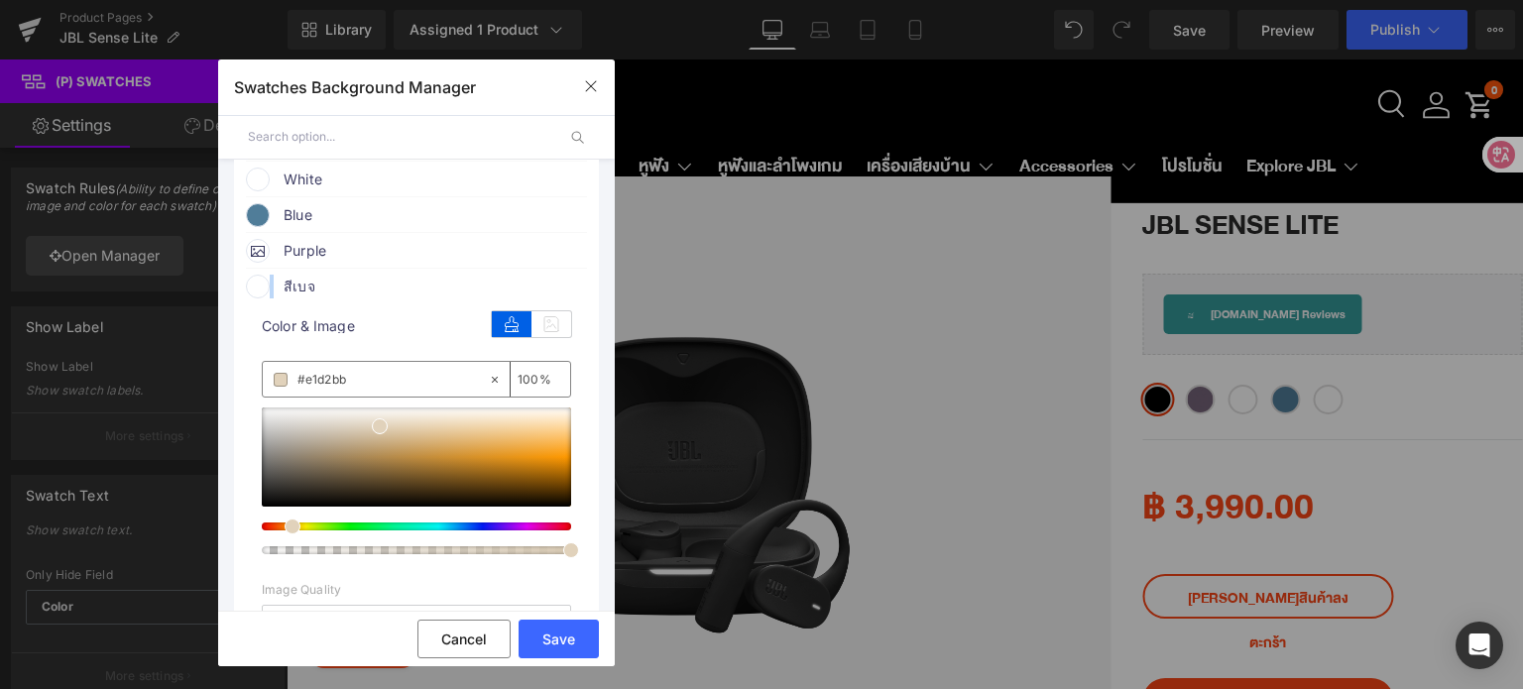
click at [262, 292] on span at bounding box center [258, 287] width 24 height 24
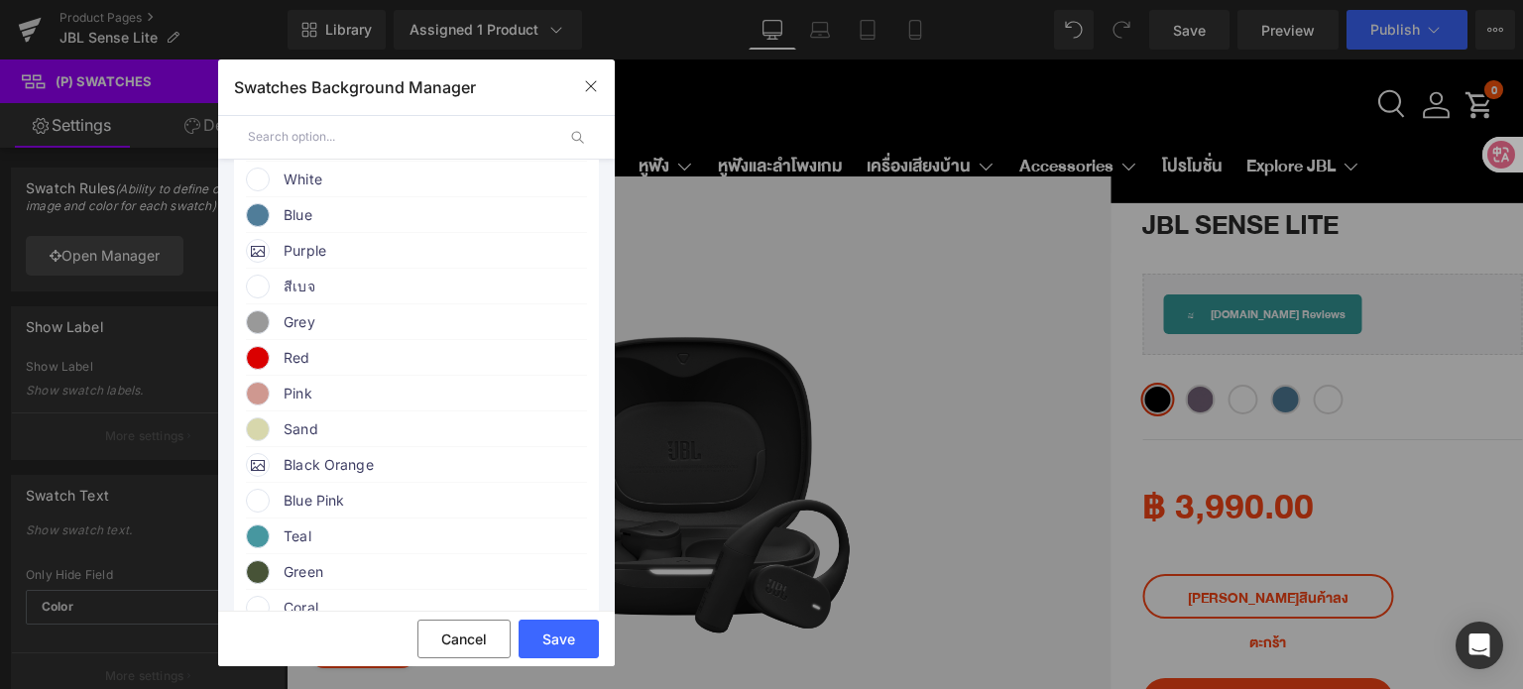
click at [262, 292] on span at bounding box center [258, 287] width 24 height 24
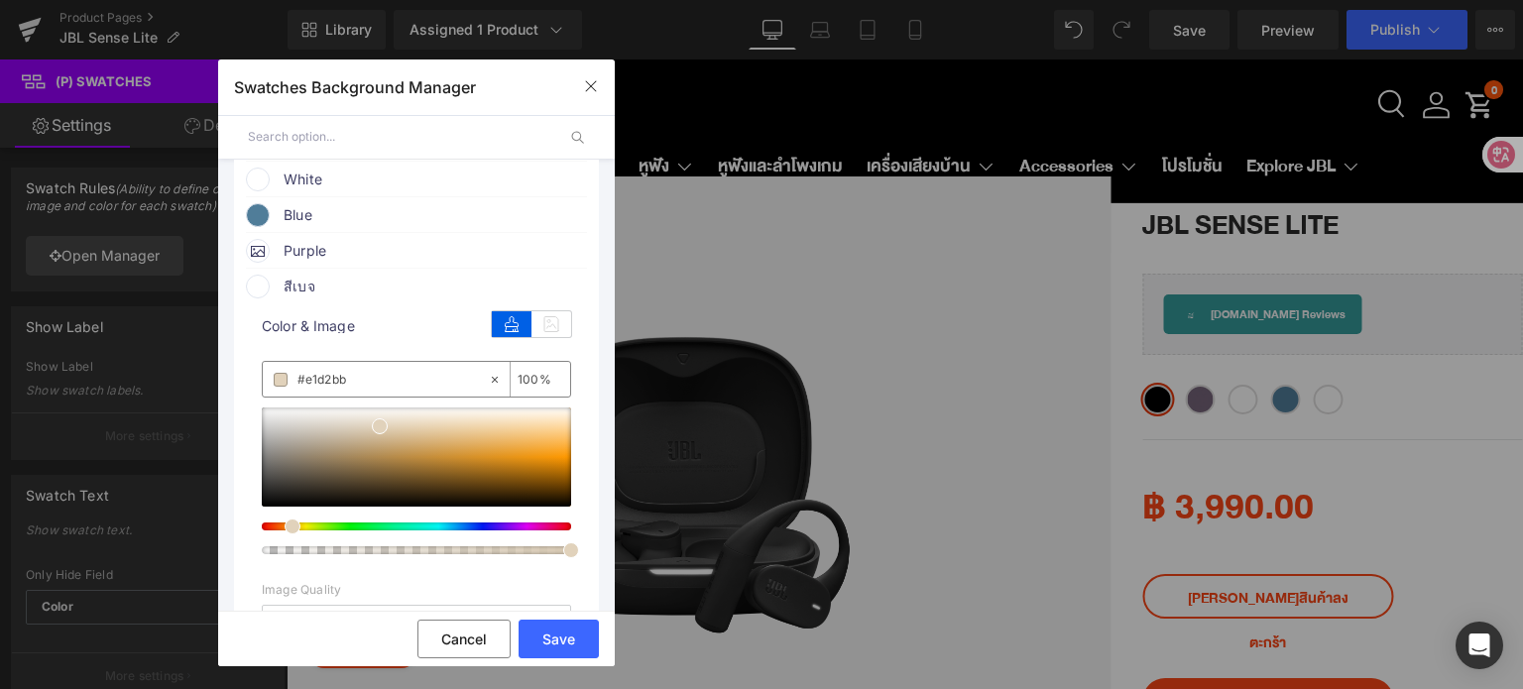
click at [357, 387] on input "#e1d2bb" at bounding box center [392, 380] width 190 height 22
click at [263, 289] on span at bounding box center [258, 287] width 24 height 24
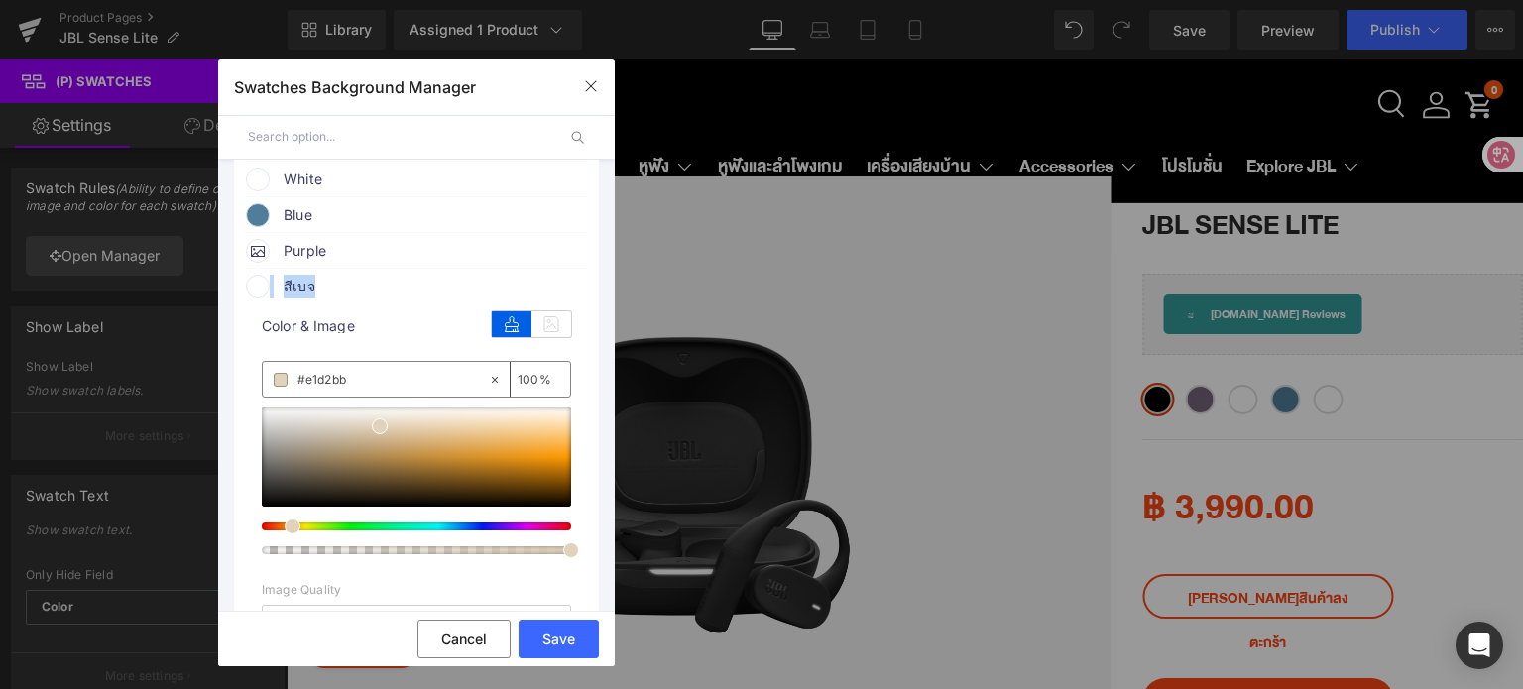
click at [263, 289] on span at bounding box center [258, 287] width 24 height 24
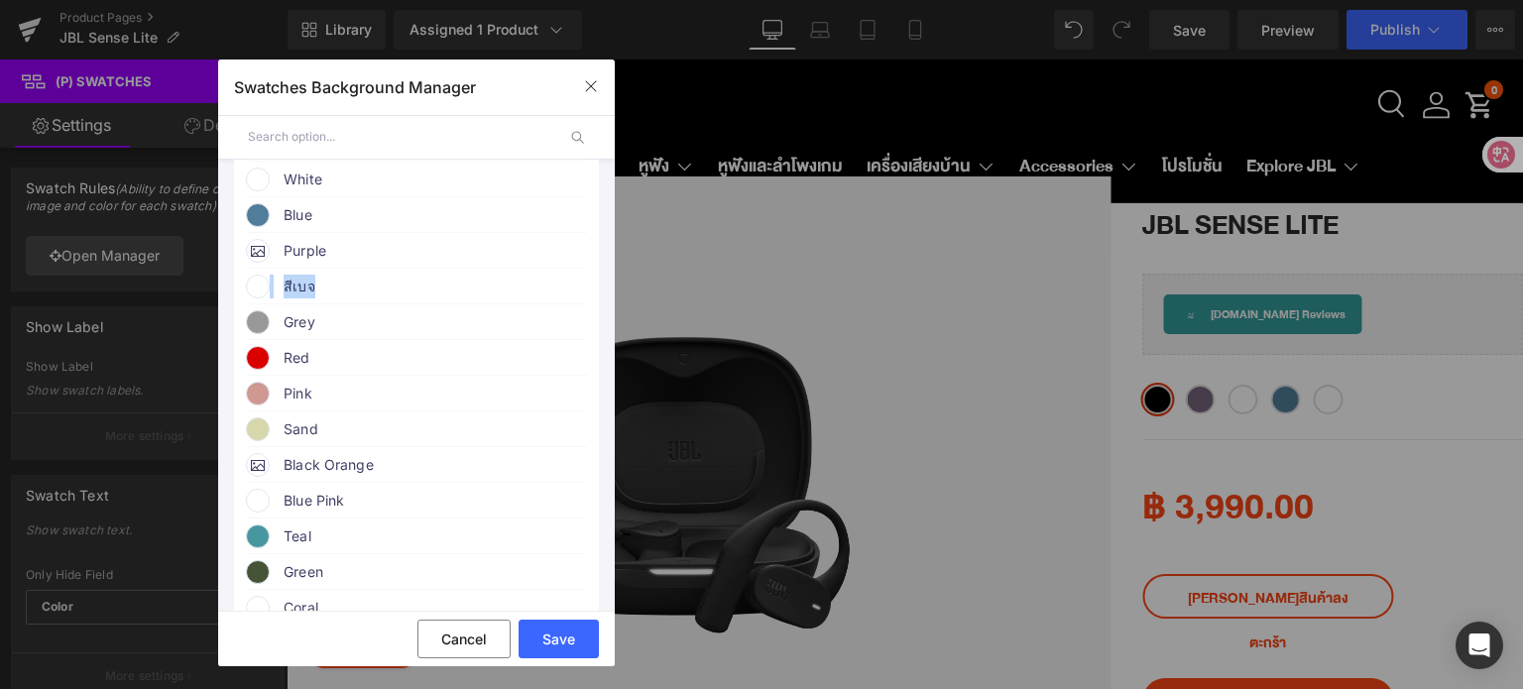
click at [263, 289] on span at bounding box center [258, 287] width 24 height 24
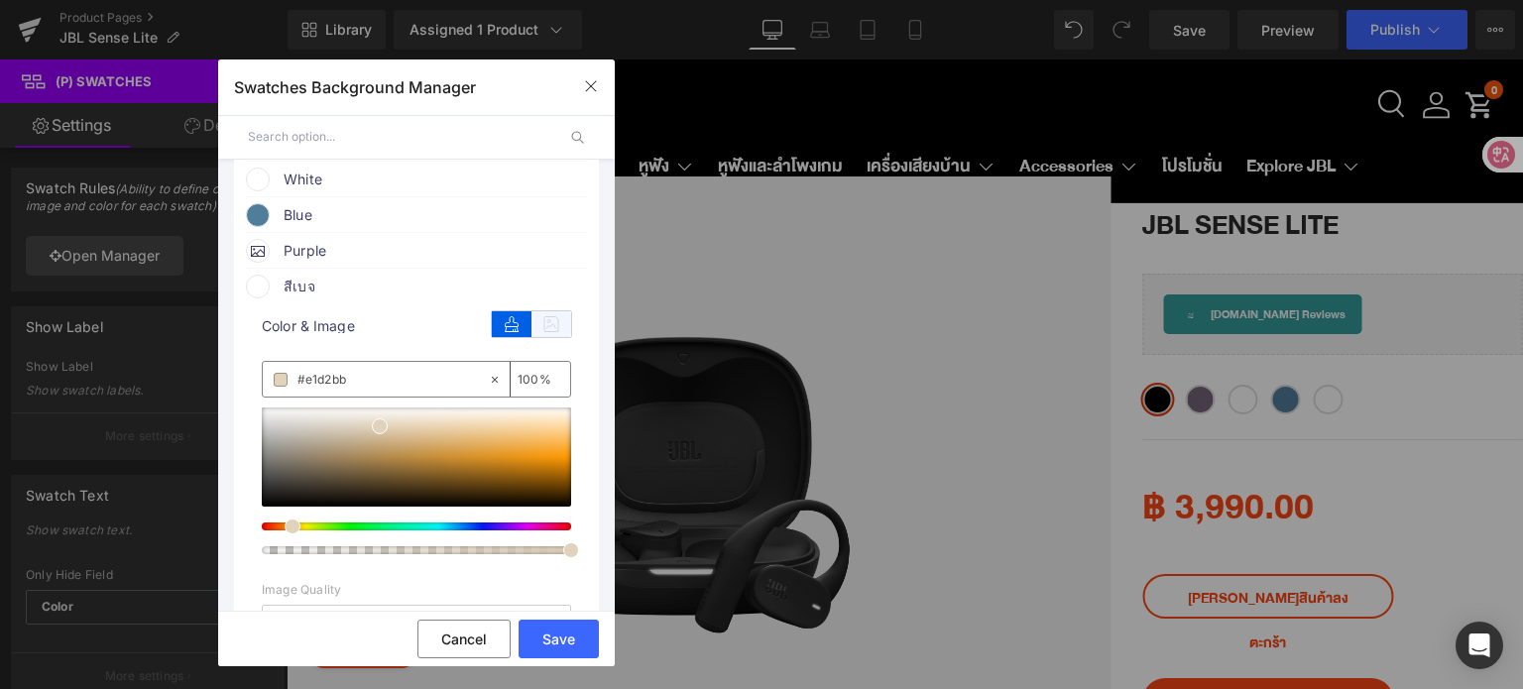
click at [549, 328] on icon at bounding box center [551, 324] width 40 height 26
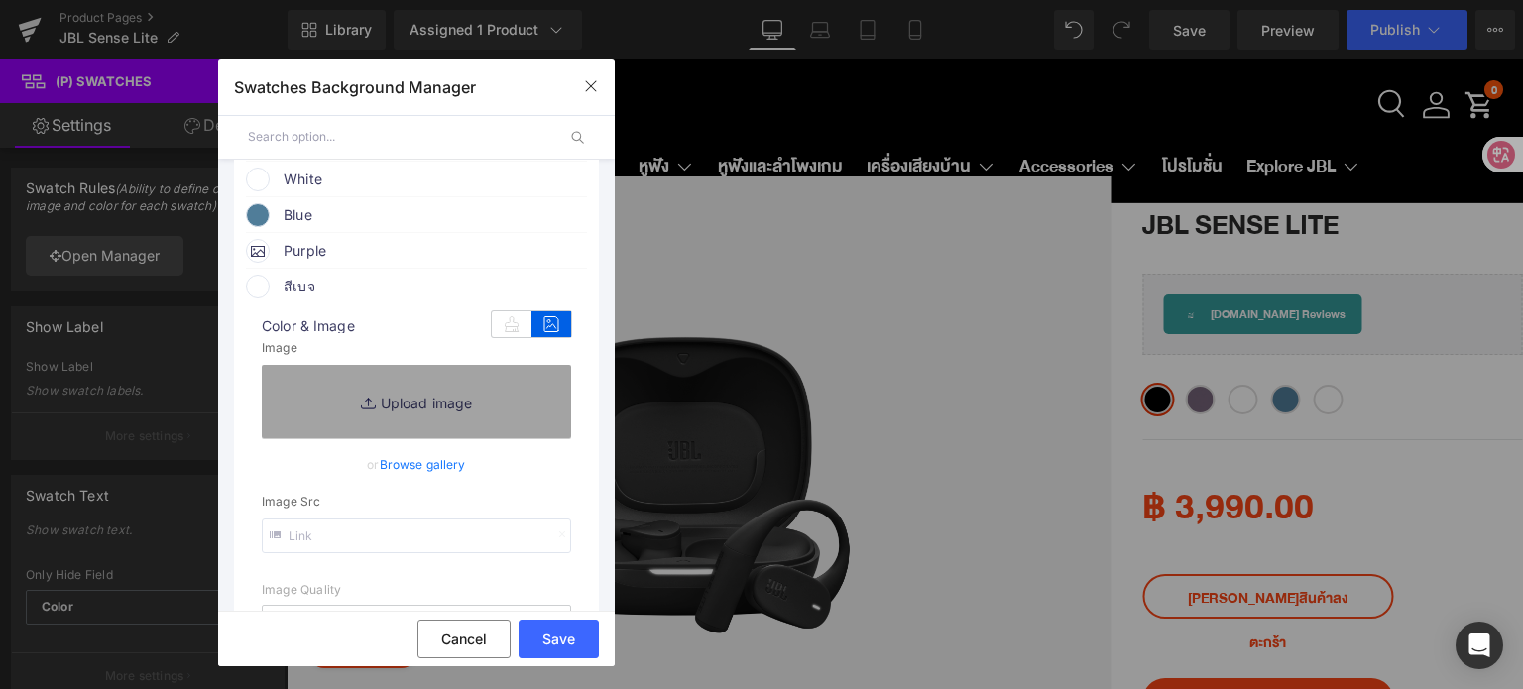
click at [263, 291] on span at bounding box center [258, 287] width 24 height 24
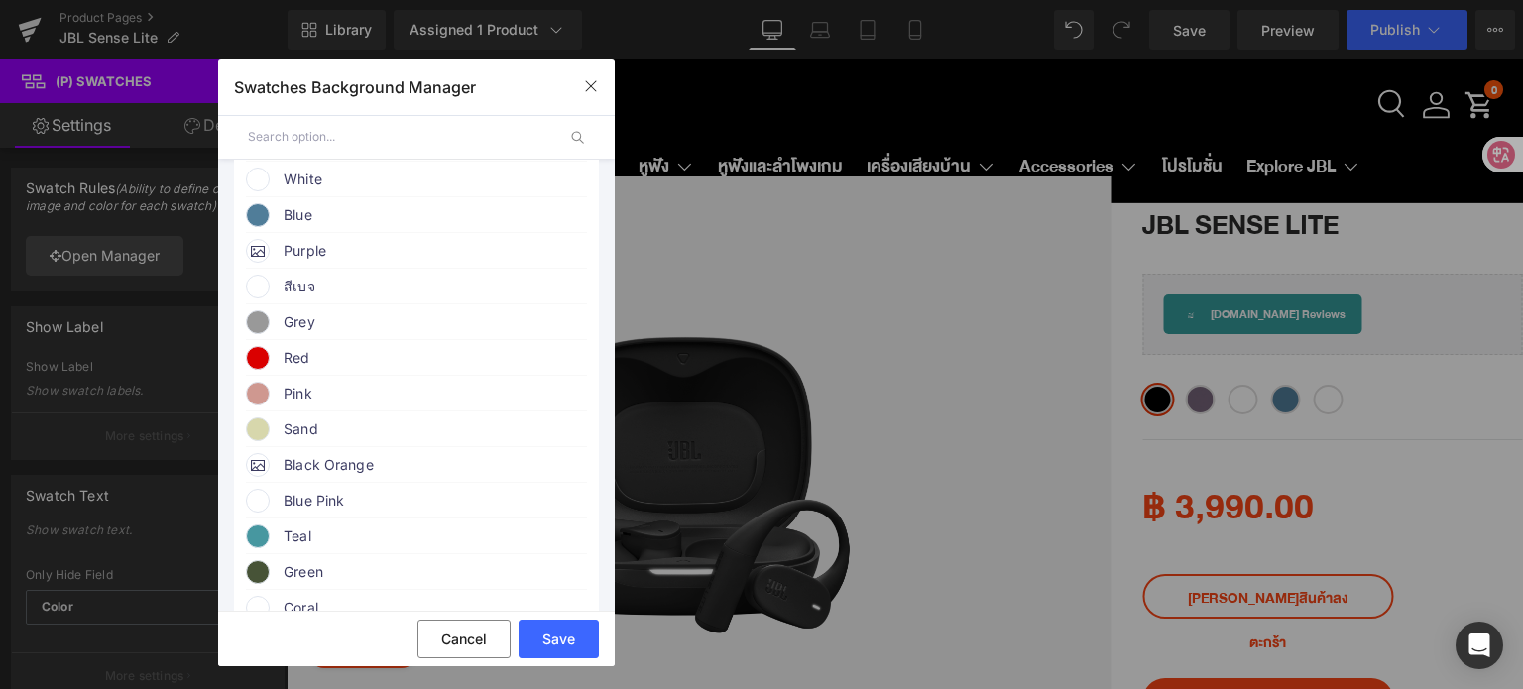
click at [262, 291] on span at bounding box center [258, 287] width 24 height 24
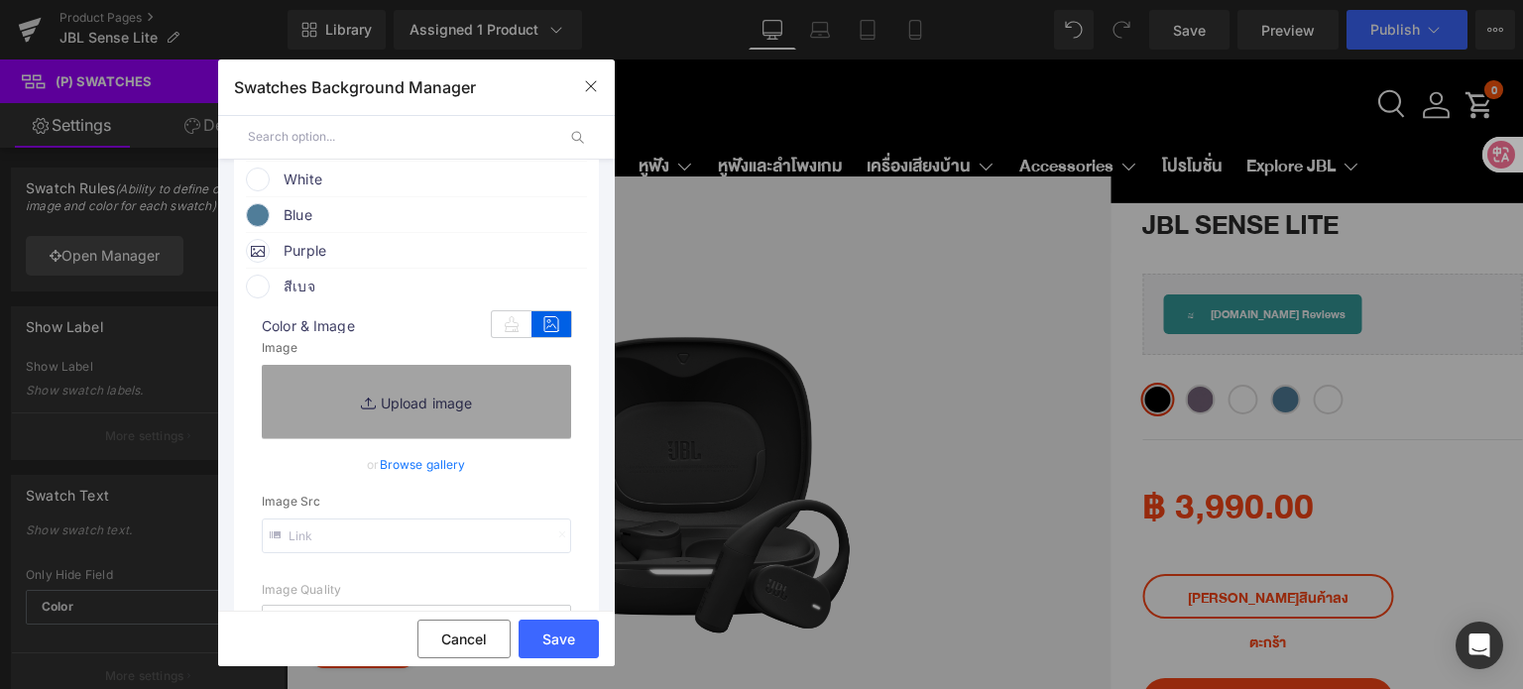
click at [262, 292] on span at bounding box center [258, 287] width 24 height 24
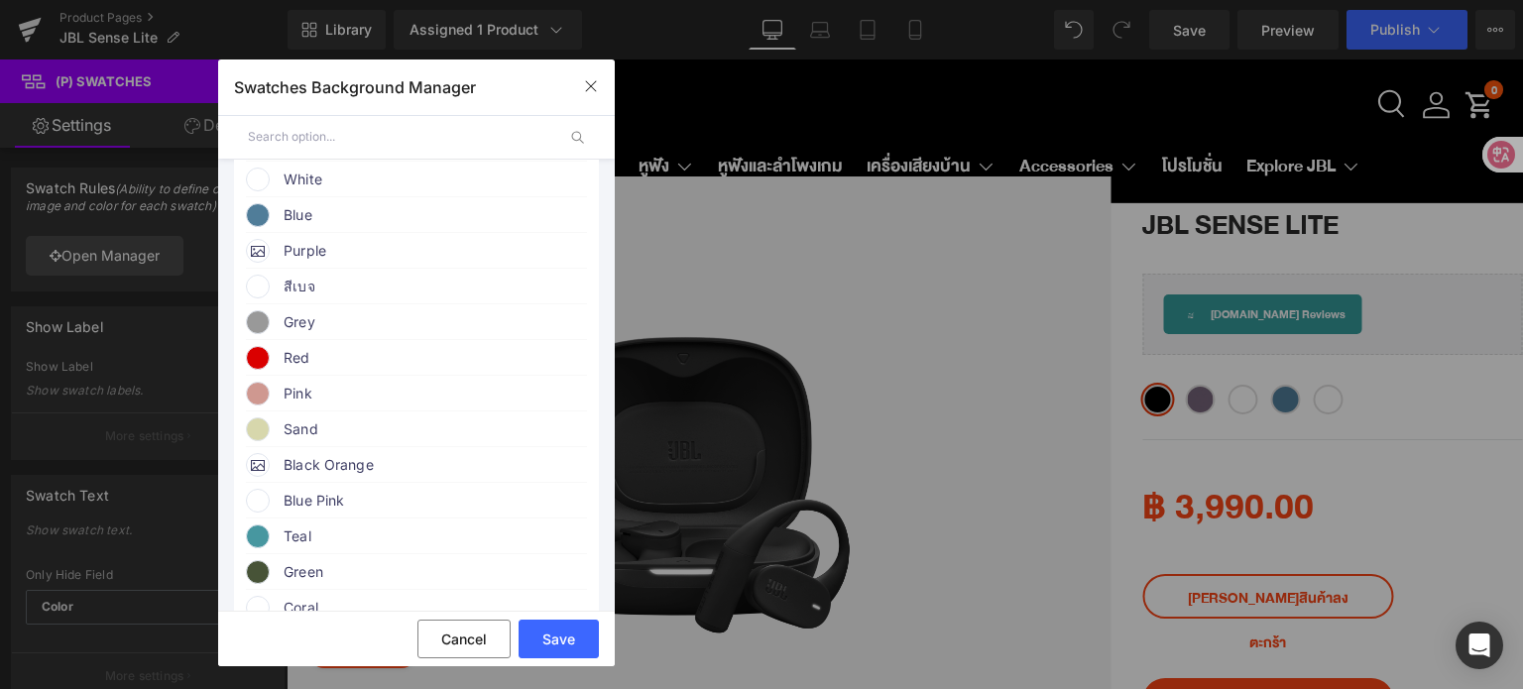
click at [264, 288] on span at bounding box center [258, 287] width 24 height 24
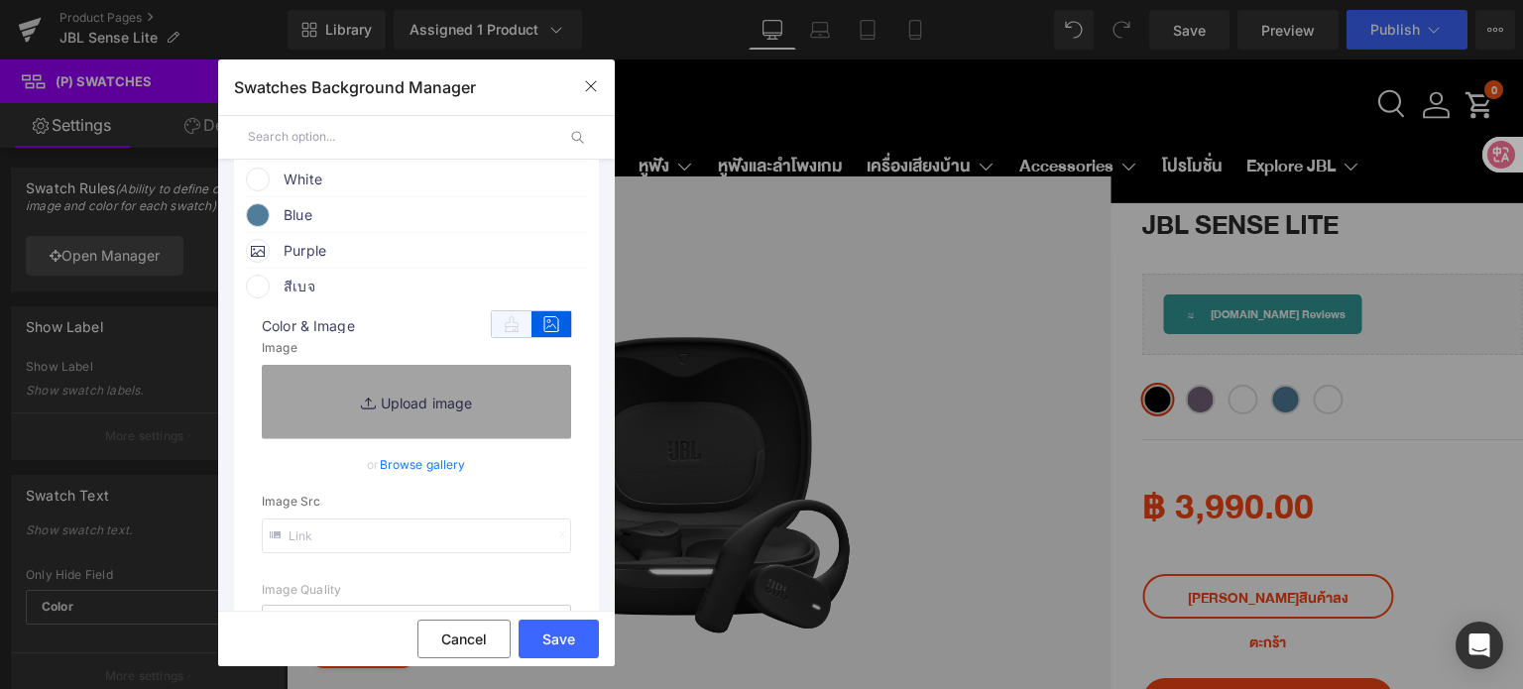
click at [492, 323] on icon at bounding box center [512, 324] width 40 height 26
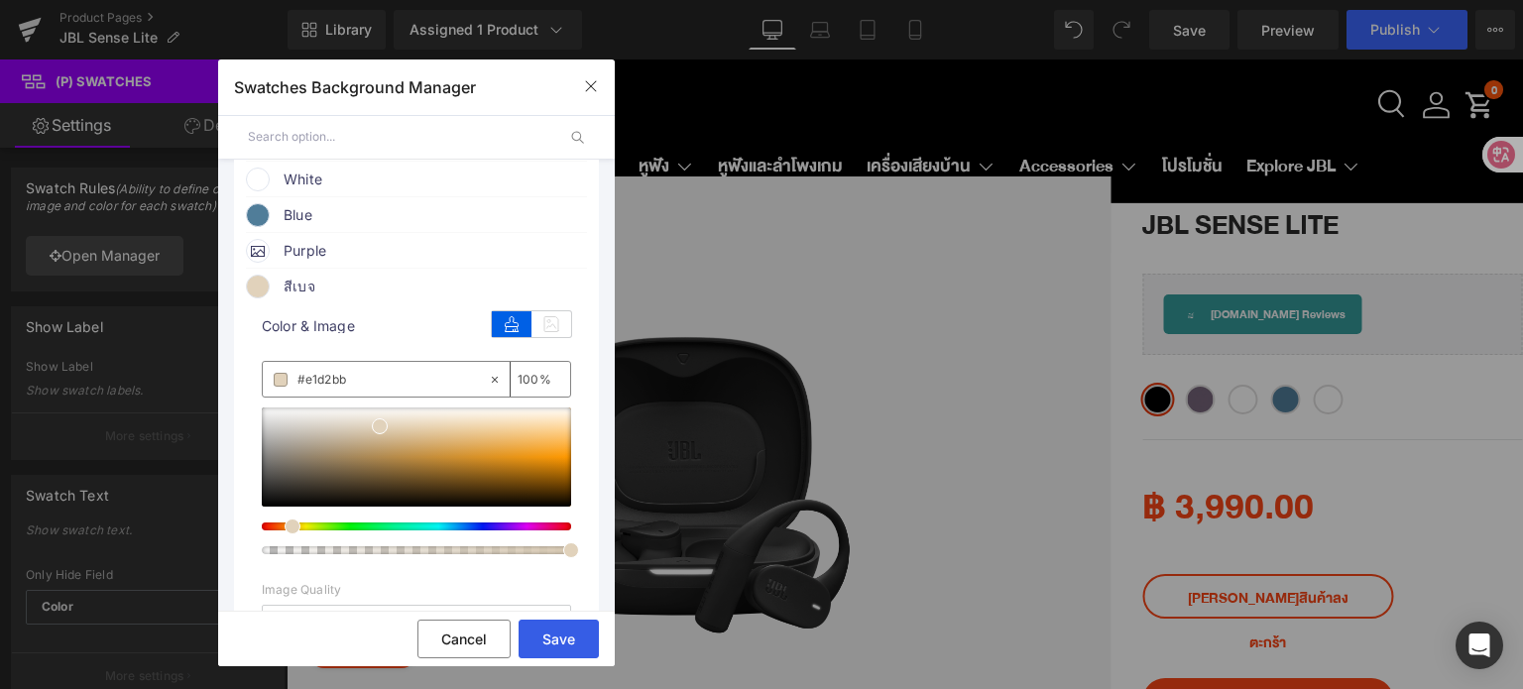
click at [565, 642] on button "Save" at bounding box center [559, 639] width 80 height 39
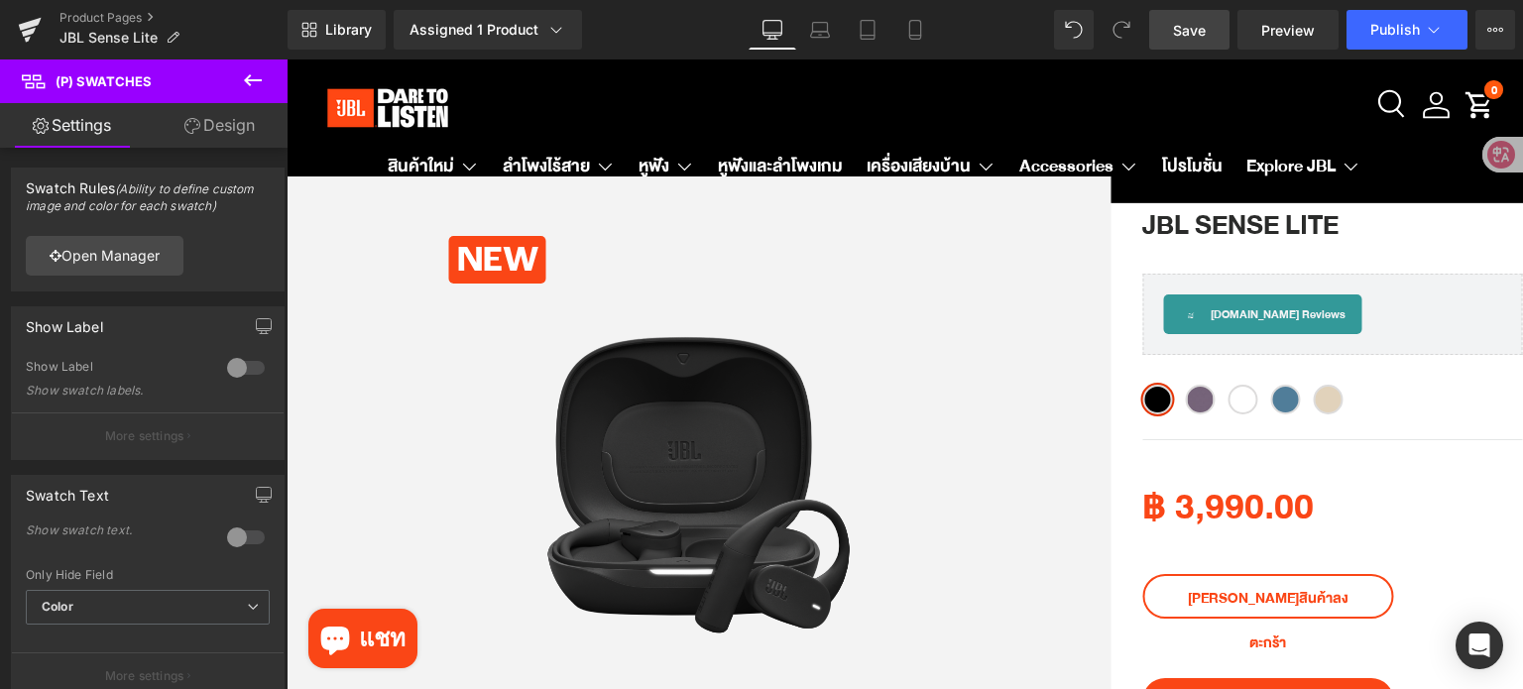
click at [1192, 36] on span "Save" at bounding box center [1189, 30] width 33 height 21
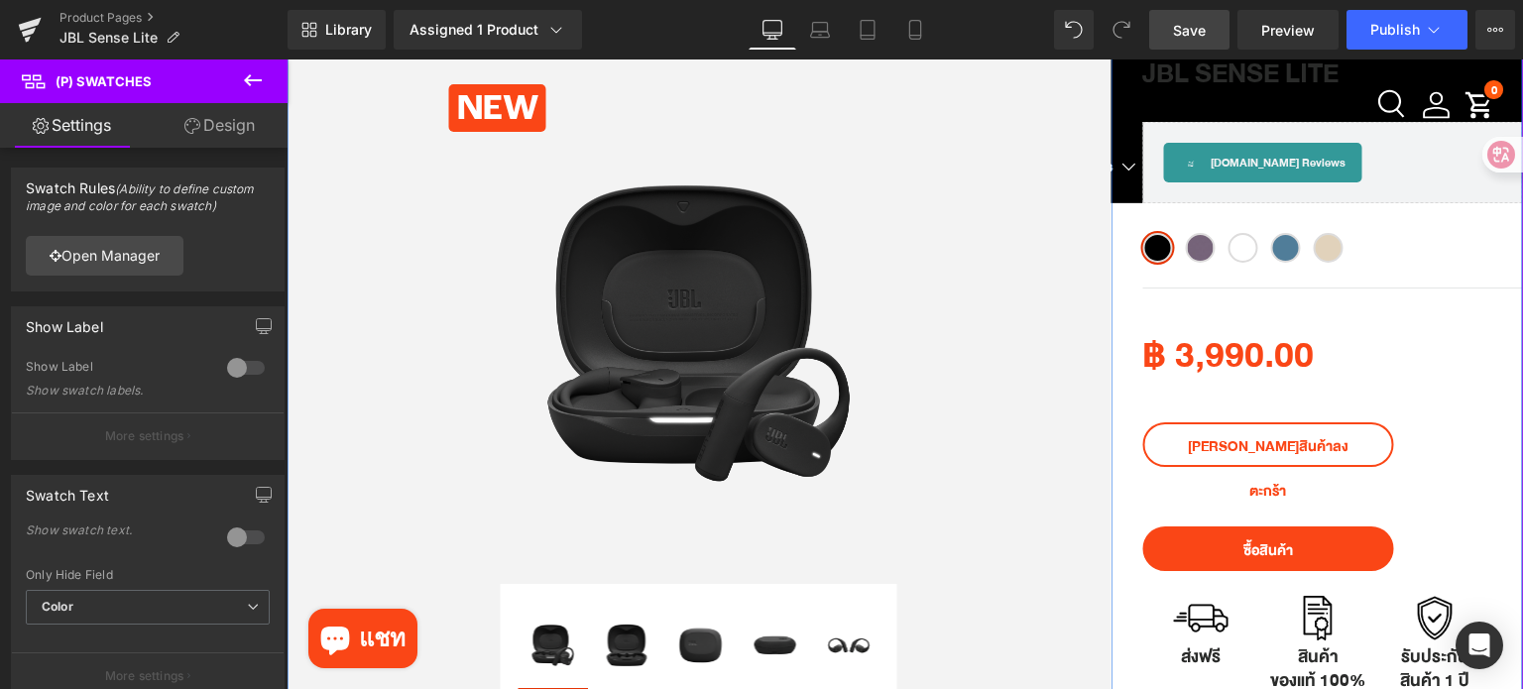
scroll to position [0, 0]
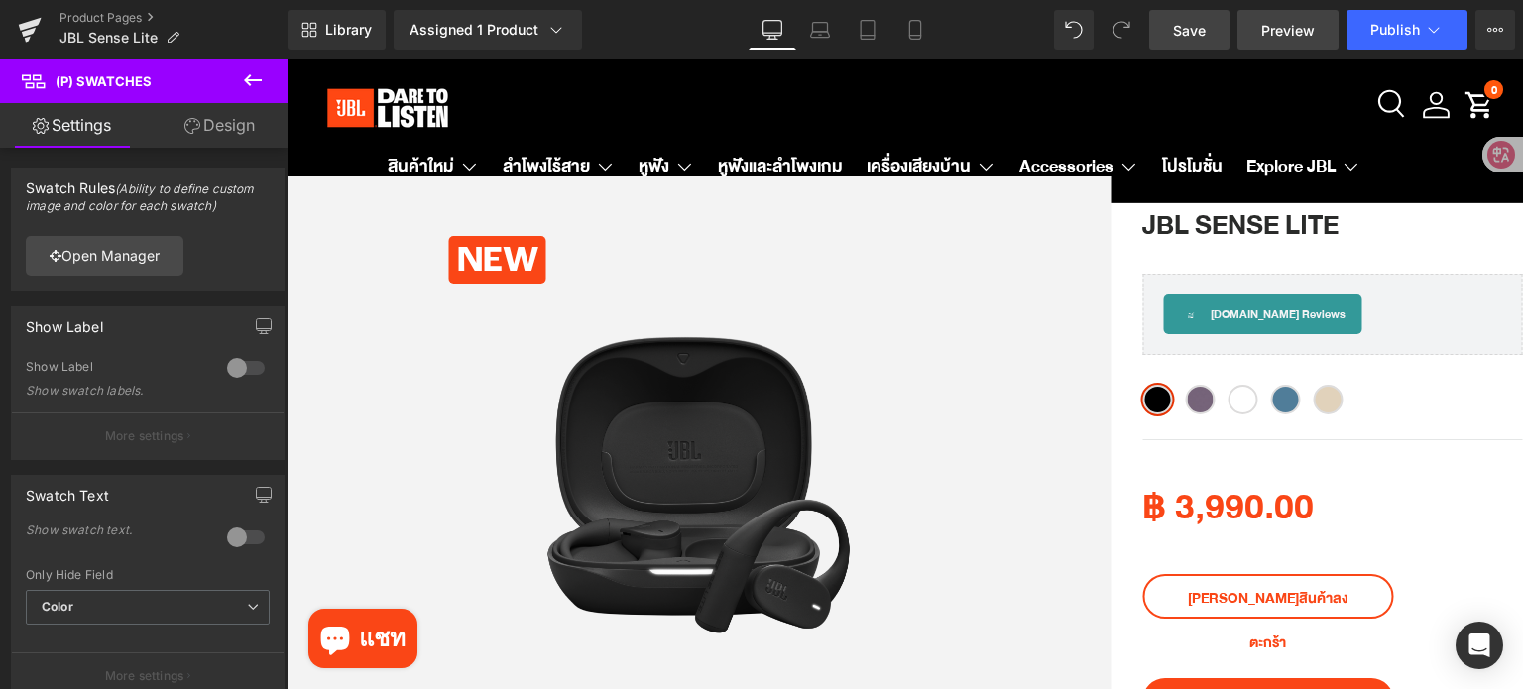
click at [1273, 36] on span "Preview" at bounding box center [1288, 30] width 54 height 21
click at [1177, 34] on span "Save" at bounding box center [1189, 30] width 33 height 21
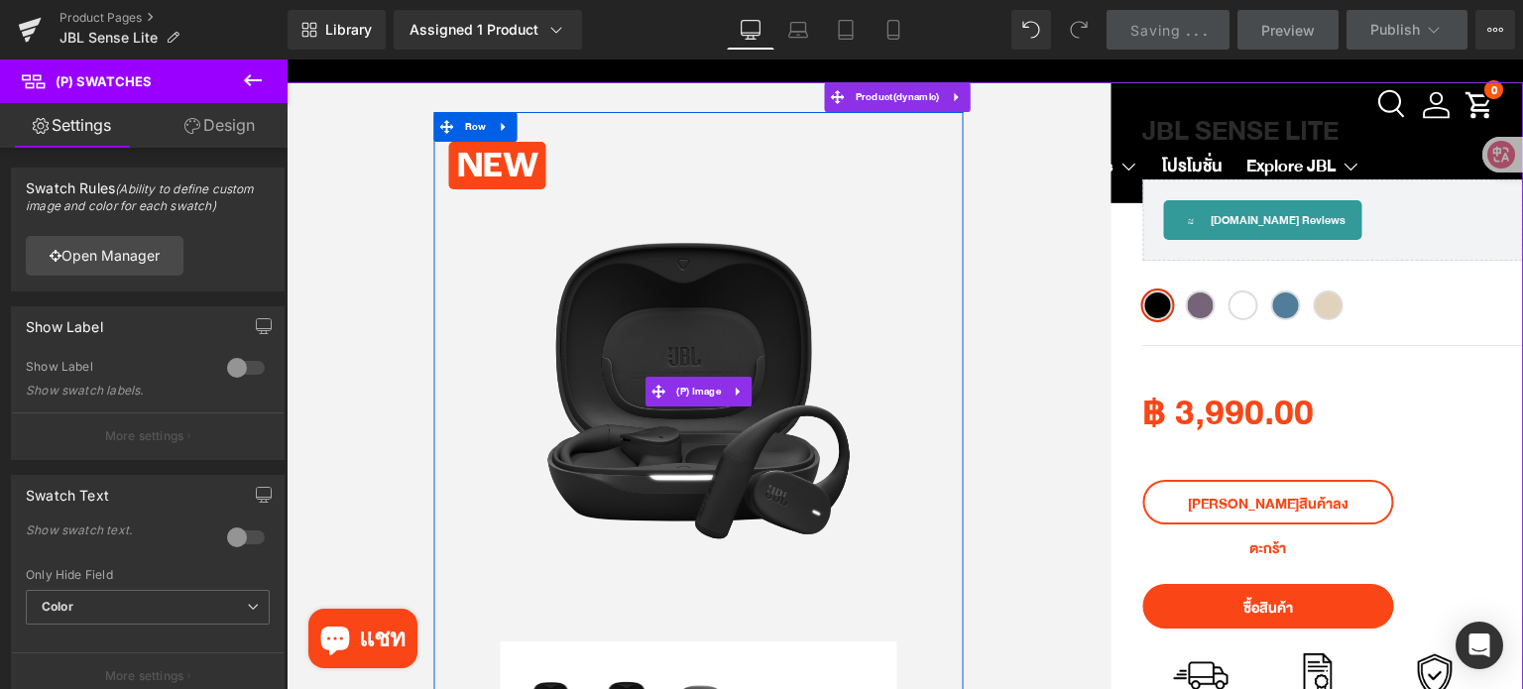
scroll to position [99, 0]
